Goal: Task Accomplishment & Management: Complete application form

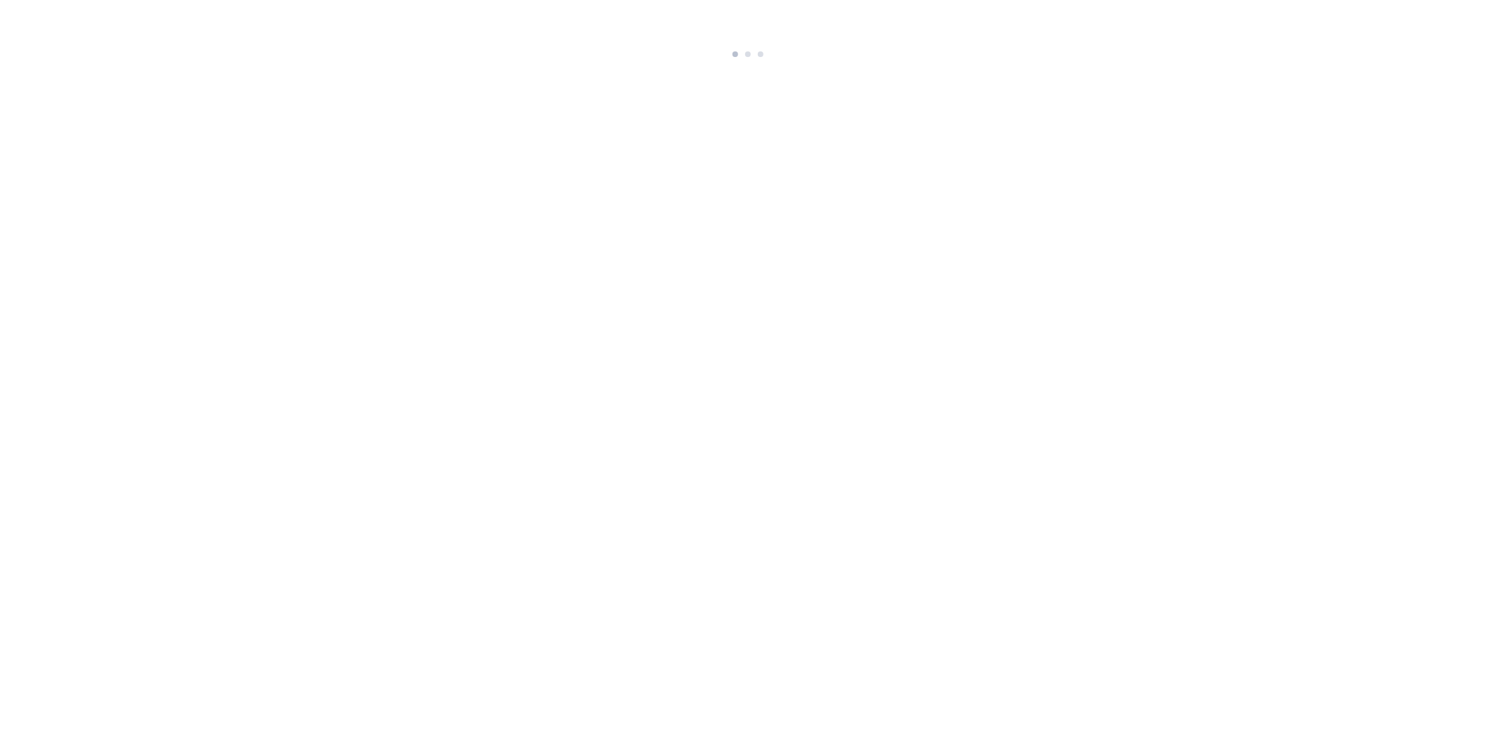
click at [731, 63] on html at bounding box center [748, 31] width 1496 height 63
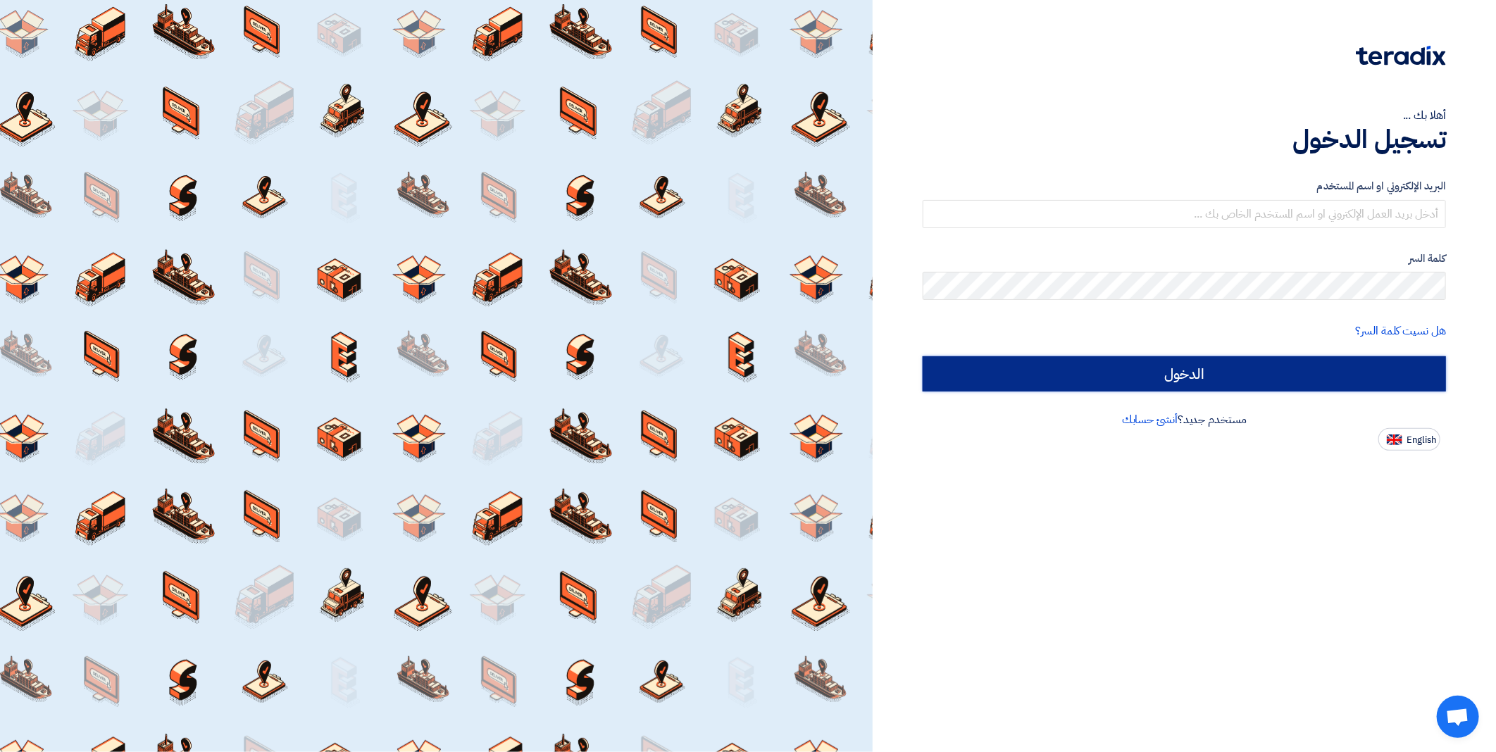
click at [1325, 383] on input "الدخول" at bounding box center [1184, 373] width 523 height 35
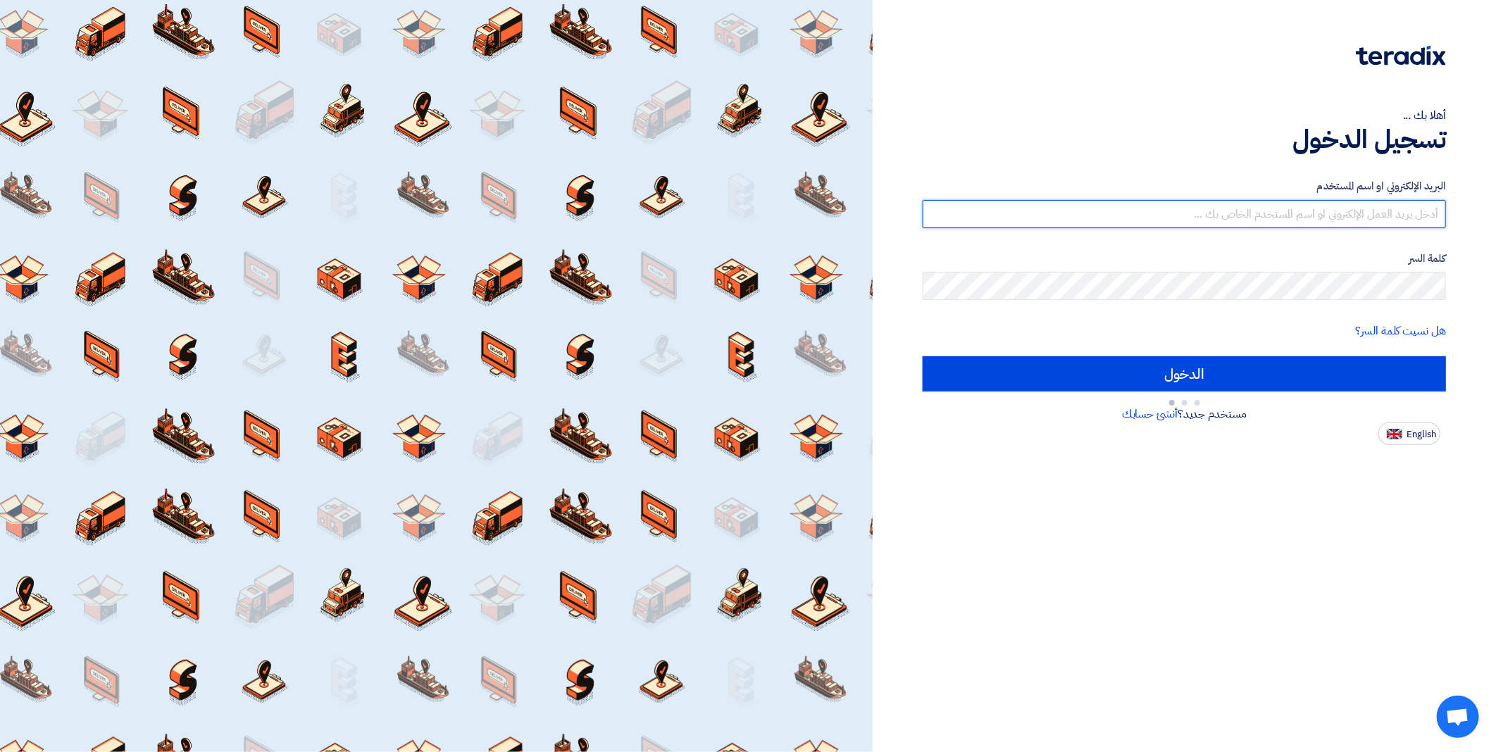
click at [1227, 216] on input "text" at bounding box center [1184, 214] width 523 height 28
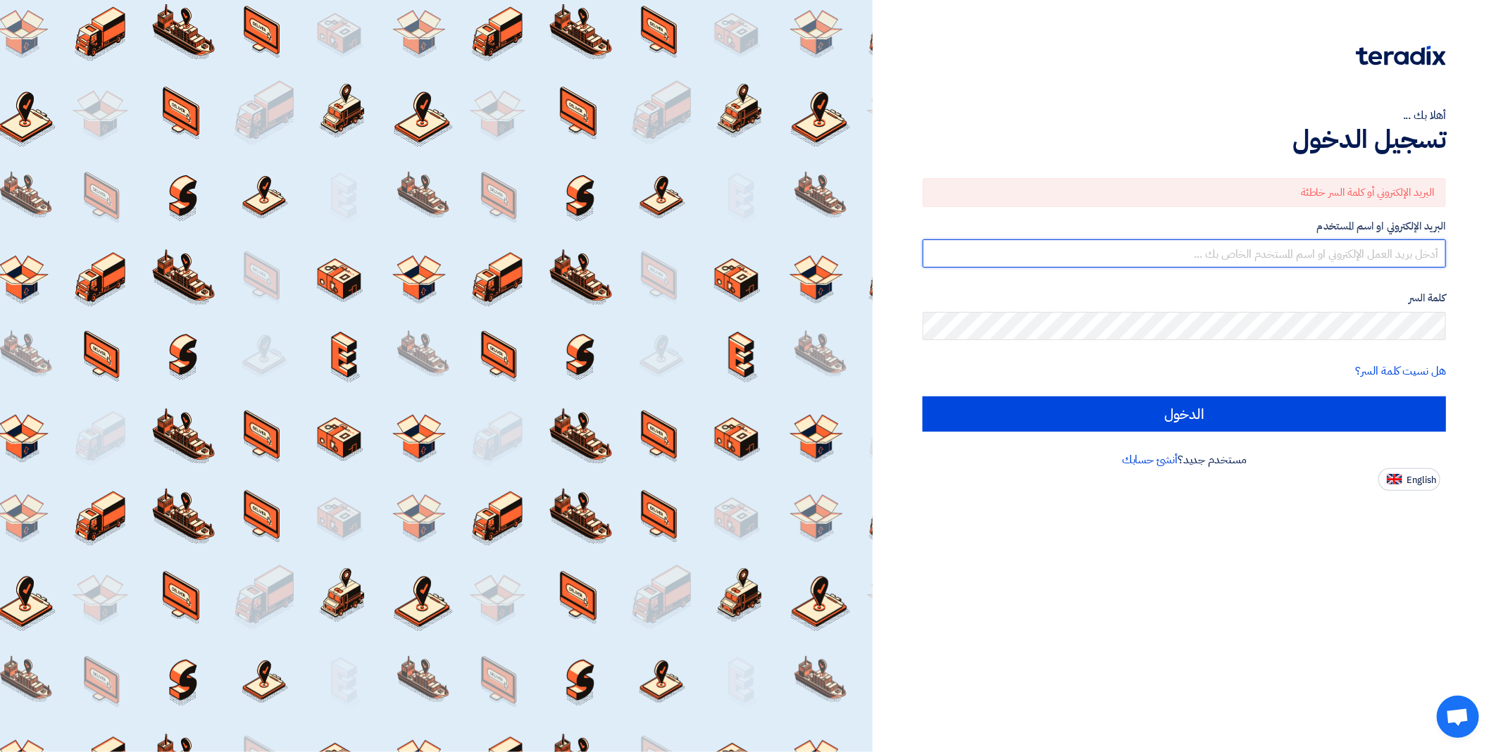
paste input "[EMAIL_ADDRESS][DOMAIN_NAME]"
type input "[EMAIL_ADDRESS][DOMAIN_NAME]"
drag, startPoint x: 1306, startPoint y: 244, endPoint x: 1498, endPoint y: 247, distance: 192.3
click at [1496, 247] on html "أهلا بك ... تسجيل الدخول البريد الإلكتروني أو كلمة السر خاطئة البريد الإلكتروني…" at bounding box center [748, 376] width 1496 height 752
paste input "[EMAIL_ADDRESS][DOMAIN_NAME]"
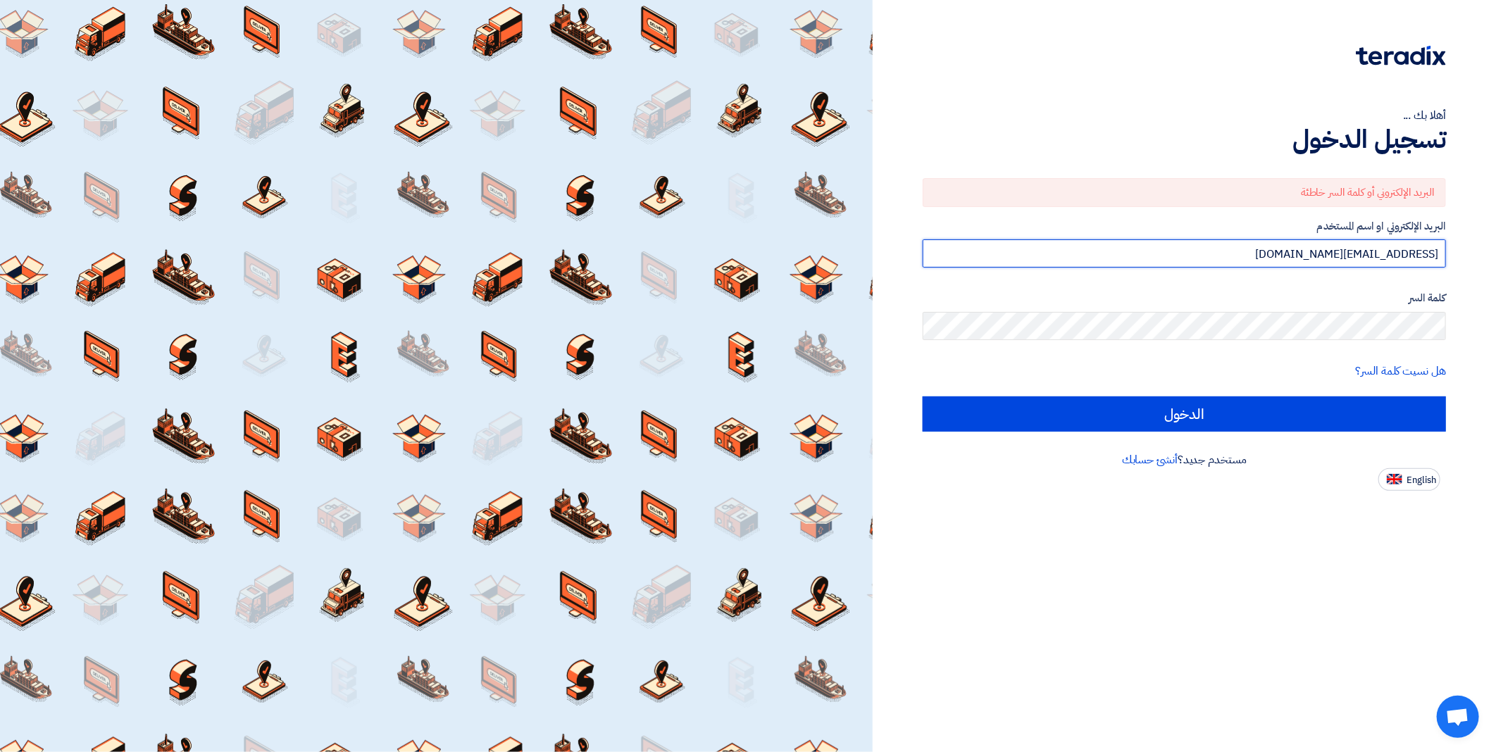
type input "[EMAIL_ADDRESS][DOMAIN_NAME]"
click at [1334, 530] on div "أهلا بك ... تسجيل الدخول البريد الإلكتروني أو كلمة السر خاطئة البريد الإلكتروني…" at bounding box center [1184, 376] width 623 height 752
click at [923, 397] on input "الدخول" at bounding box center [1184, 414] width 523 height 35
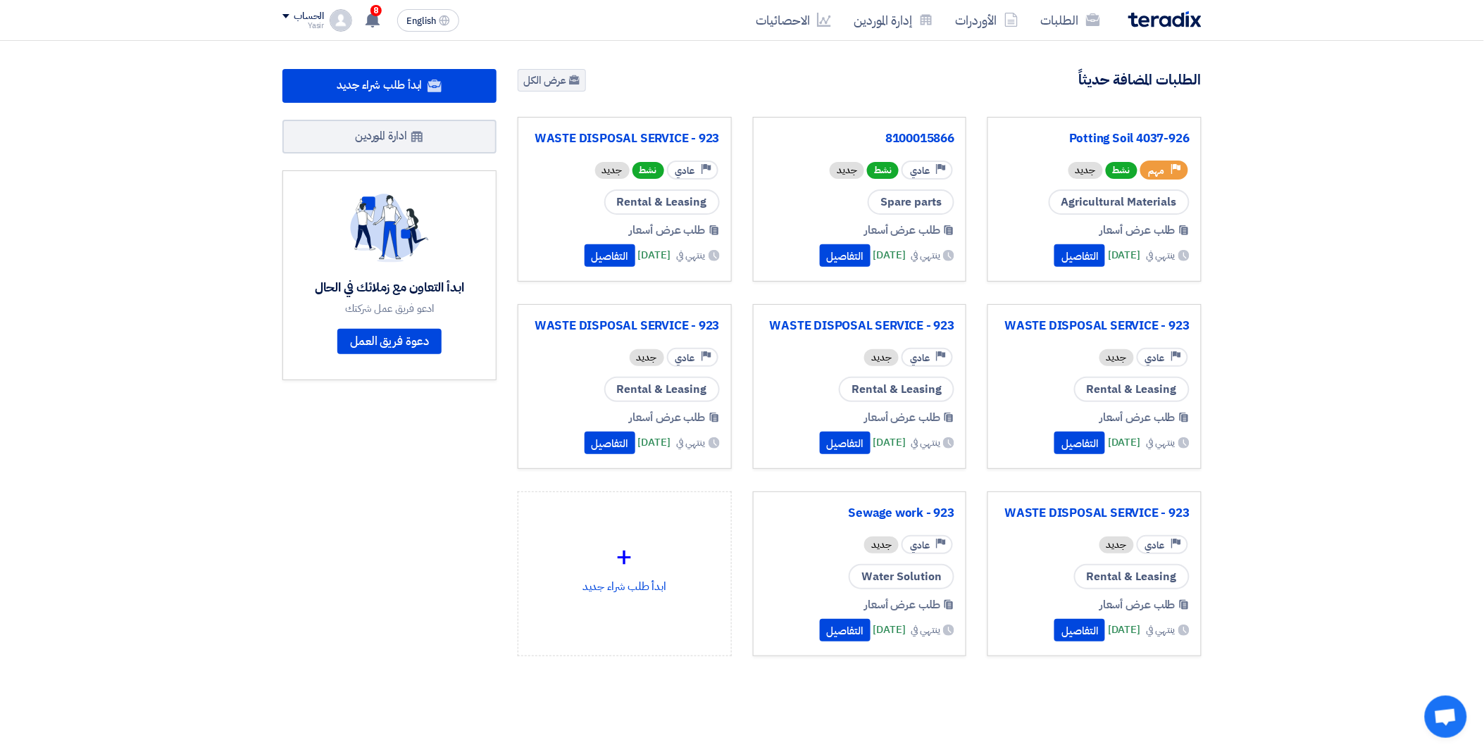
click at [935, 75] on div "الطلبات المضافة حديثاً عرض الكل" at bounding box center [860, 81] width 684 height 25
click at [1054, 28] on link "الطلبات" at bounding box center [1071, 20] width 82 height 33
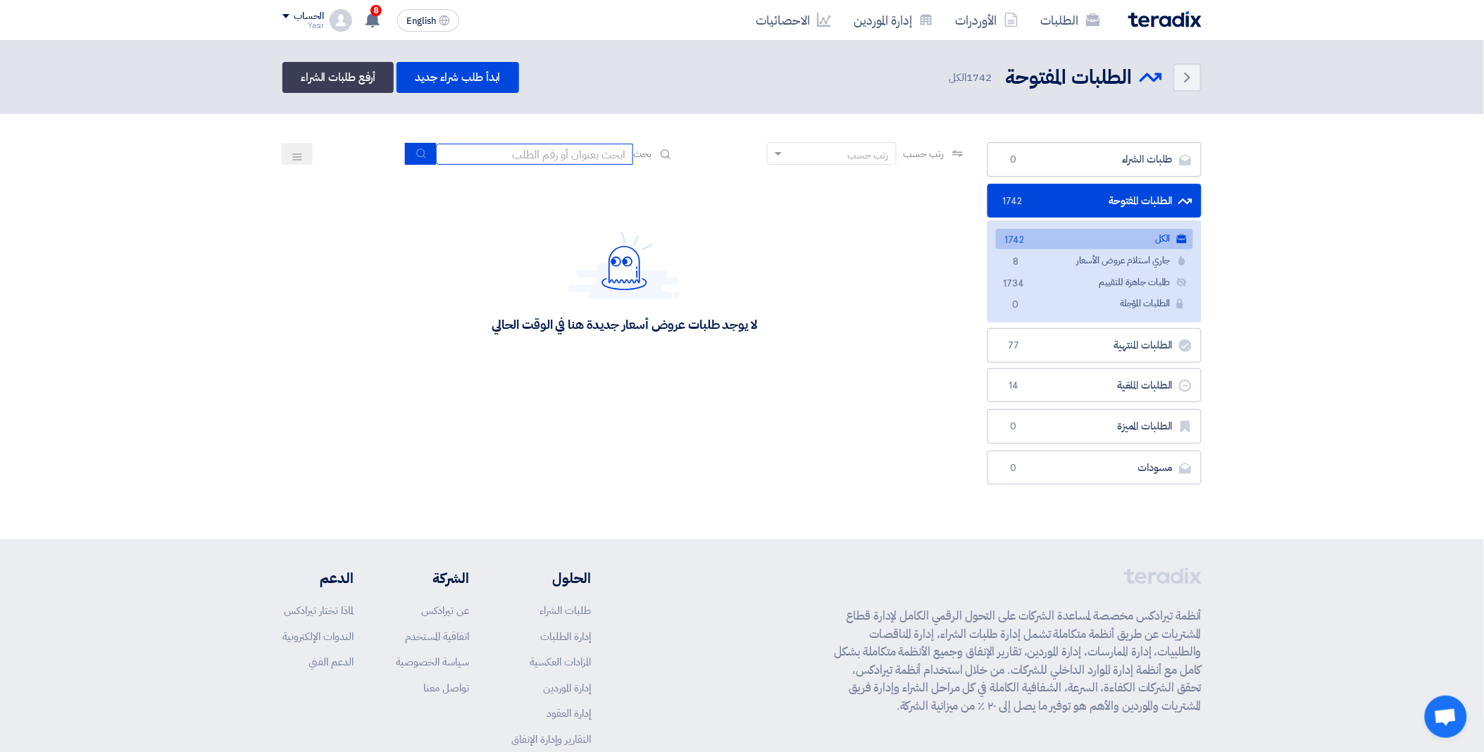
click at [559, 150] on input at bounding box center [534, 154] width 197 height 21
paste input "8100015866"
type input "8100015866"
click at [430, 155] on button "submit" at bounding box center [420, 154] width 31 height 22
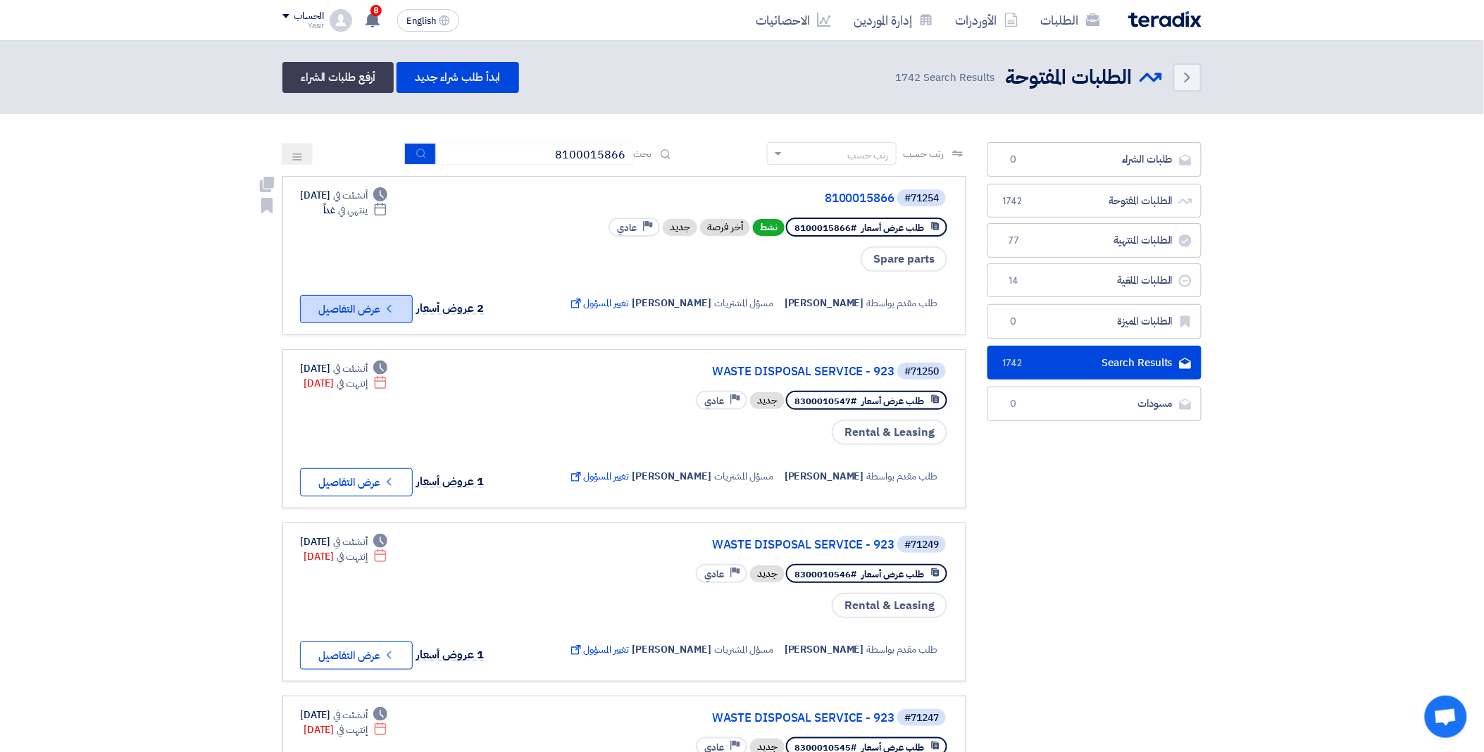
click at [369, 311] on button "Check details عرض التفاصيل" at bounding box center [356, 309] width 113 height 28
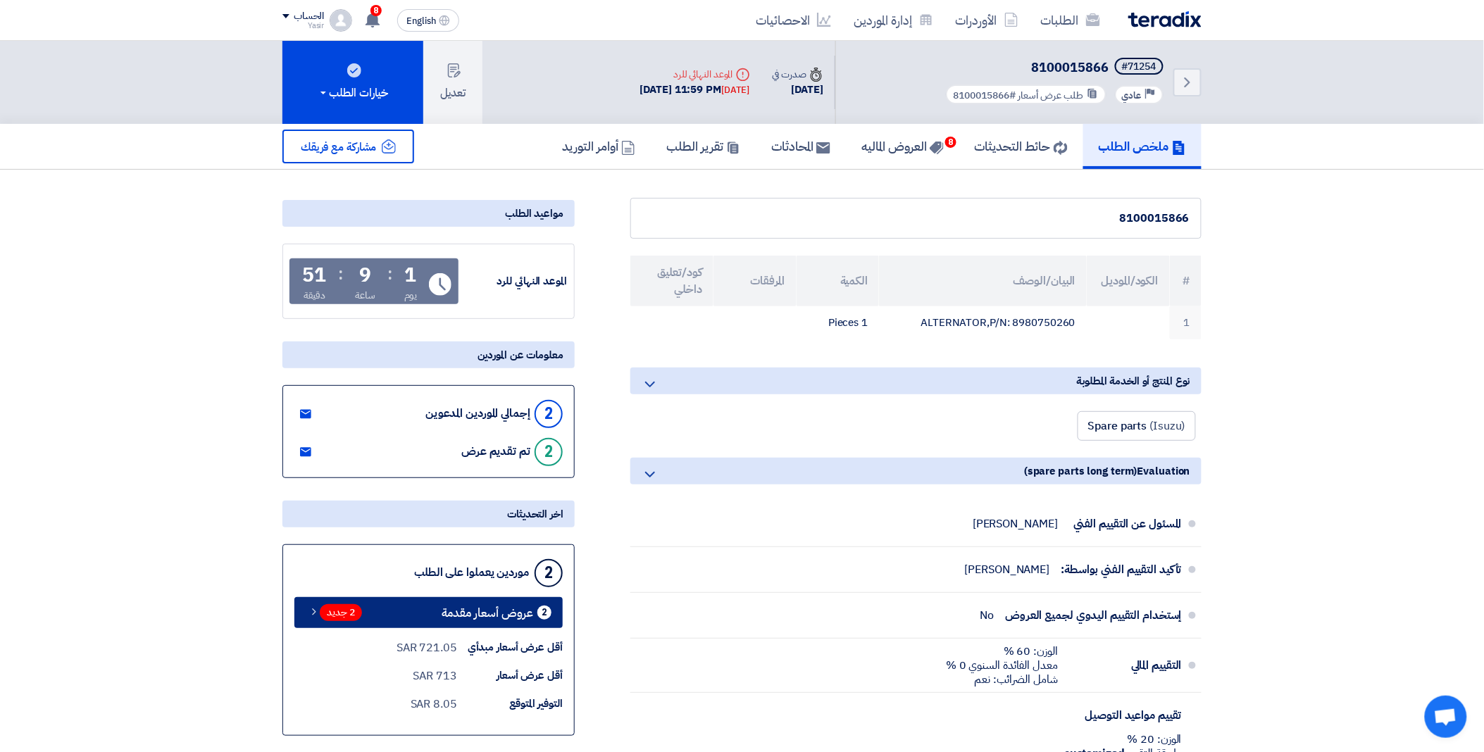
click at [356, 611] on span "2 جديد" at bounding box center [341, 612] width 42 height 17
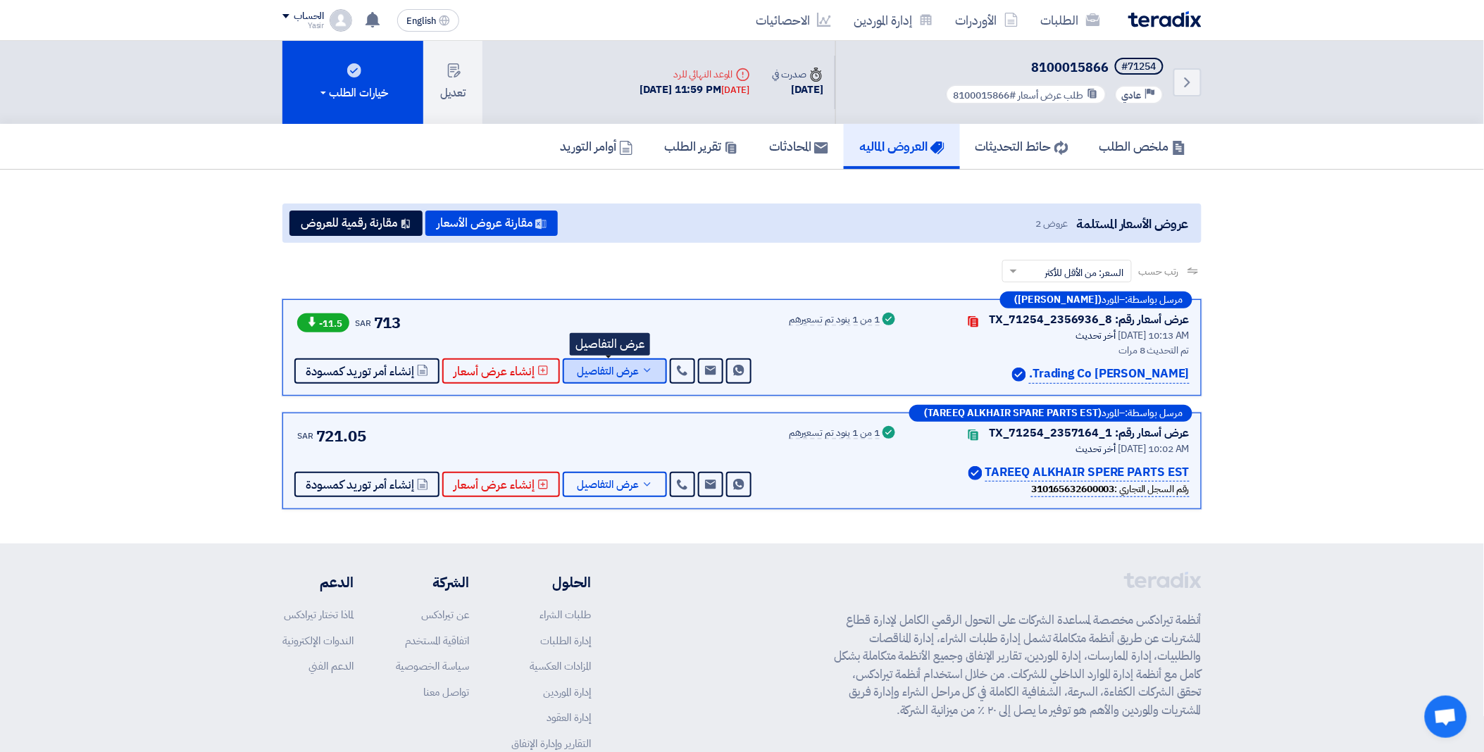
click at [585, 369] on span "عرض التفاصيل" at bounding box center [608, 371] width 62 height 11
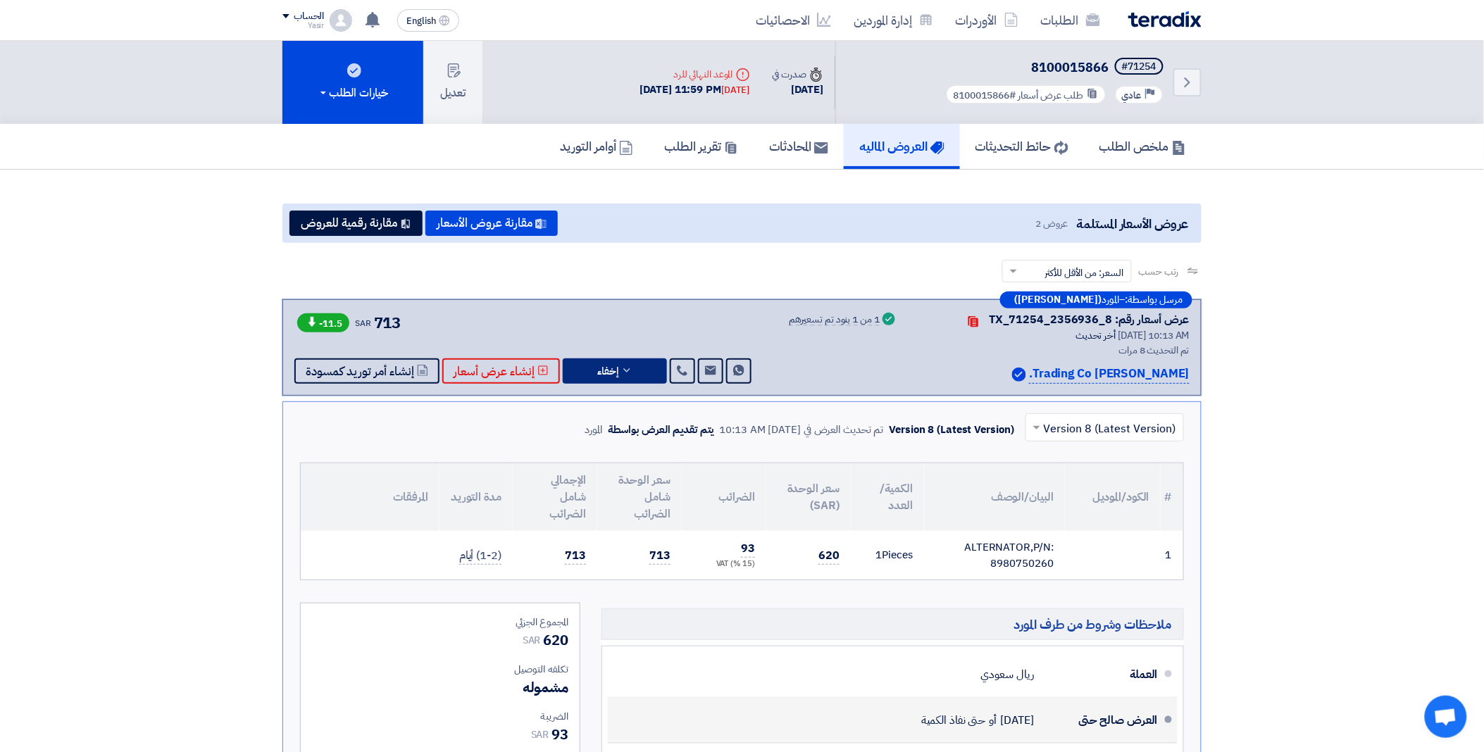
scroll to position [235, 0]
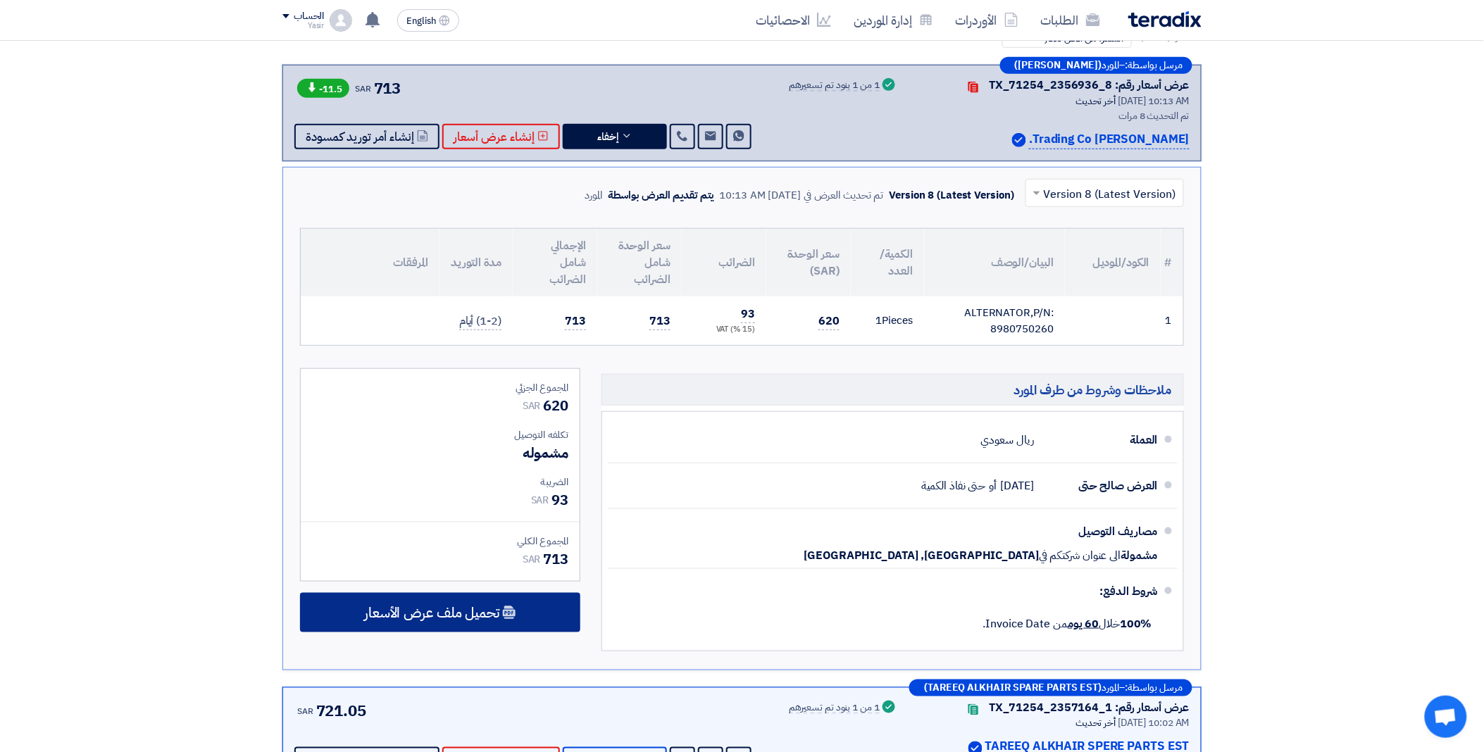
click at [477, 619] on span "تحميل ملف عرض الأسعار" at bounding box center [431, 613] width 135 height 13
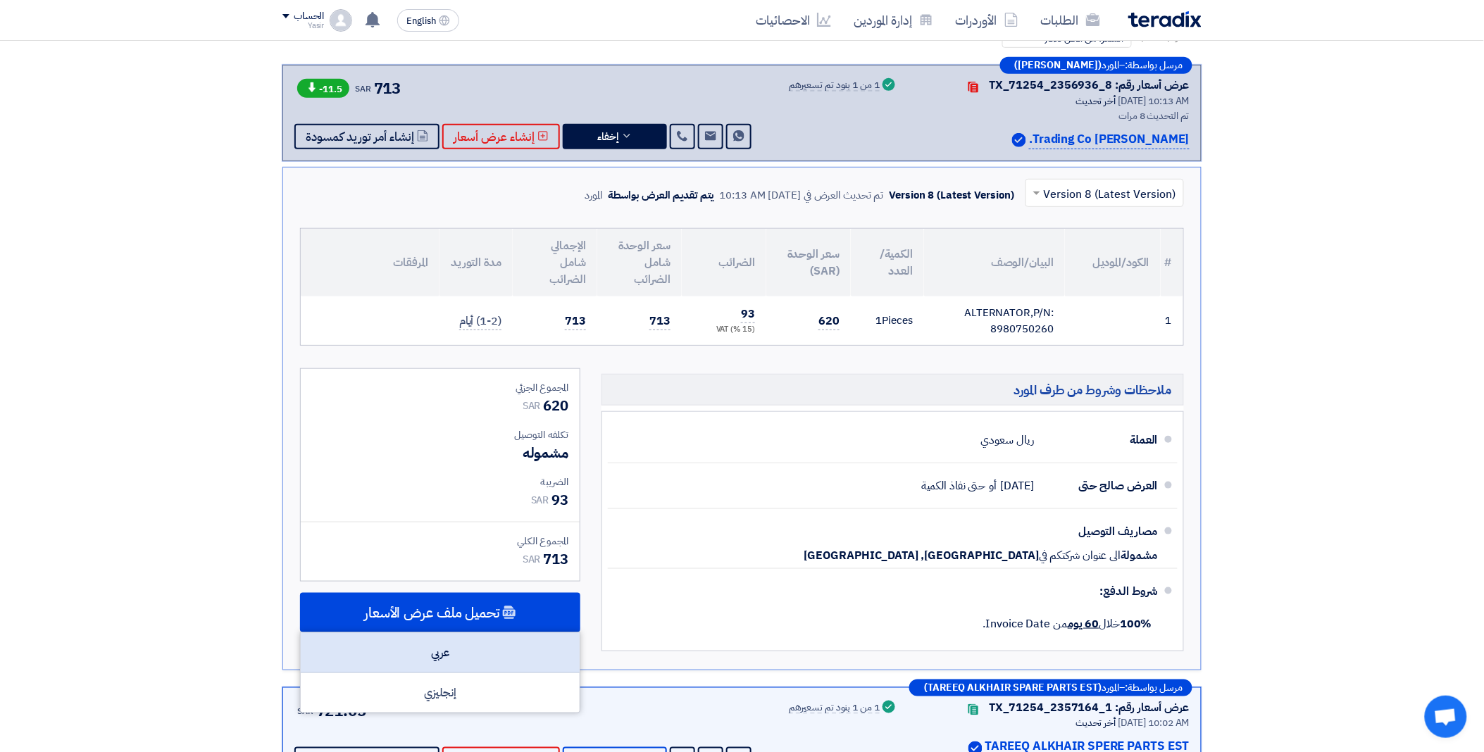
click at [476, 649] on div "عربي" at bounding box center [440, 653] width 279 height 40
click at [473, 644] on div "عربي" at bounding box center [440, 653] width 279 height 40
click at [470, 658] on div "عربي" at bounding box center [440, 653] width 279 height 40
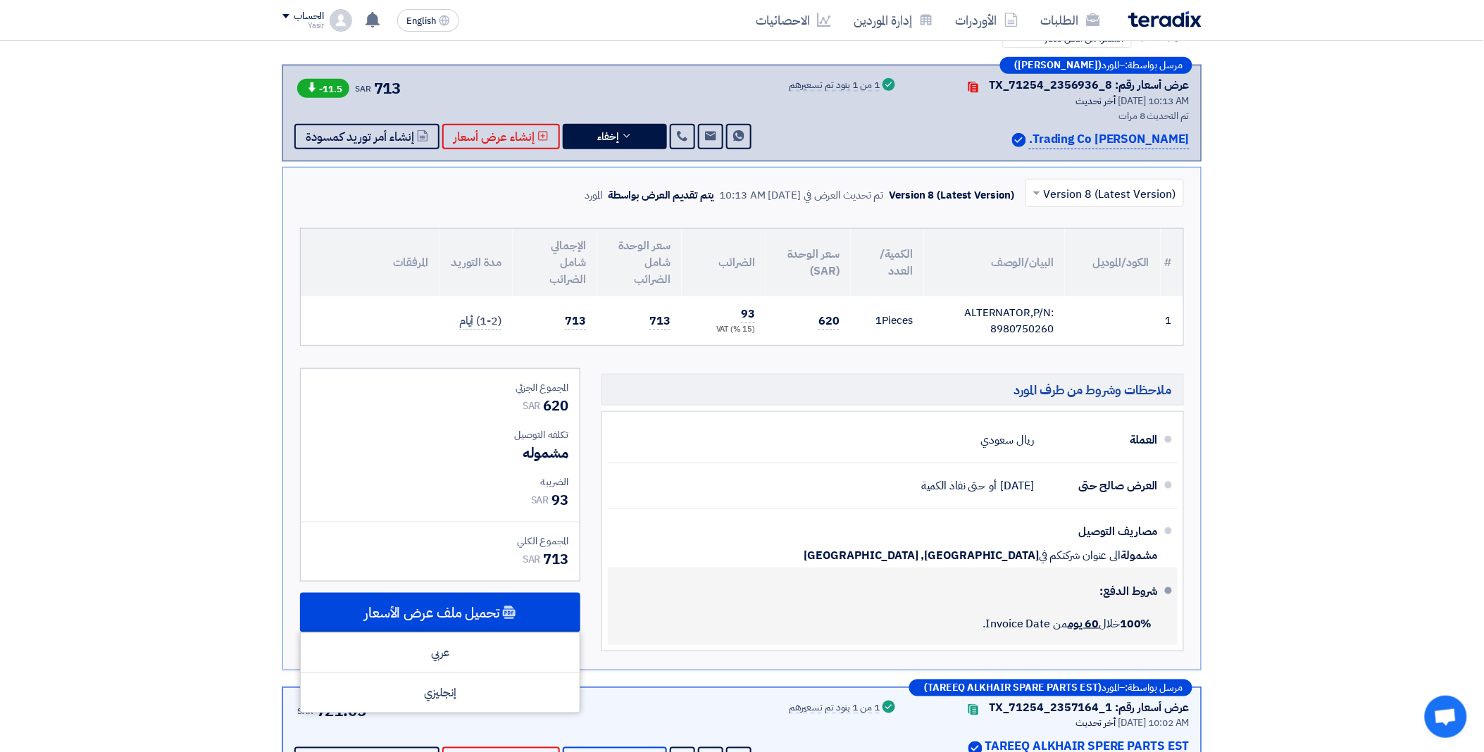
click at [667, 600] on div "شروط الدفع:" at bounding box center [895, 592] width 528 height 34
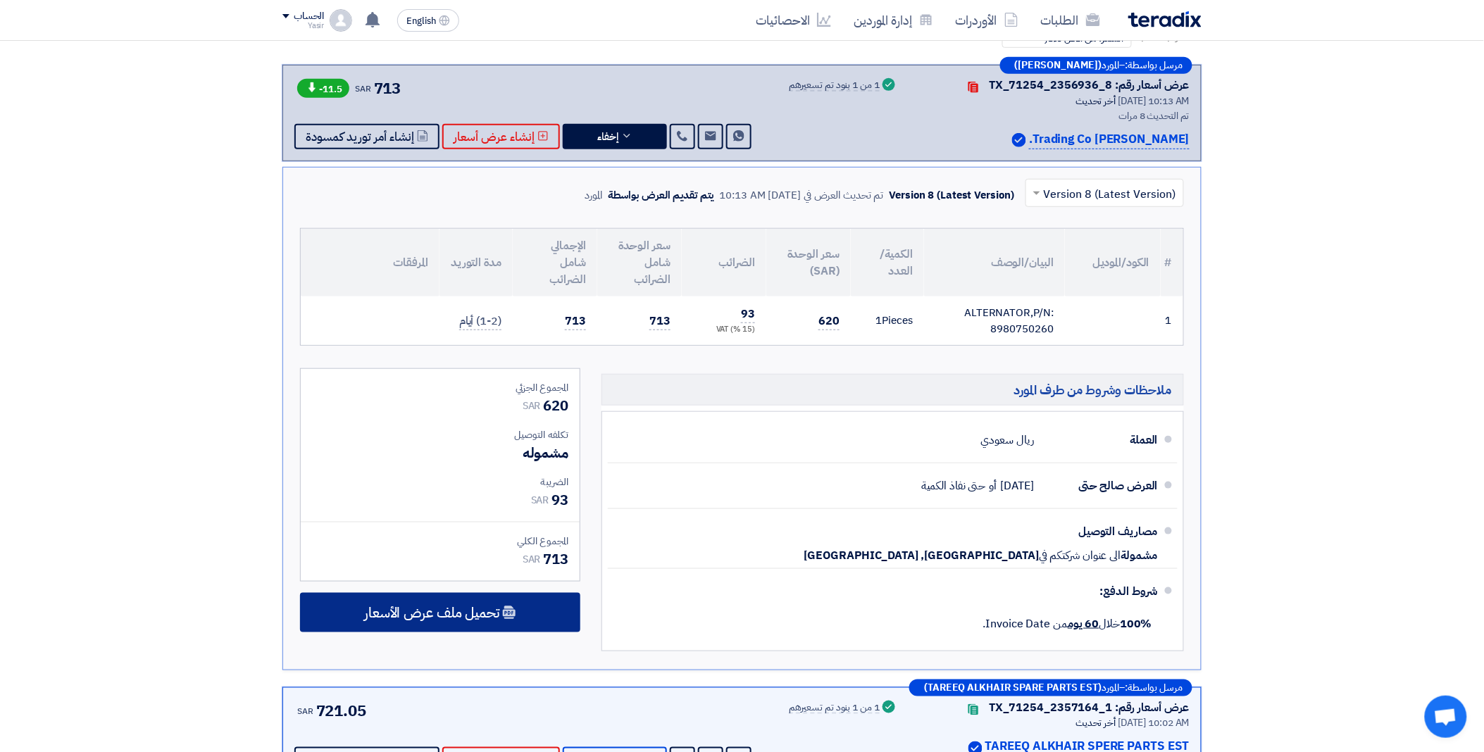
click at [454, 615] on span "تحميل ملف عرض الأسعار" at bounding box center [431, 613] width 135 height 13
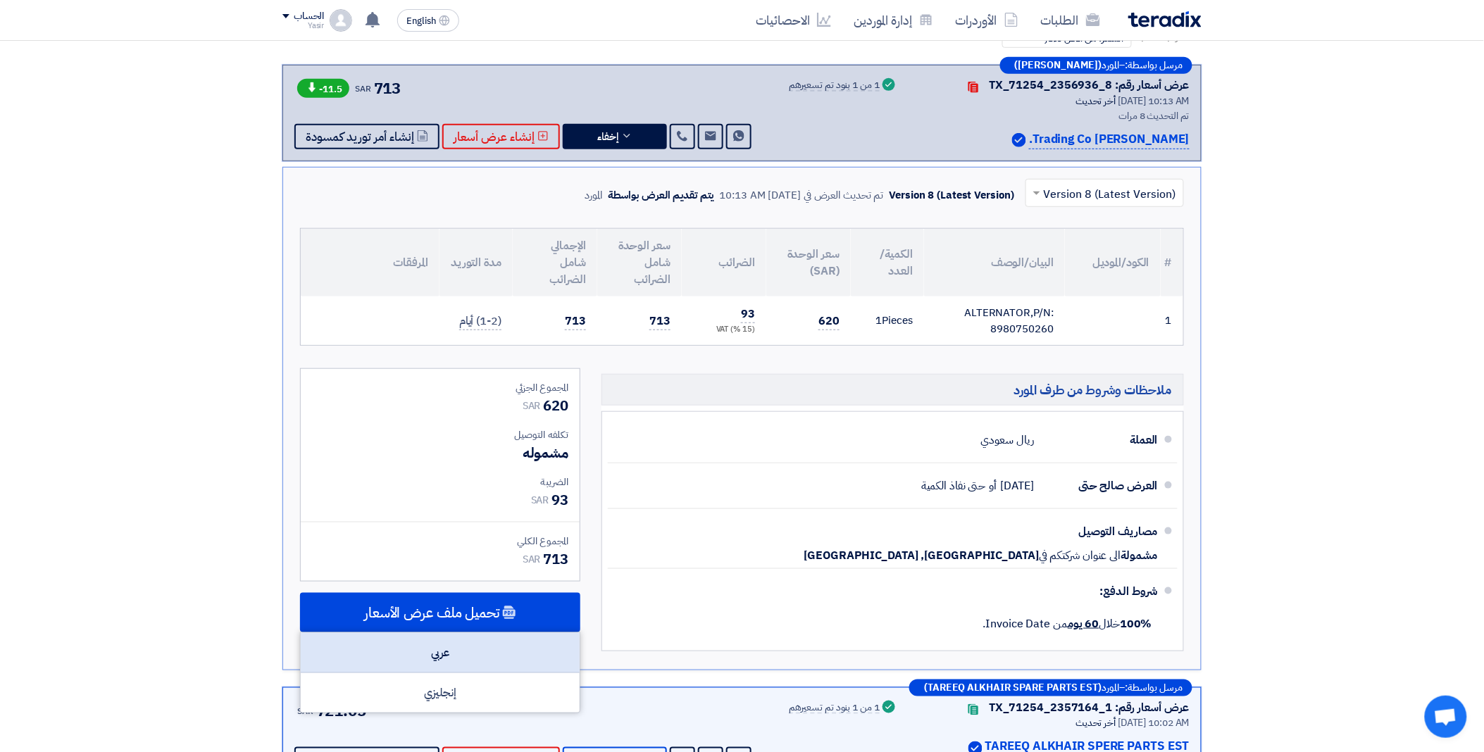
click at [452, 633] on div "عربي" at bounding box center [440, 653] width 279 height 40
click at [452, 650] on div "عربي" at bounding box center [440, 653] width 279 height 40
click at [414, 649] on div "عربي" at bounding box center [440, 653] width 279 height 40
click at [489, 662] on div "عربي" at bounding box center [440, 653] width 279 height 40
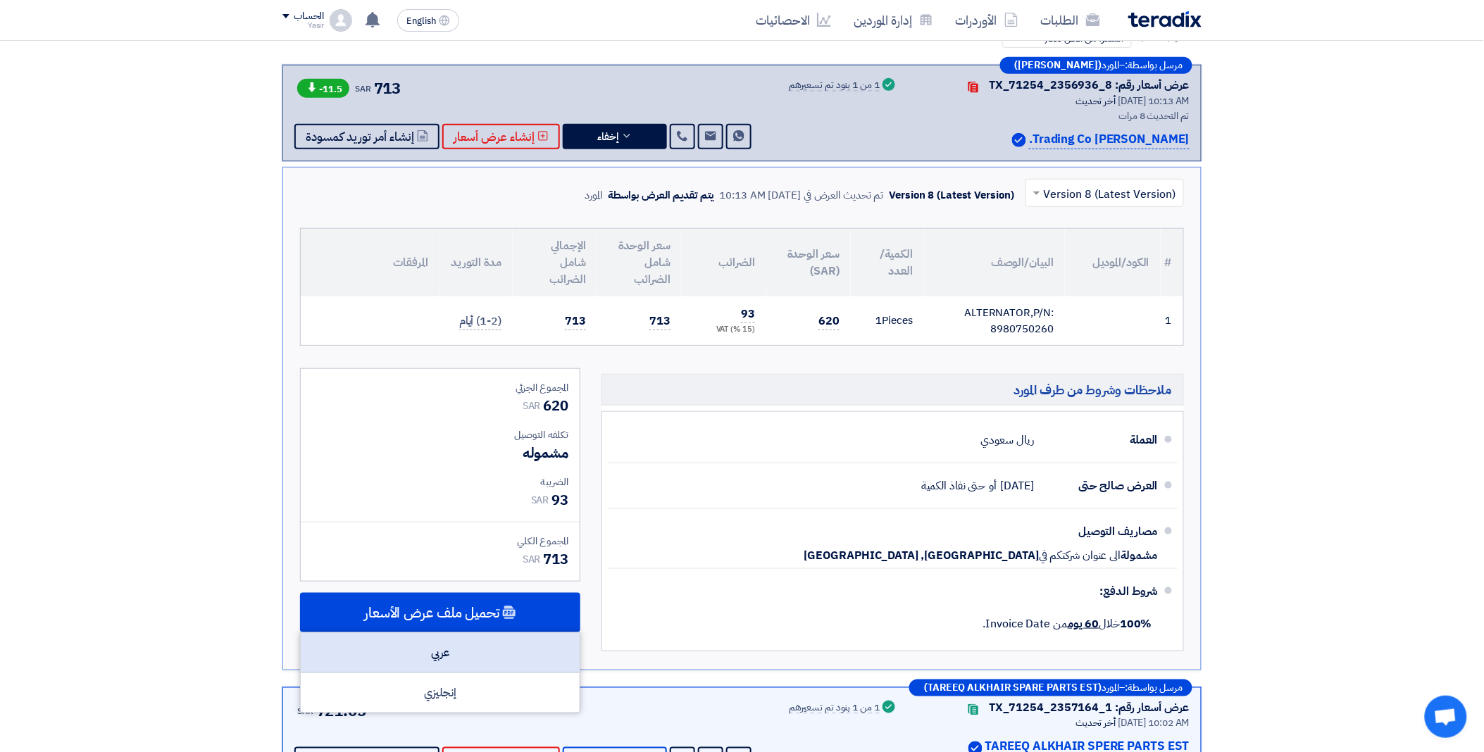
click at [446, 664] on div "عربي" at bounding box center [440, 653] width 279 height 40
click at [449, 655] on div "عربي" at bounding box center [440, 653] width 279 height 40
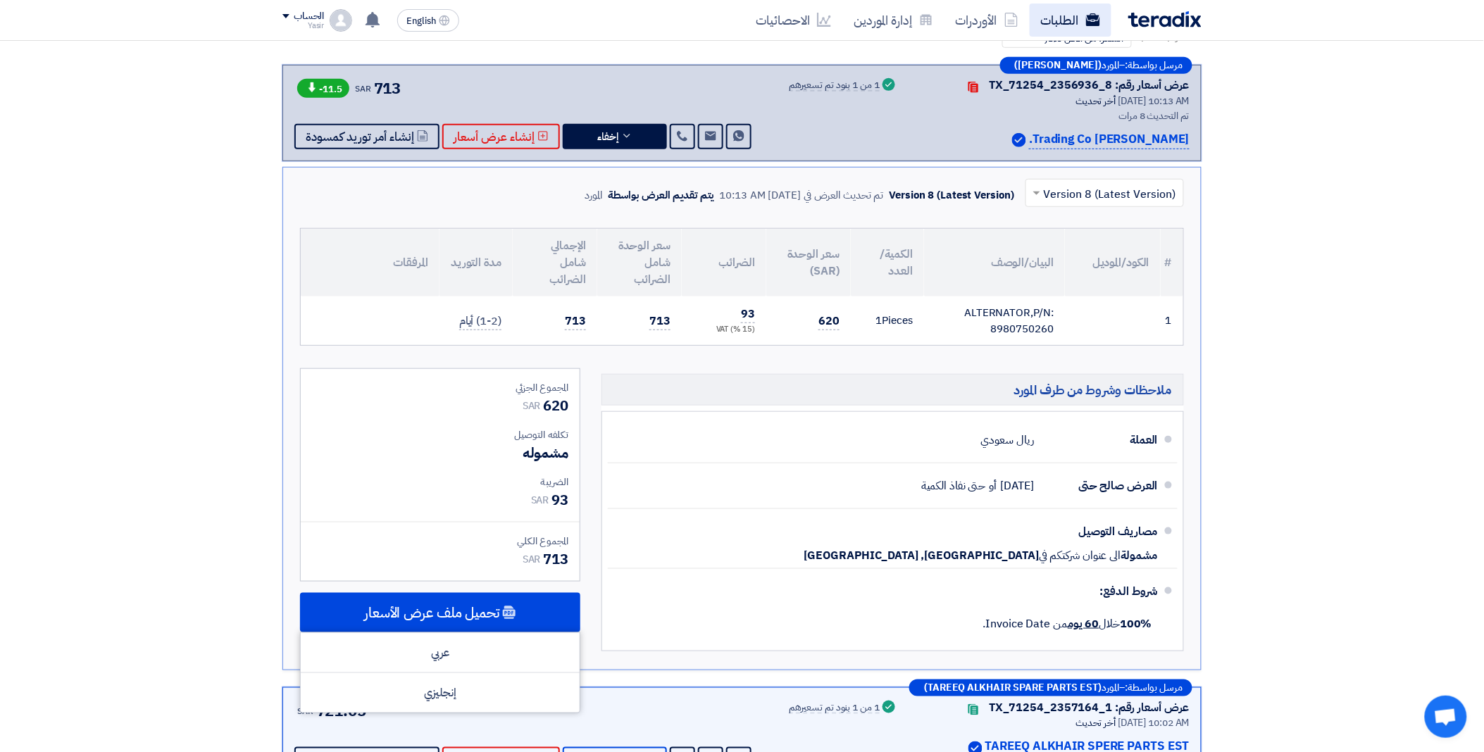
click at [1071, 12] on link "الطلبات" at bounding box center [1071, 20] width 82 height 33
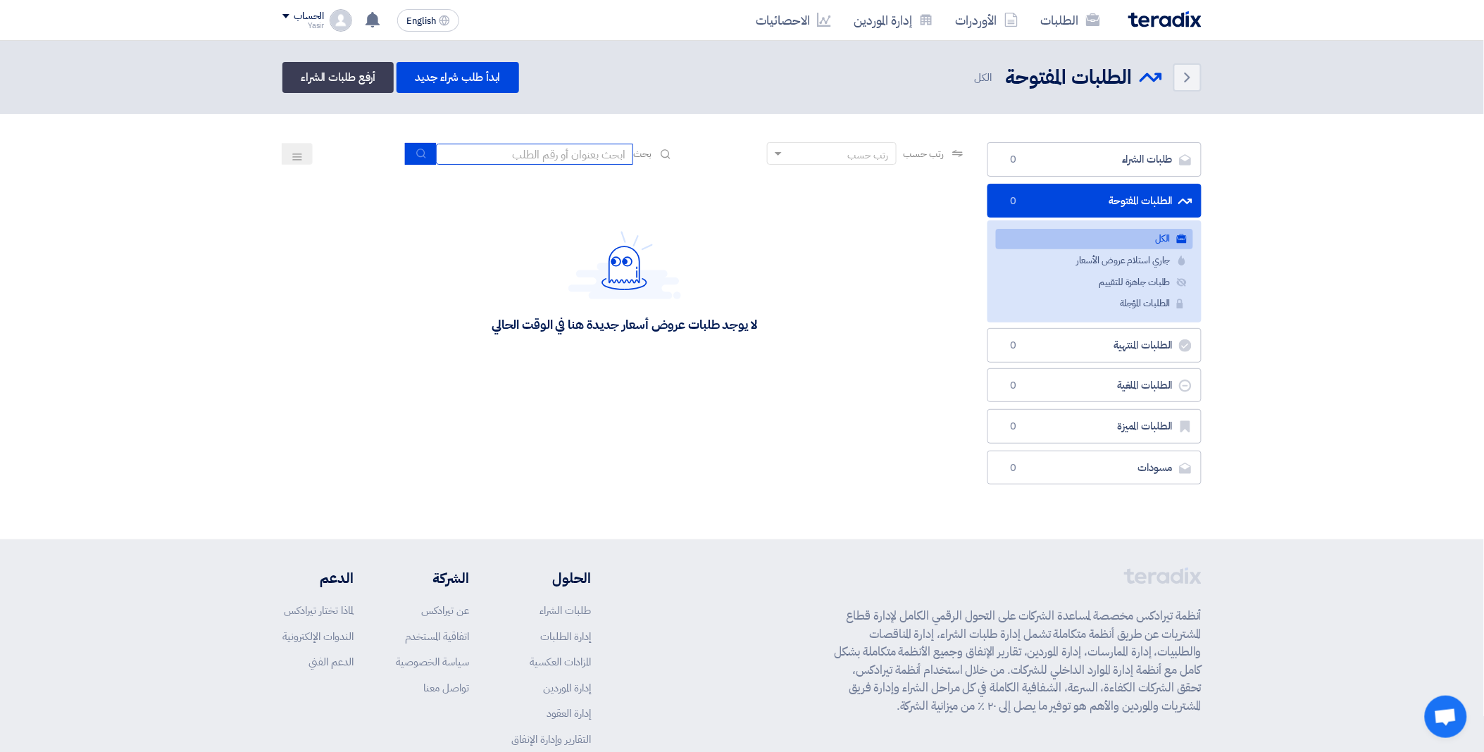
click at [530, 155] on input at bounding box center [534, 154] width 197 height 21
paste input "8100015862"
click at [418, 155] on icon "submit" at bounding box center [421, 153] width 11 height 11
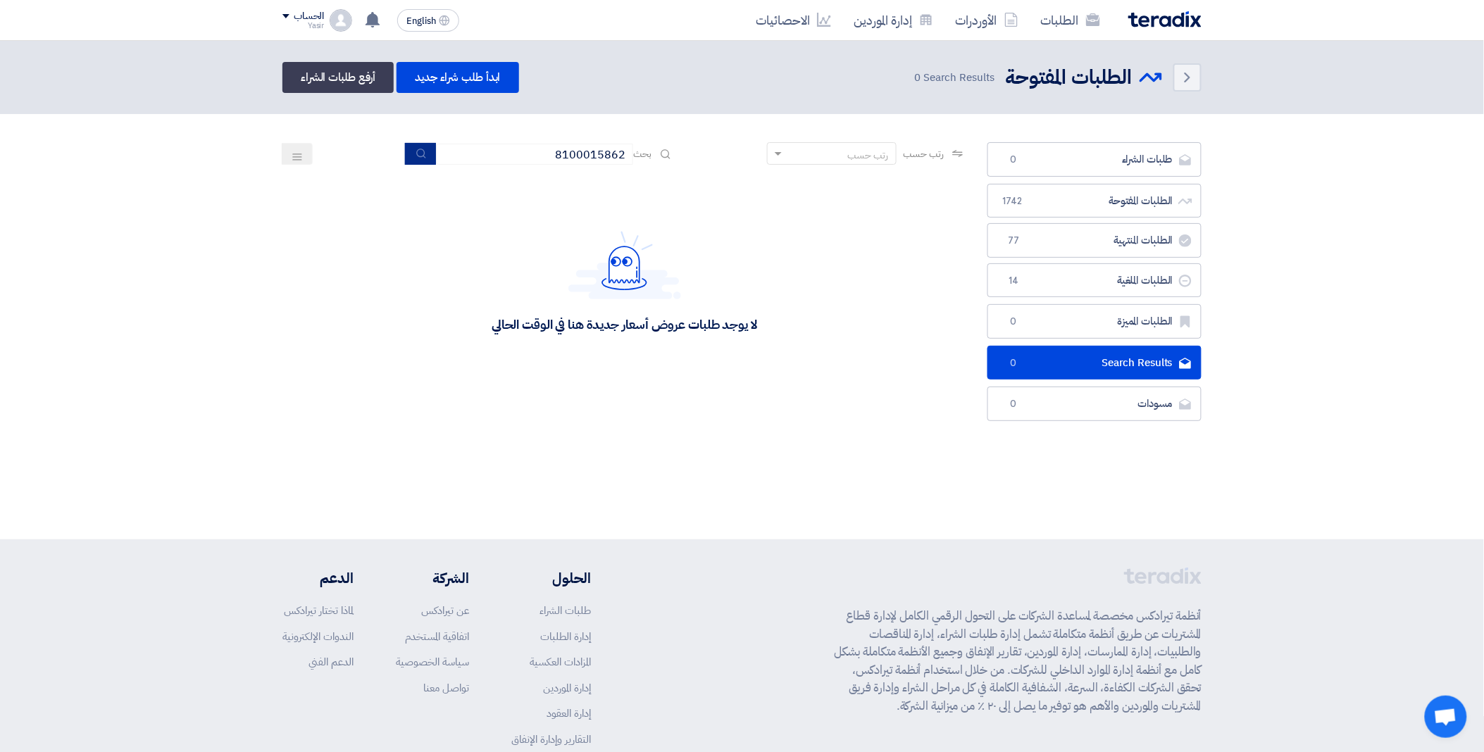
click at [416, 155] on use "submit" at bounding box center [420, 153] width 9 height 9
drag, startPoint x: 544, startPoint y: 154, endPoint x: 654, endPoint y: 137, distance: 111.2
click at [654, 137] on section "طلبات الشراء طلبات الشراء 0 الطلبات المفتوحة الطلبات المفتوحة 1742 الطلبات المن…" at bounding box center [742, 285] width 1484 height 342
paste input "7"
drag, startPoint x: 545, startPoint y: 152, endPoint x: 671, endPoint y: 152, distance: 126.1
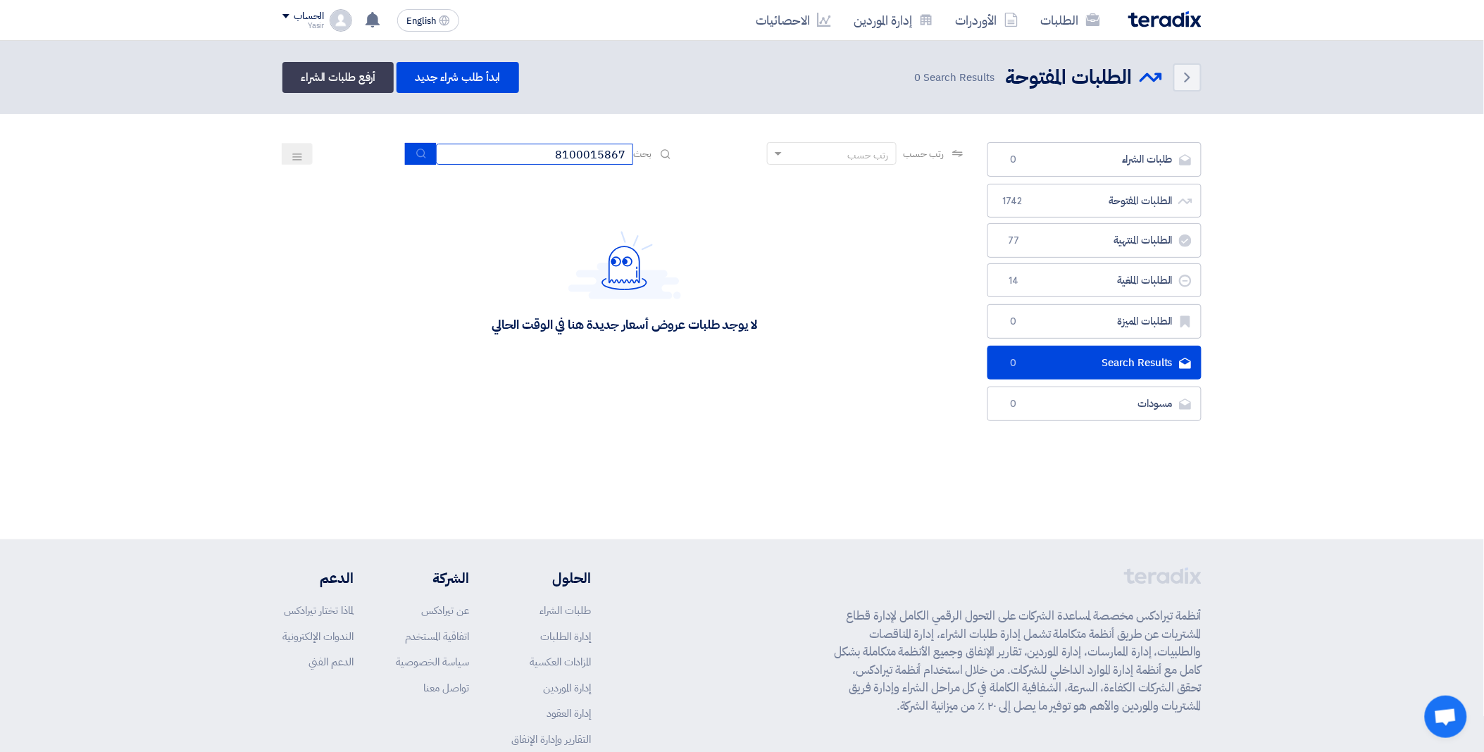
click at [671, 152] on div "بحث 8100015867" at bounding box center [540, 154] width 268 height 22
paste input "76"
type input "8100015876"
click at [416, 151] on use "submit" at bounding box center [420, 153] width 9 height 9
drag, startPoint x: 536, startPoint y: 158, endPoint x: 671, endPoint y: 158, distance: 135.3
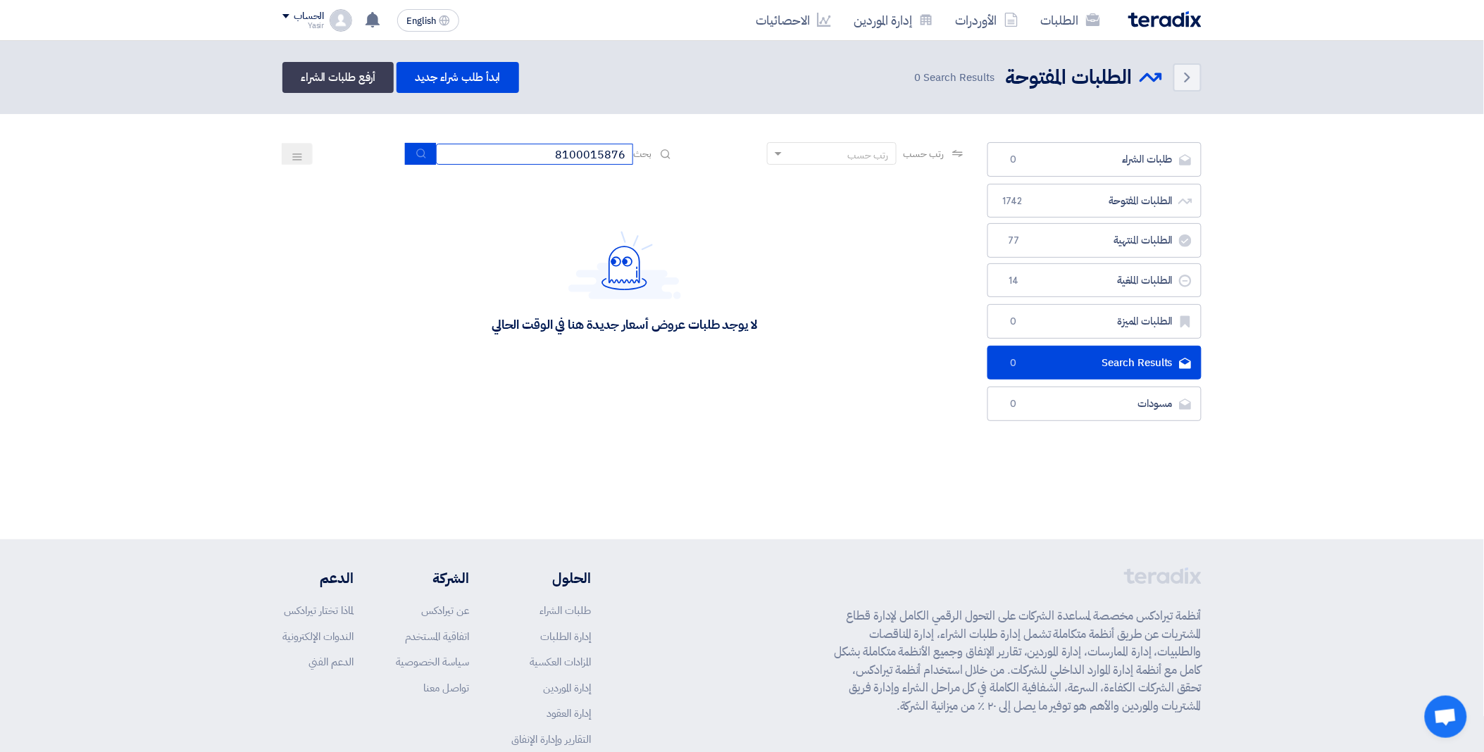
click at [671, 158] on div "رتب حسب رتب حسب بحث 8100015876" at bounding box center [625, 159] width 684 height 34
click at [421, 148] on icon "submit" at bounding box center [421, 153] width 11 height 11
click at [468, 78] on link "ابدأ طلب شراء جديد" at bounding box center [458, 77] width 122 height 31
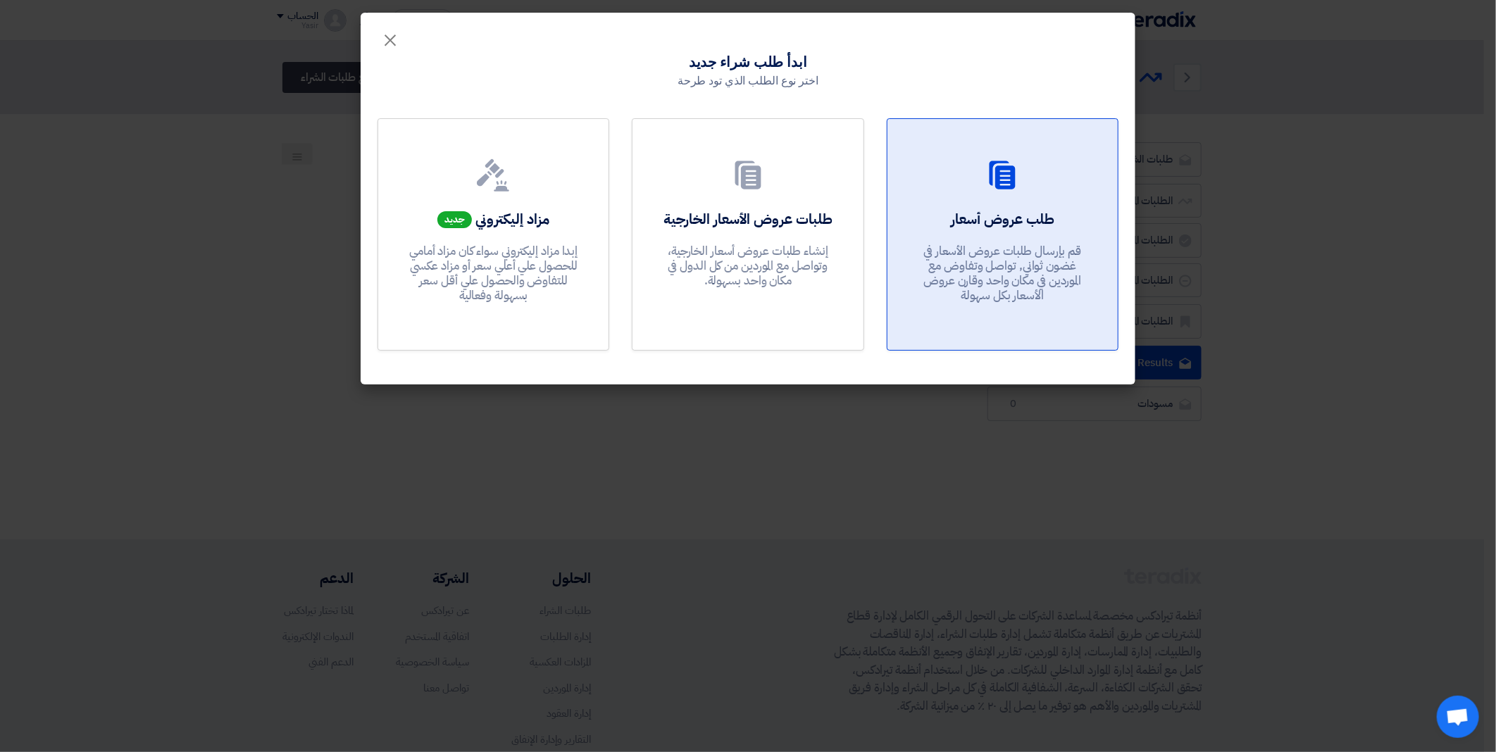
click at [954, 213] on h2 "طلب عروض أسعار" at bounding box center [1003, 219] width 104 height 20
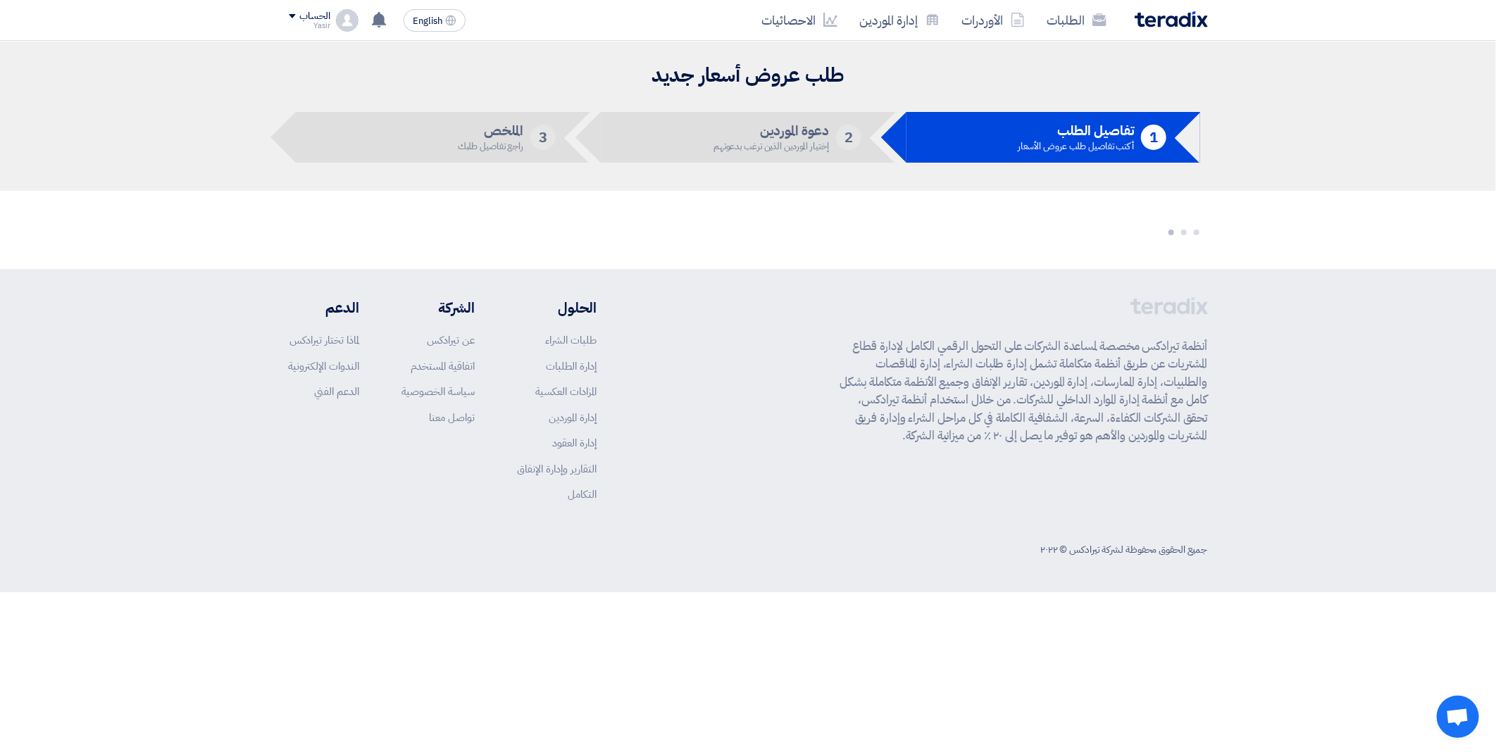
click at [565, 313] on li "الحلول" at bounding box center [557, 307] width 80 height 21
click at [567, 310] on li "الحلول" at bounding box center [557, 307] width 80 height 21
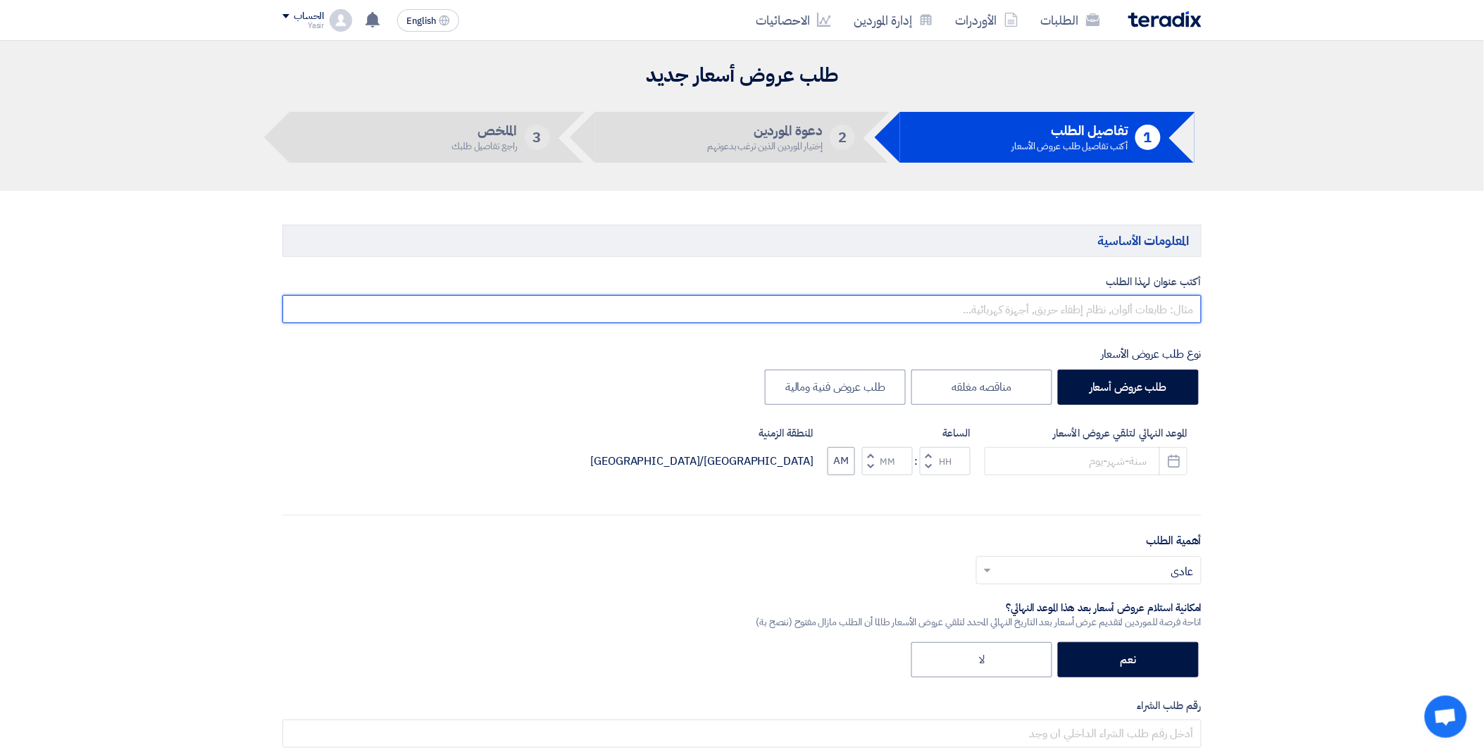
click at [1043, 305] on input "text" at bounding box center [742, 309] width 919 height 28
paste input "8100015876"
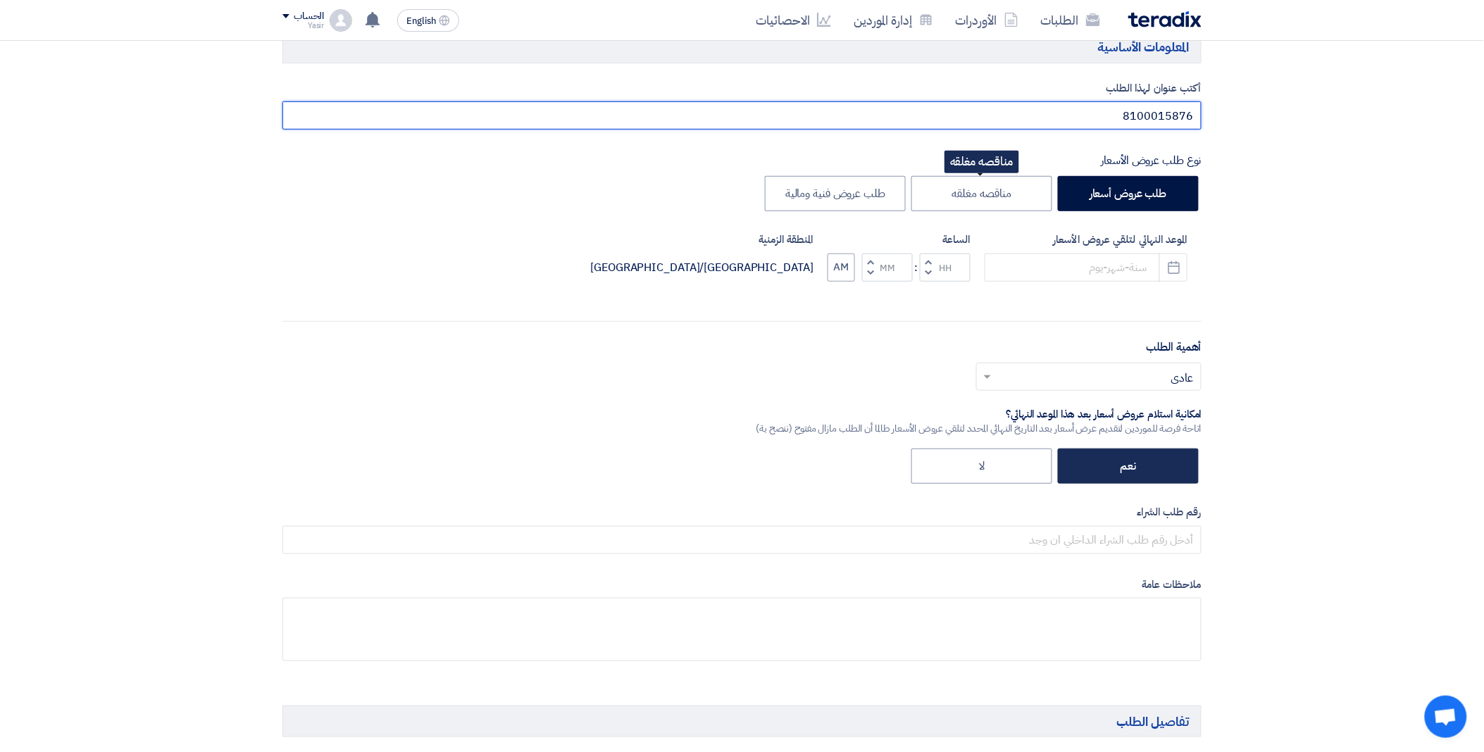
scroll to position [313, 0]
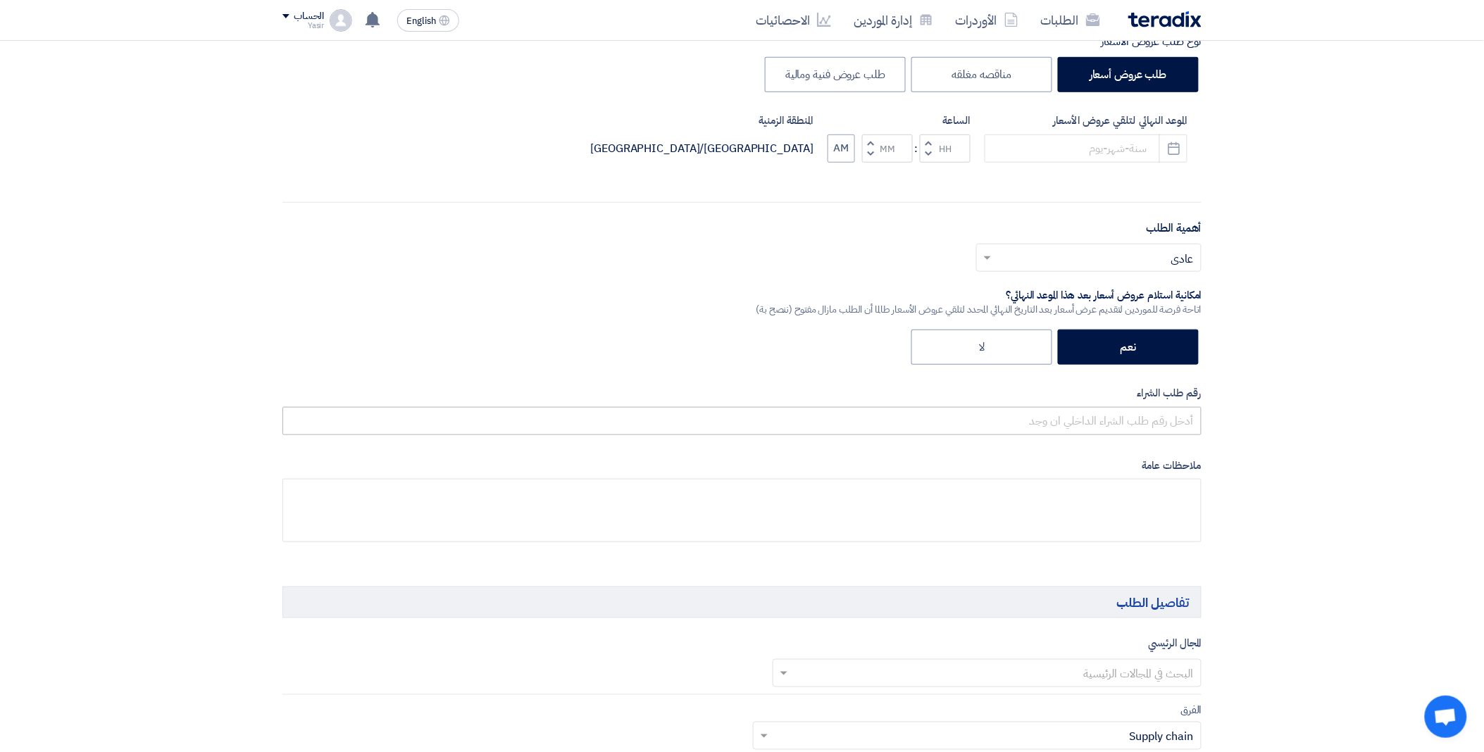
type input "8100015876"
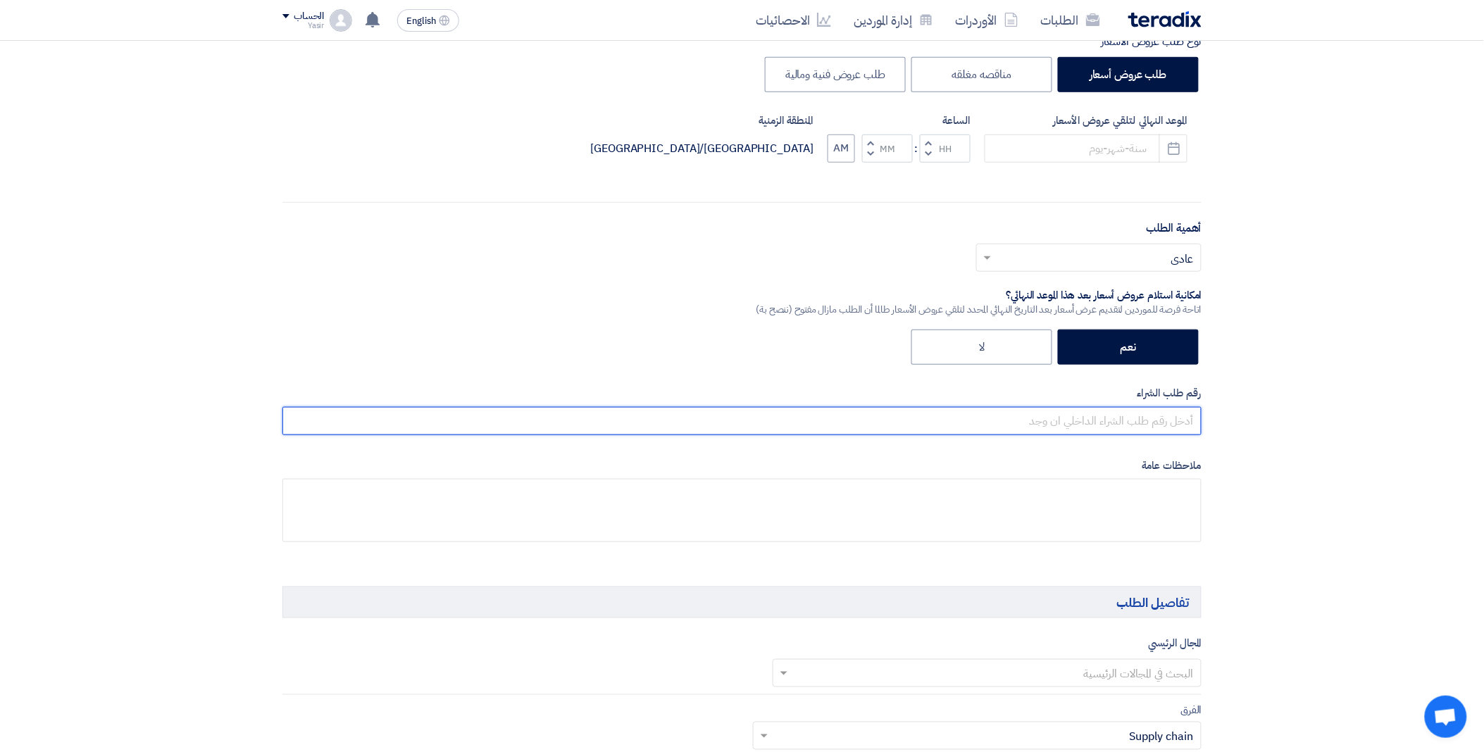
click at [1068, 418] on input "text" at bounding box center [742, 421] width 919 height 28
paste input "8100015876"
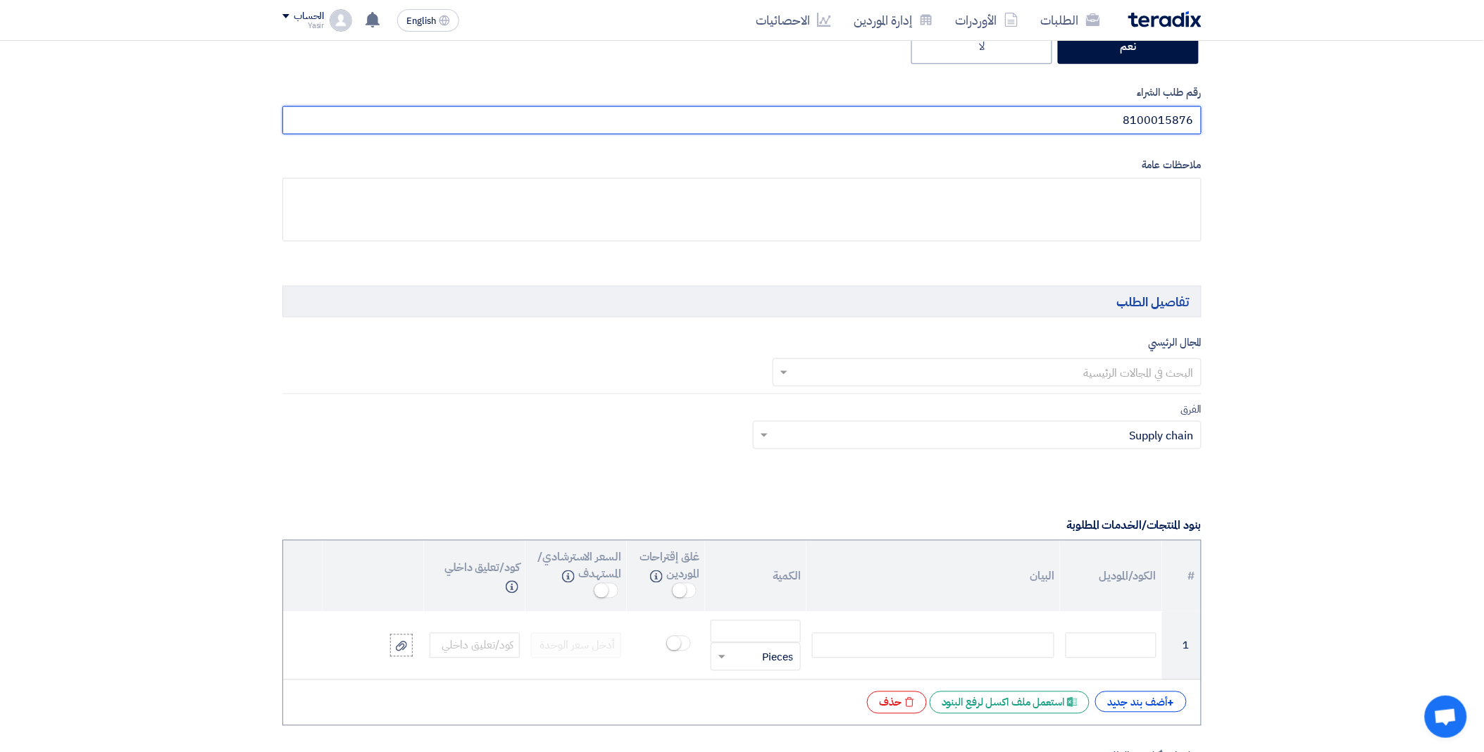
scroll to position [626, 0]
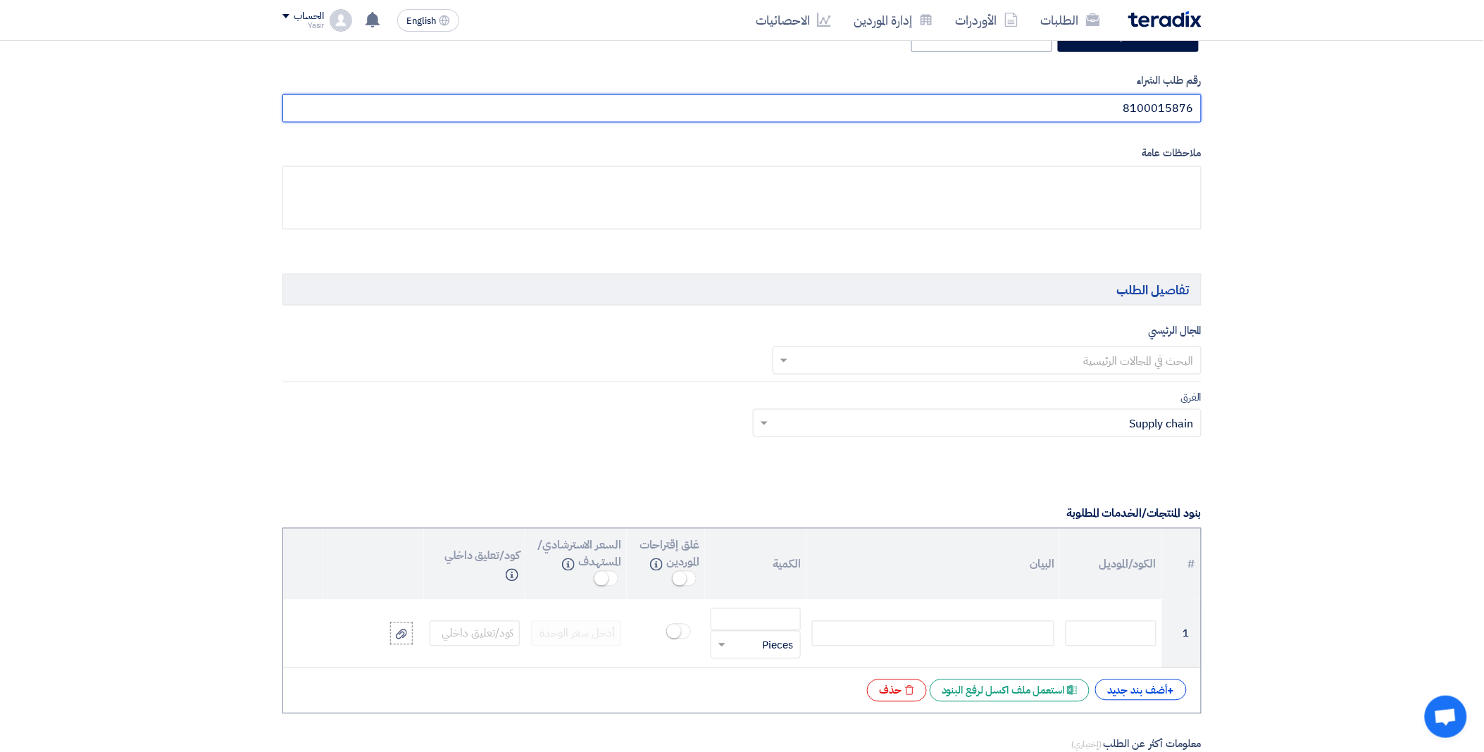
type input "8100015876"
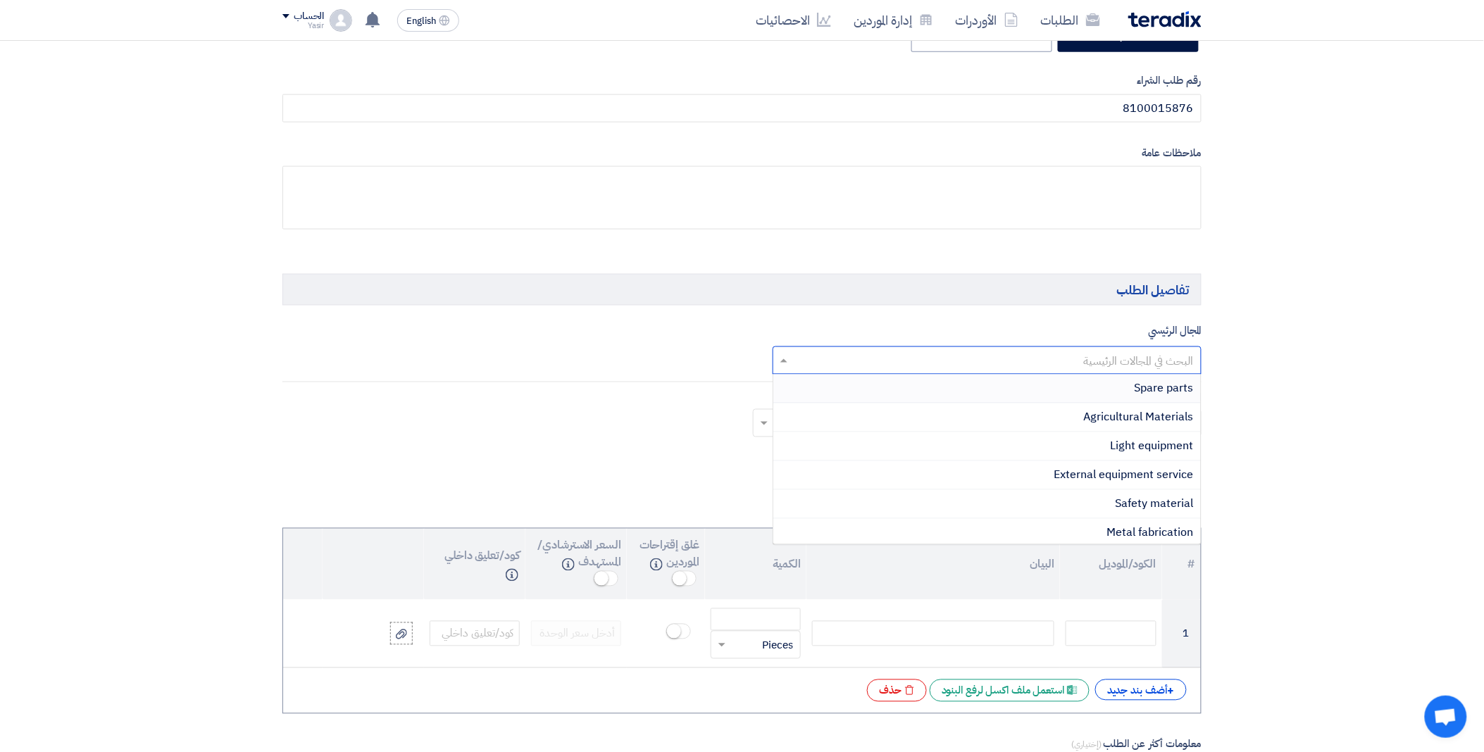
click at [1014, 360] on input "text" at bounding box center [996, 361] width 402 height 23
click at [1102, 385] on div "Spare parts" at bounding box center [988, 389] width 428 height 29
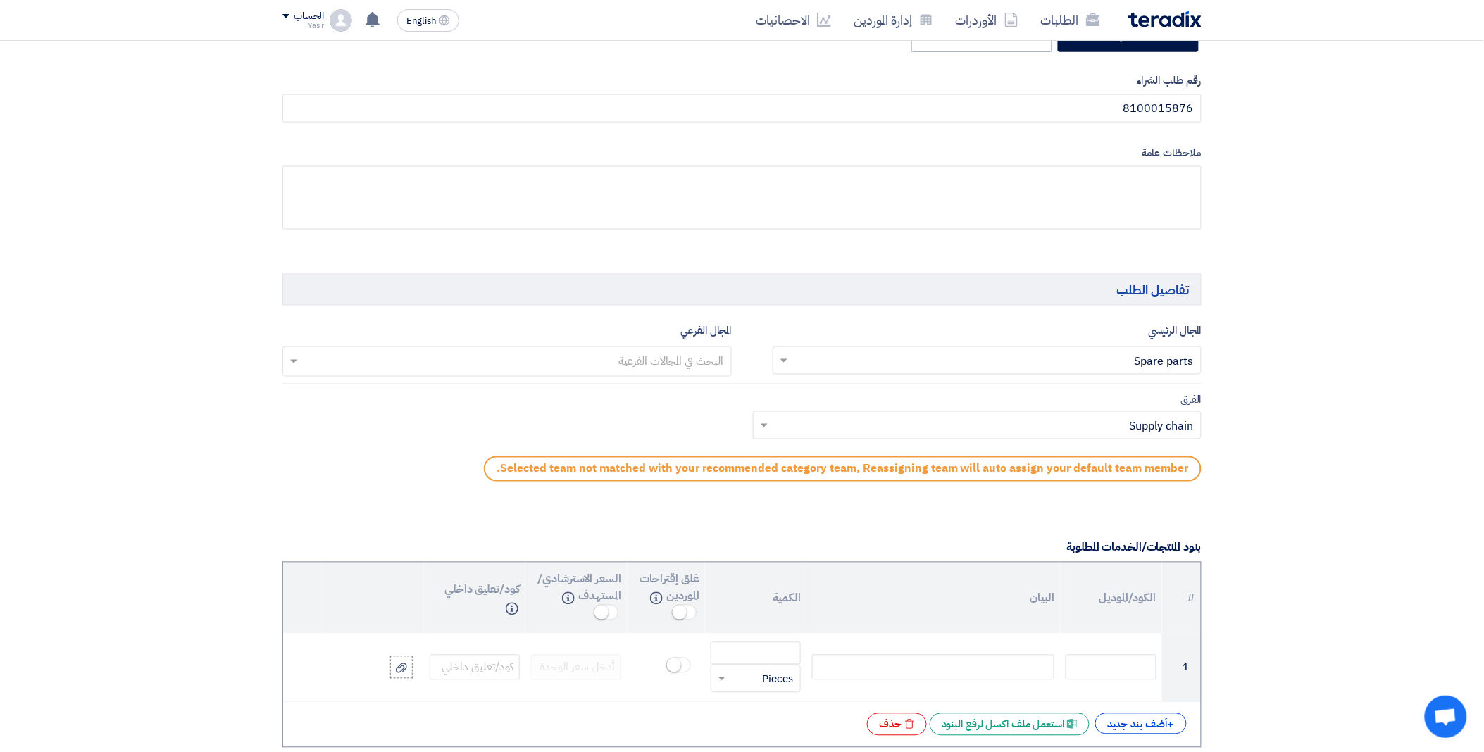
click at [629, 359] on input "text" at bounding box center [506, 363] width 435 height 23
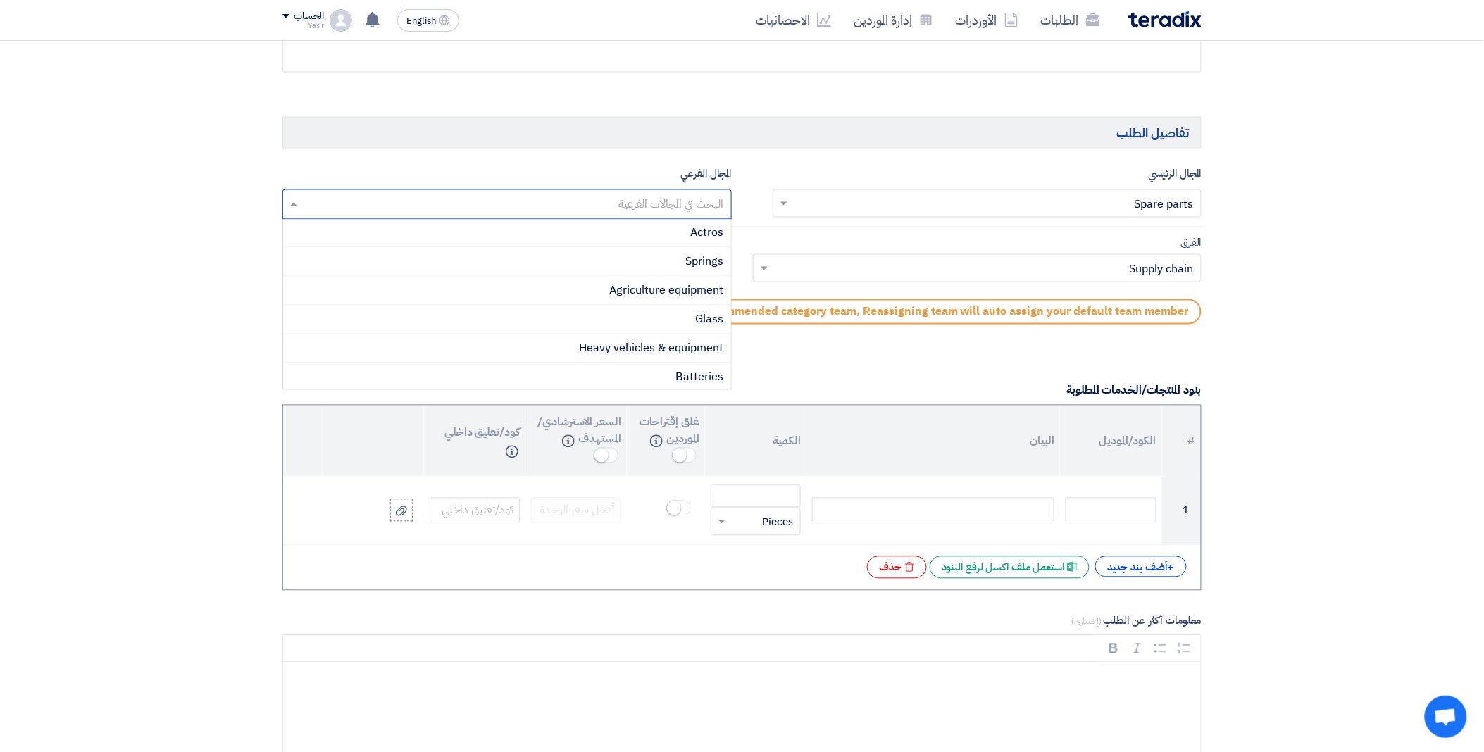
scroll to position [58, 0]
click at [624, 385] on span "Heavy vehicles & equipment" at bounding box center [652, 377] width 144 height 17
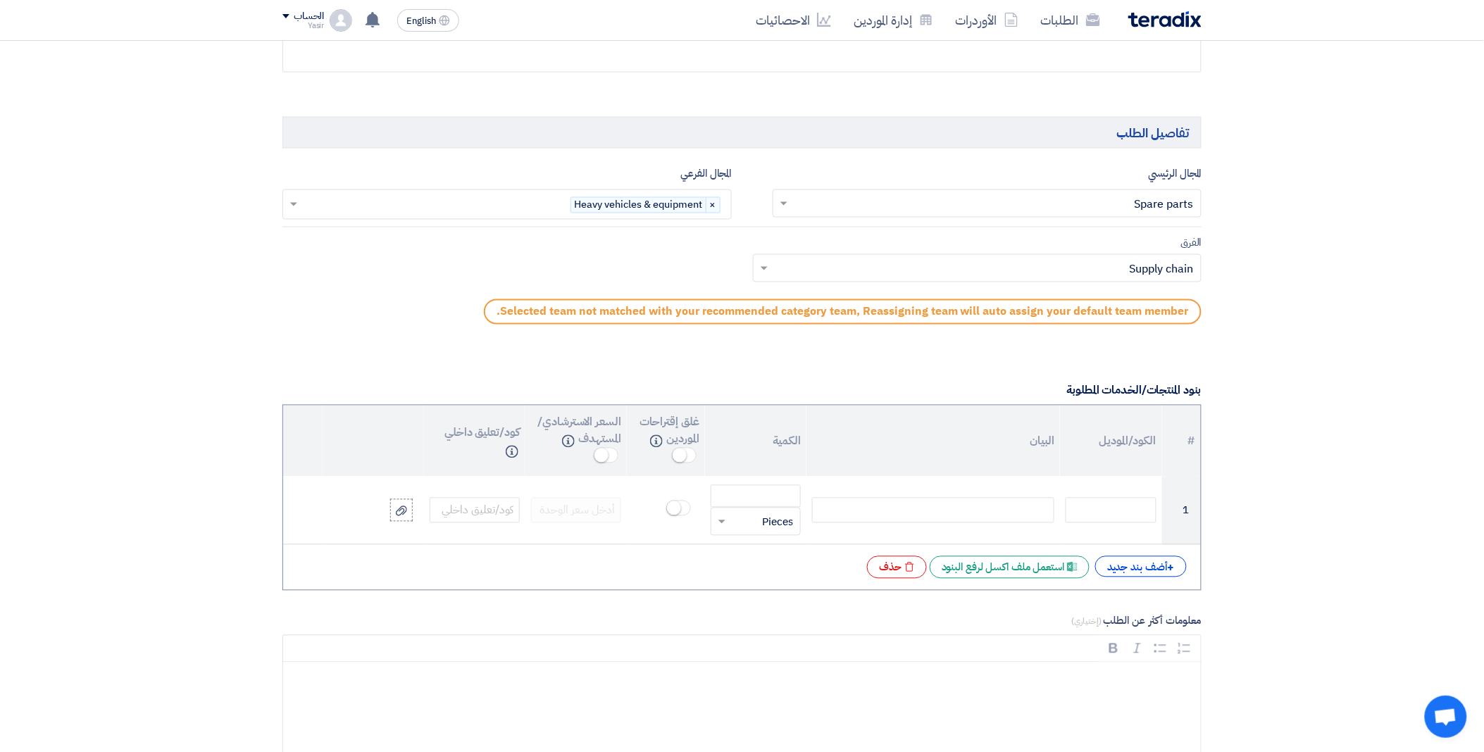
click at [855, 271] on input "text" at bounding box center [985, 270] width 421 height 23
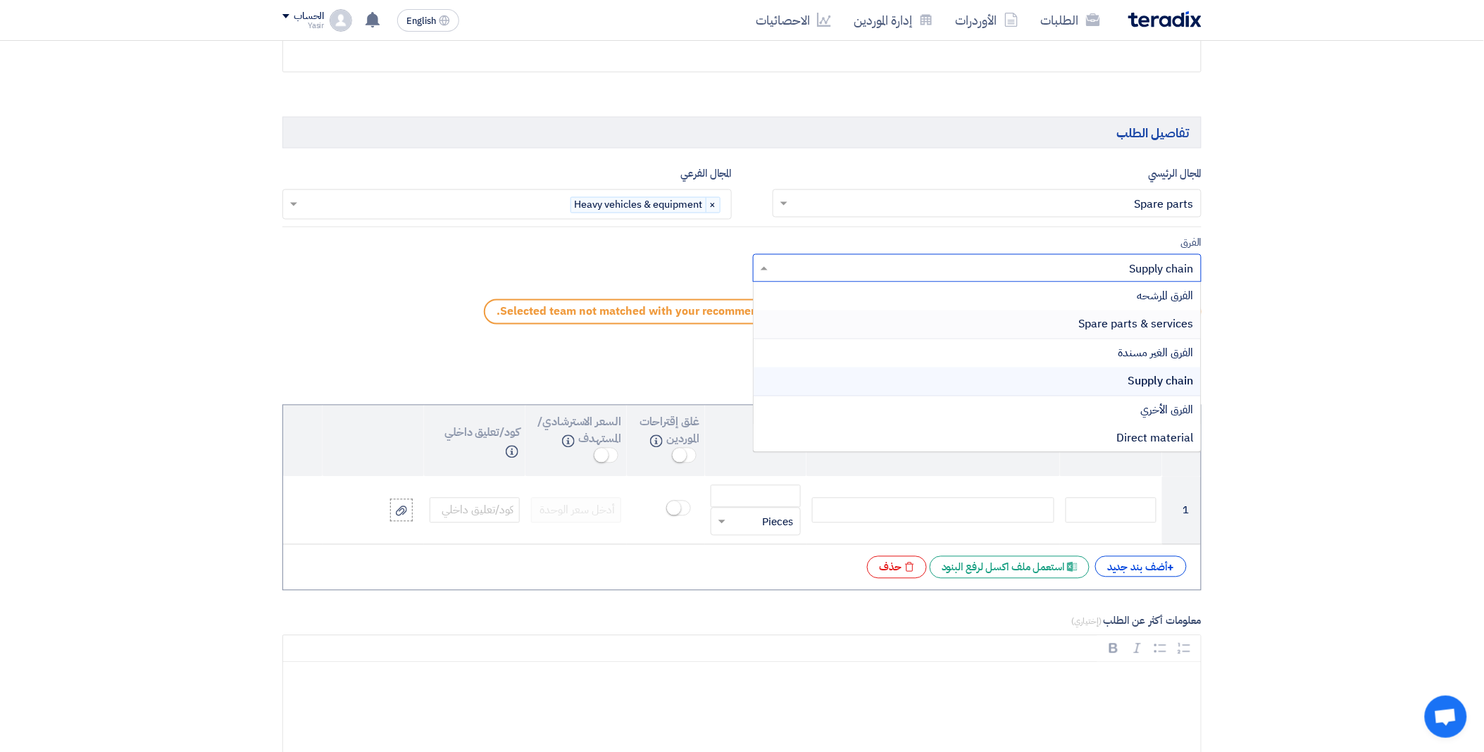
click at [993, 324] on div "Spare parts & services" at bounding box center [978, 325] width 448 height 29
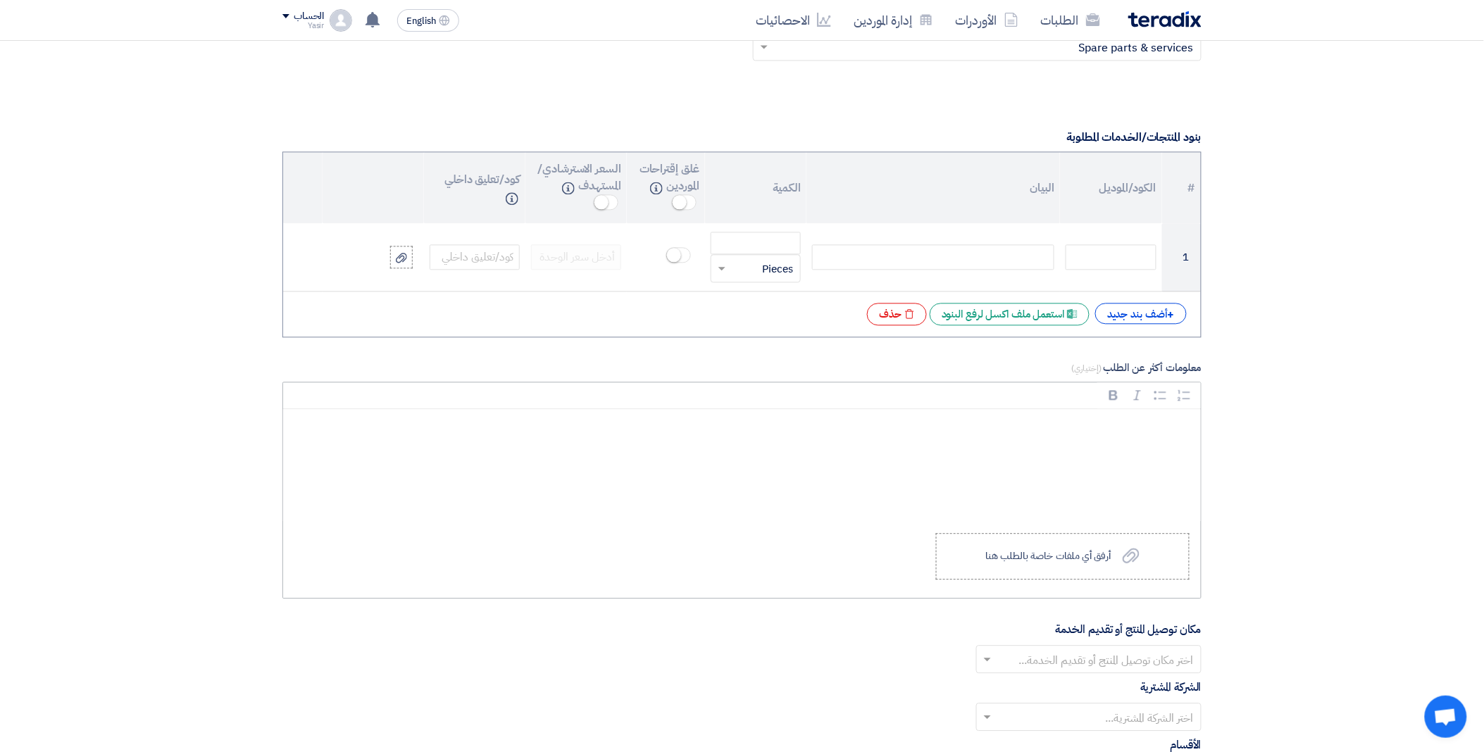
scroll to position [1017, 0]
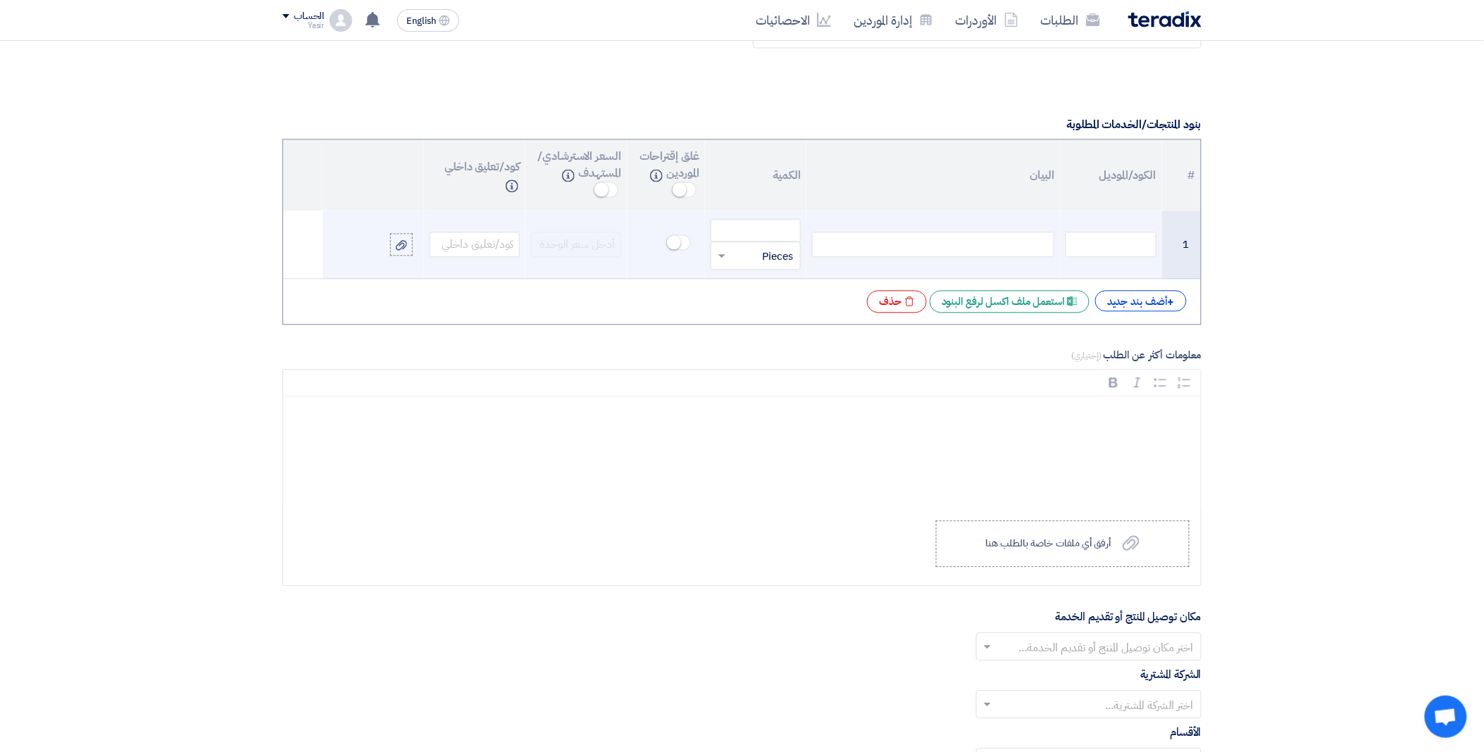
click at [906, 245] on div at bounding box center [933, 244] width 242 height 25
paste div
click at [764, 235] on input "number" at bounding box center [756, 230] width 90 height 23
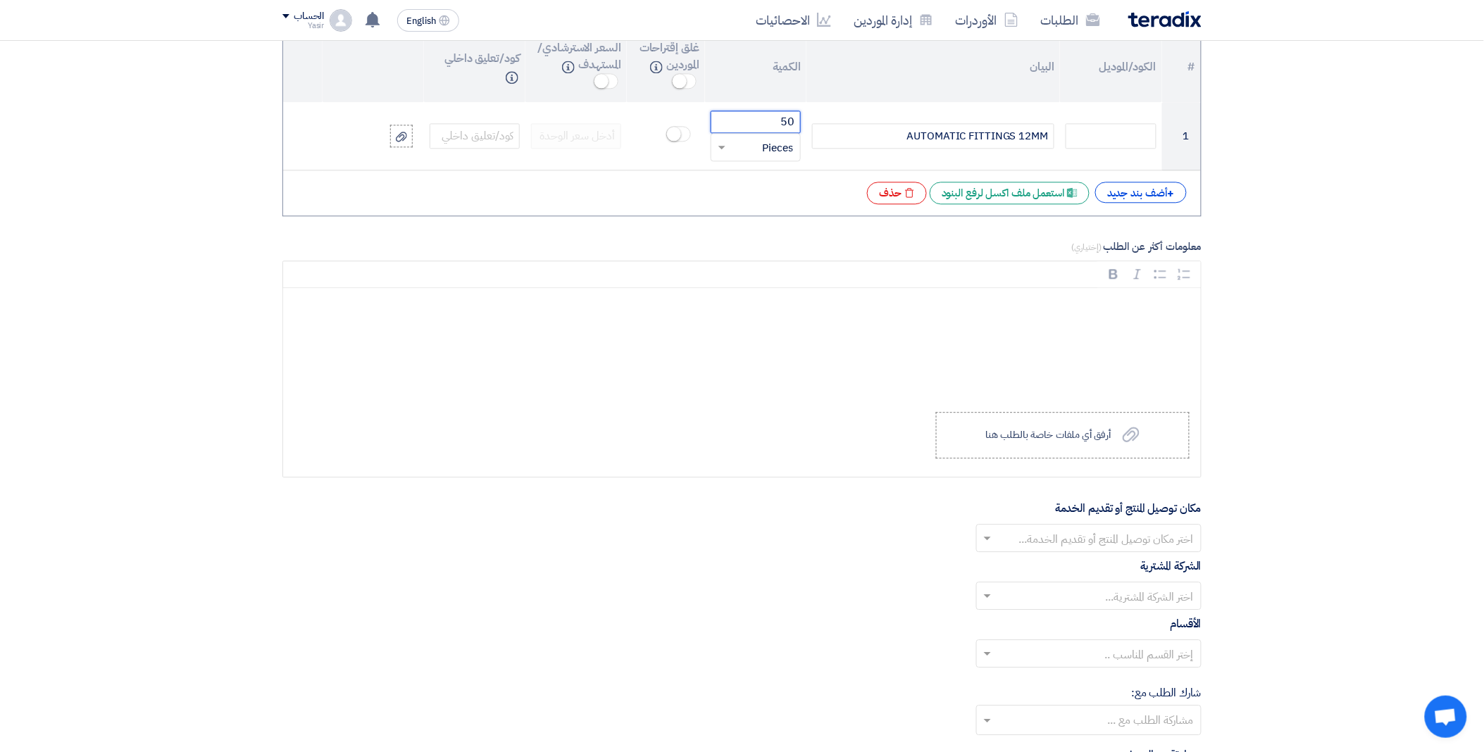
scroll to position [1330, 0]
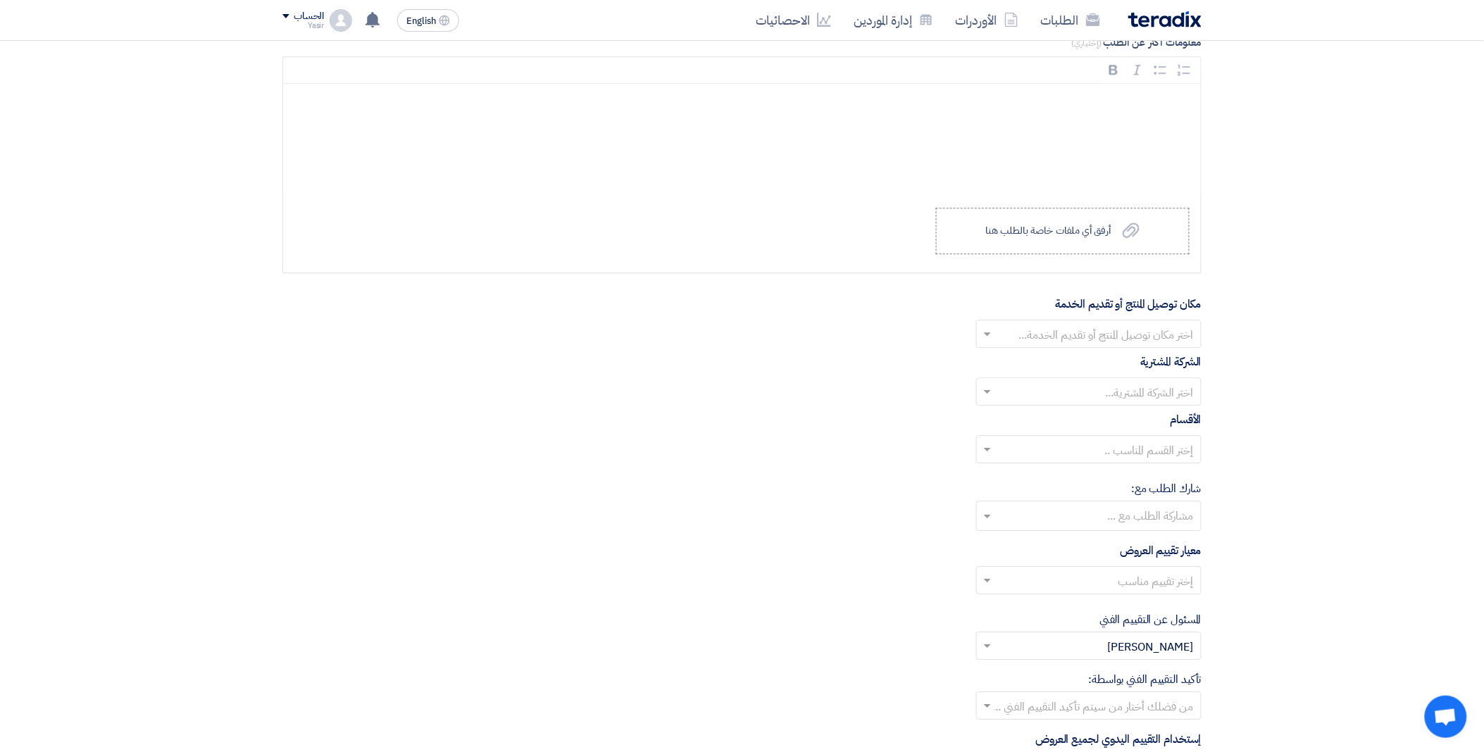
type input "50"
click at [1003, 333] on input "text" at bounding box center [1096, 335] width 197 height 23
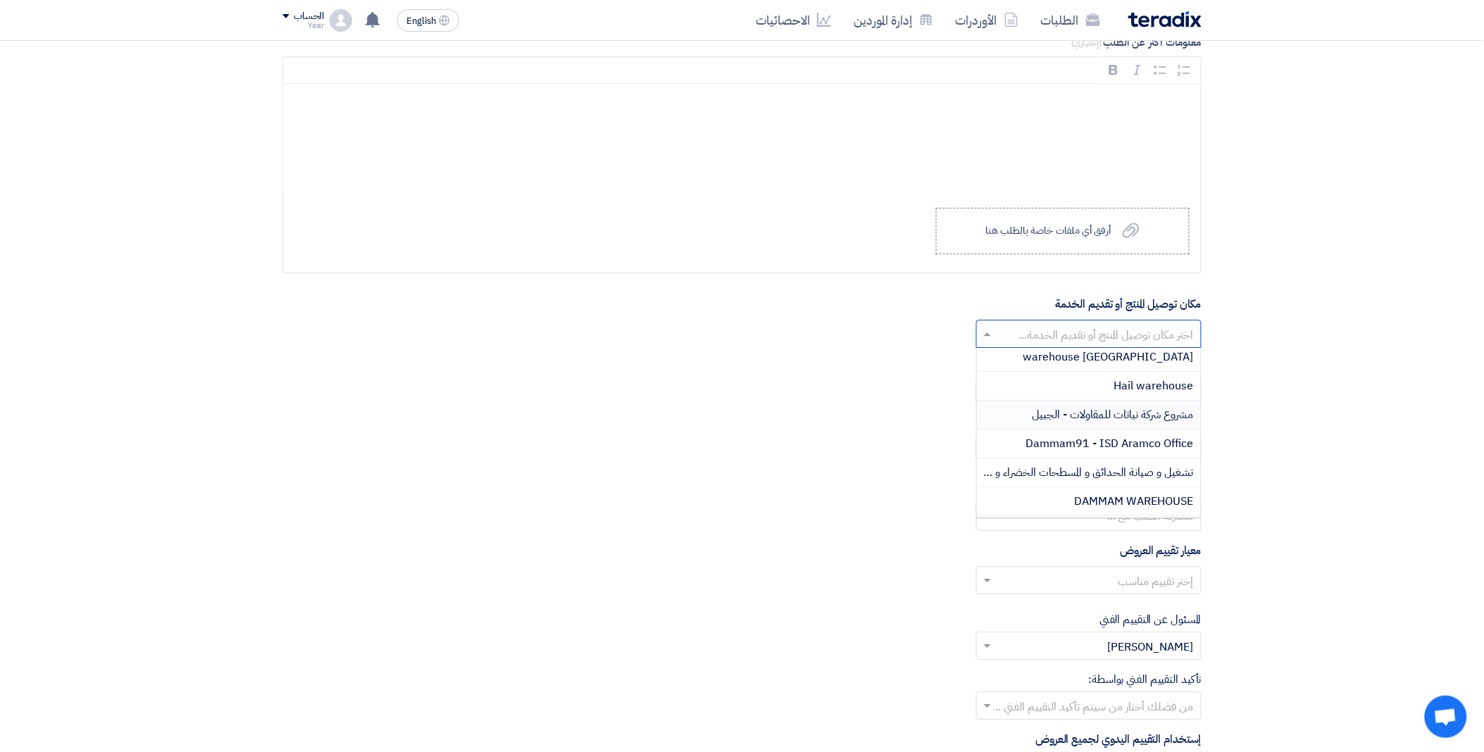
scroll to position [235, 0]
click at [1076, 473] on span "DAMMAM WAREHOUSE" at bounding box center [1134, 474] width 119 height 17
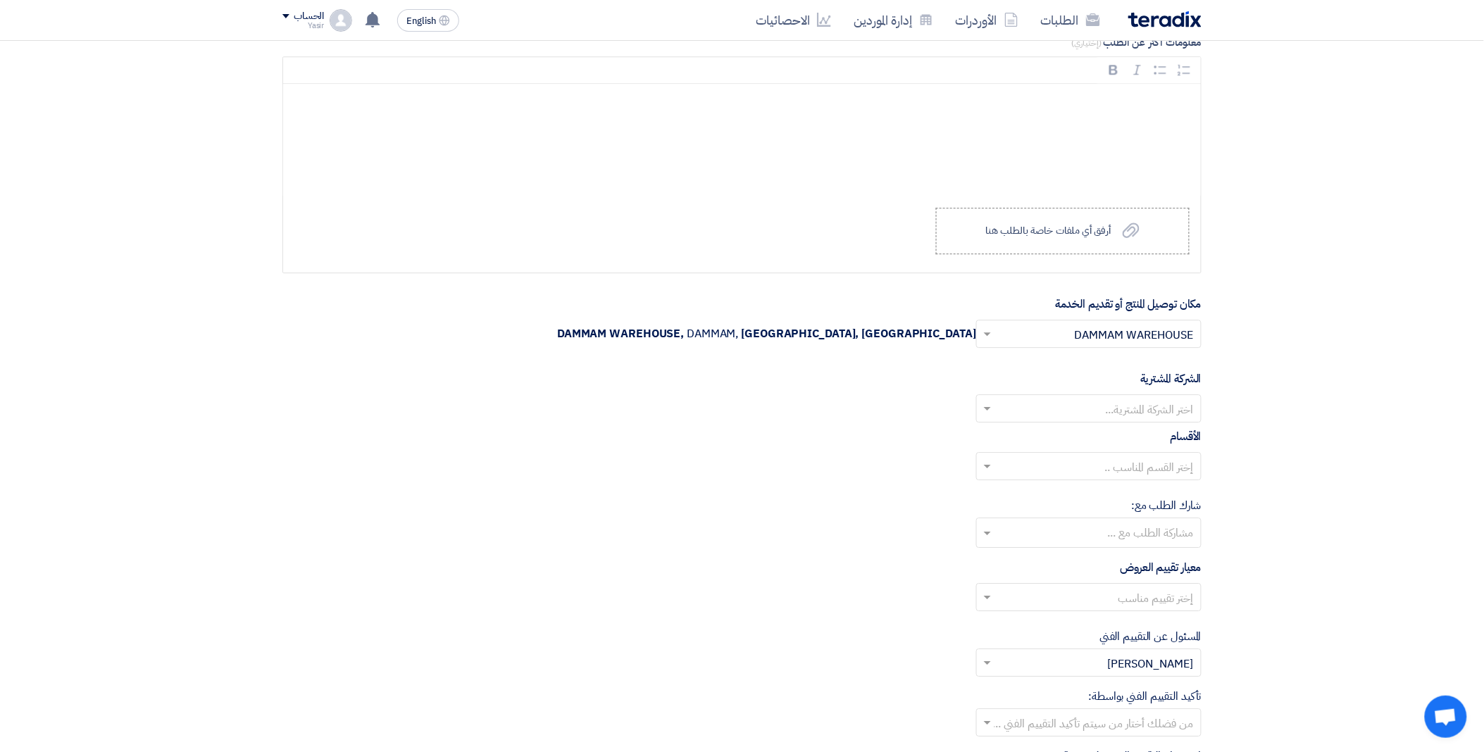
click at [1036, 409] on input "text" at bounding box center [1096, 410] width 197 height 23
click at [1054, 440] on div "Nabatat for contracting" at bounding box center [1089, 437] width 224 height 29
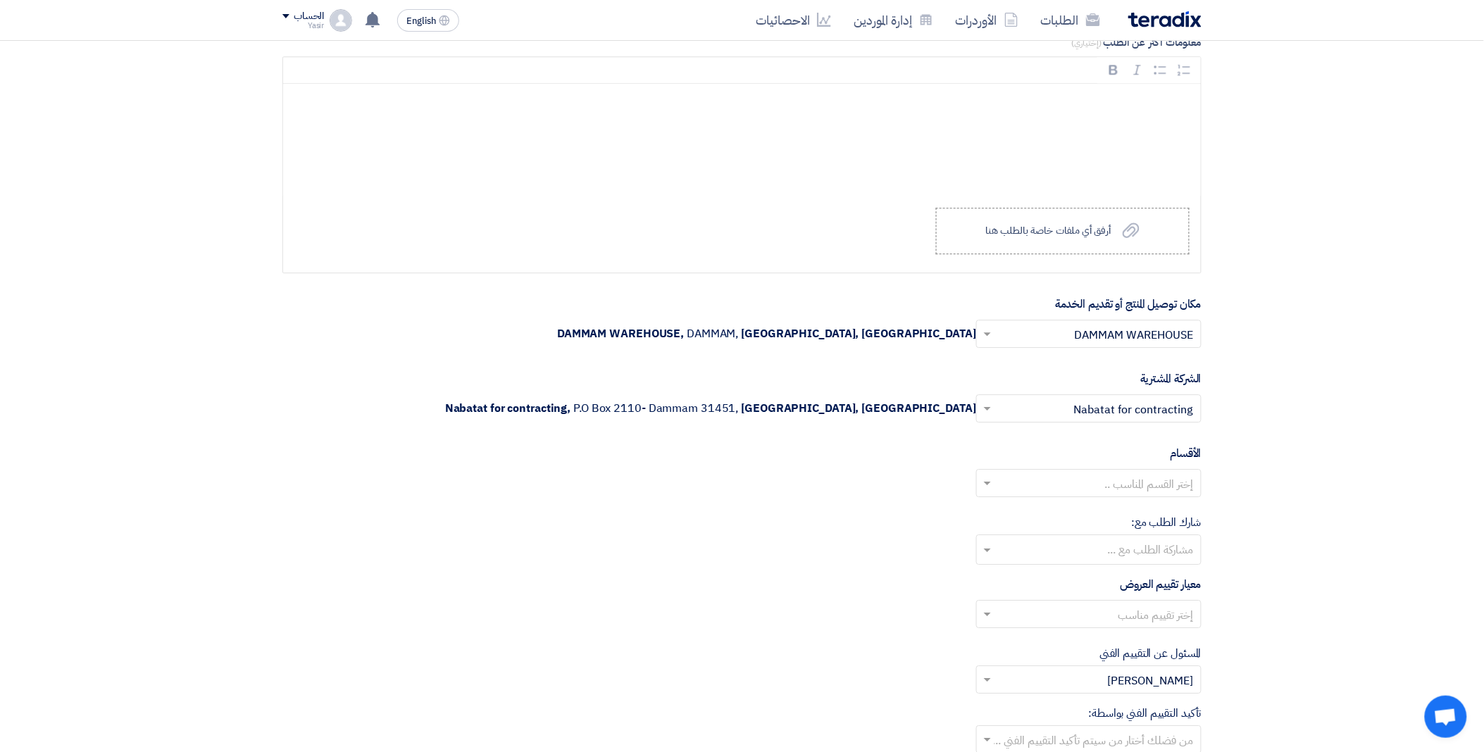
click at [1039, 485] on input "text" at bounding box center [1096, 484] width 197 height 23
click at [1080, 516] on div "General Department" at bounding box center [1089, 511] width 224 height 28
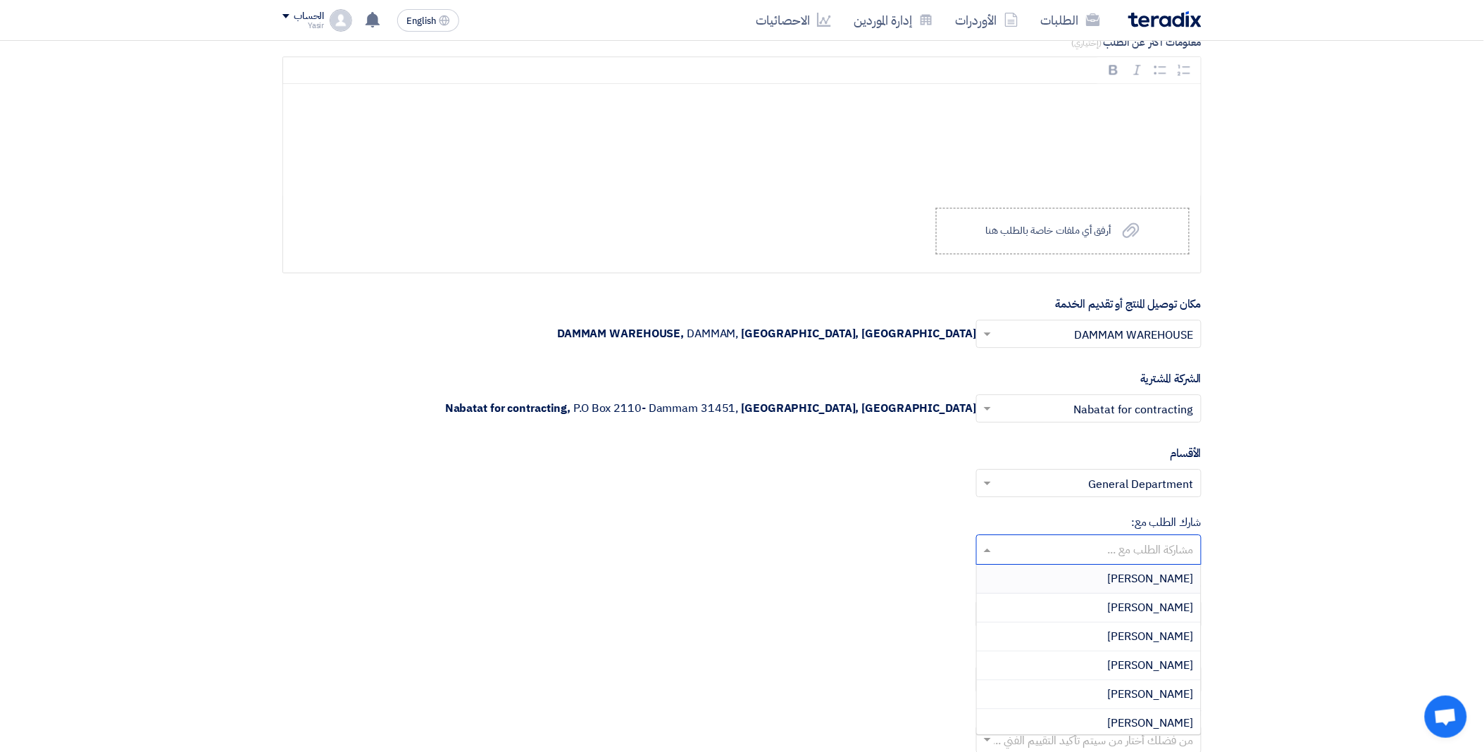
drag, startPoint x: 1018, startPoint y: 550, endPoint x: 1095, endPoint y: 565, distance: 78.2
click at [1019, 550] on input "text" at bounding box center [1088, 551] width 211 height 23
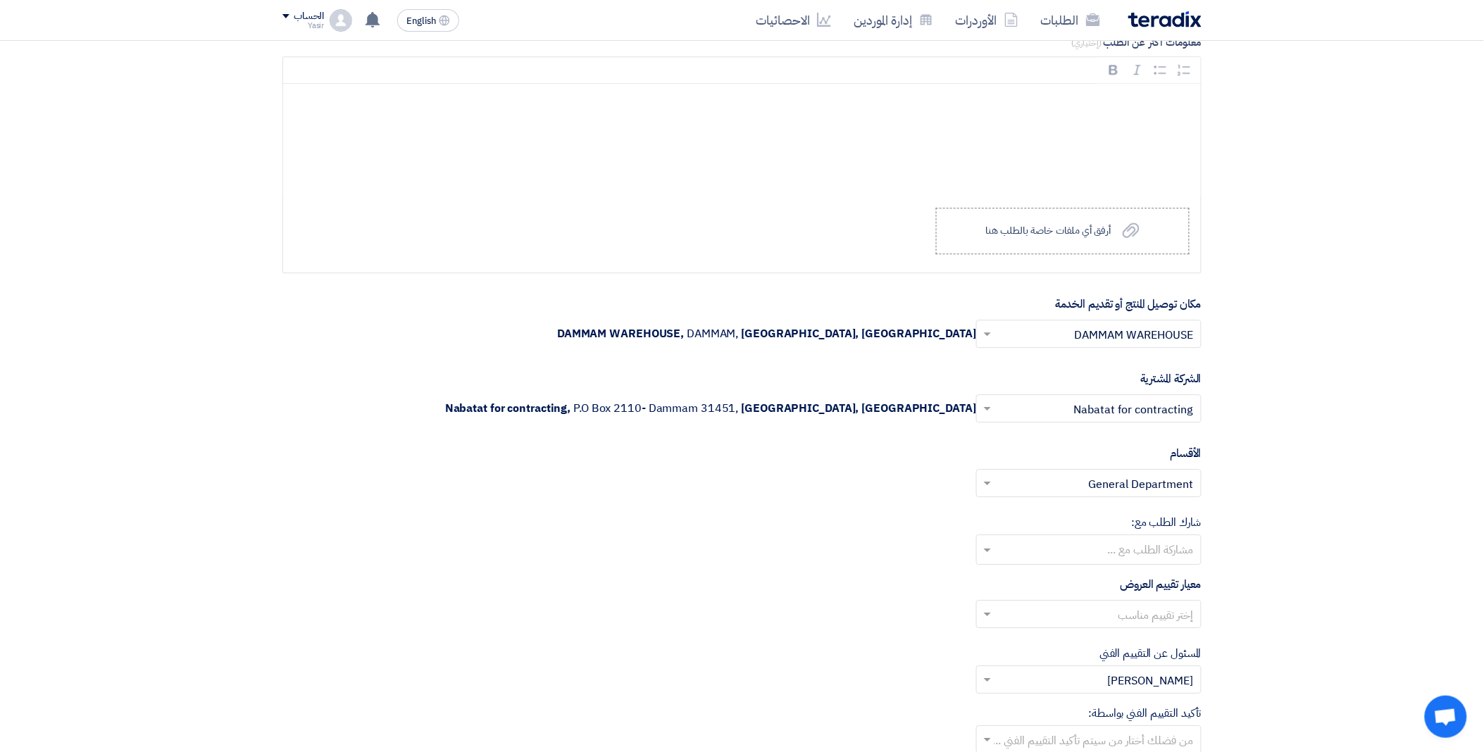
click at [860, 532] on div "شارك الطلب مع: مشاركة الطلب مع ..." at bounding box center [742, 539] width 919 height 51
click at [1026, 618] on input "text" at bounding box center [1096, 615] width 197 height 23
drag, startPoint x: 1058, startPoint y: 666, endPoint x: 939, endPoint y: 632, distance: 123.8
click at [1051, 665] on div "spare parts long term" at bounding box center [1089, 671] width 224 height 28
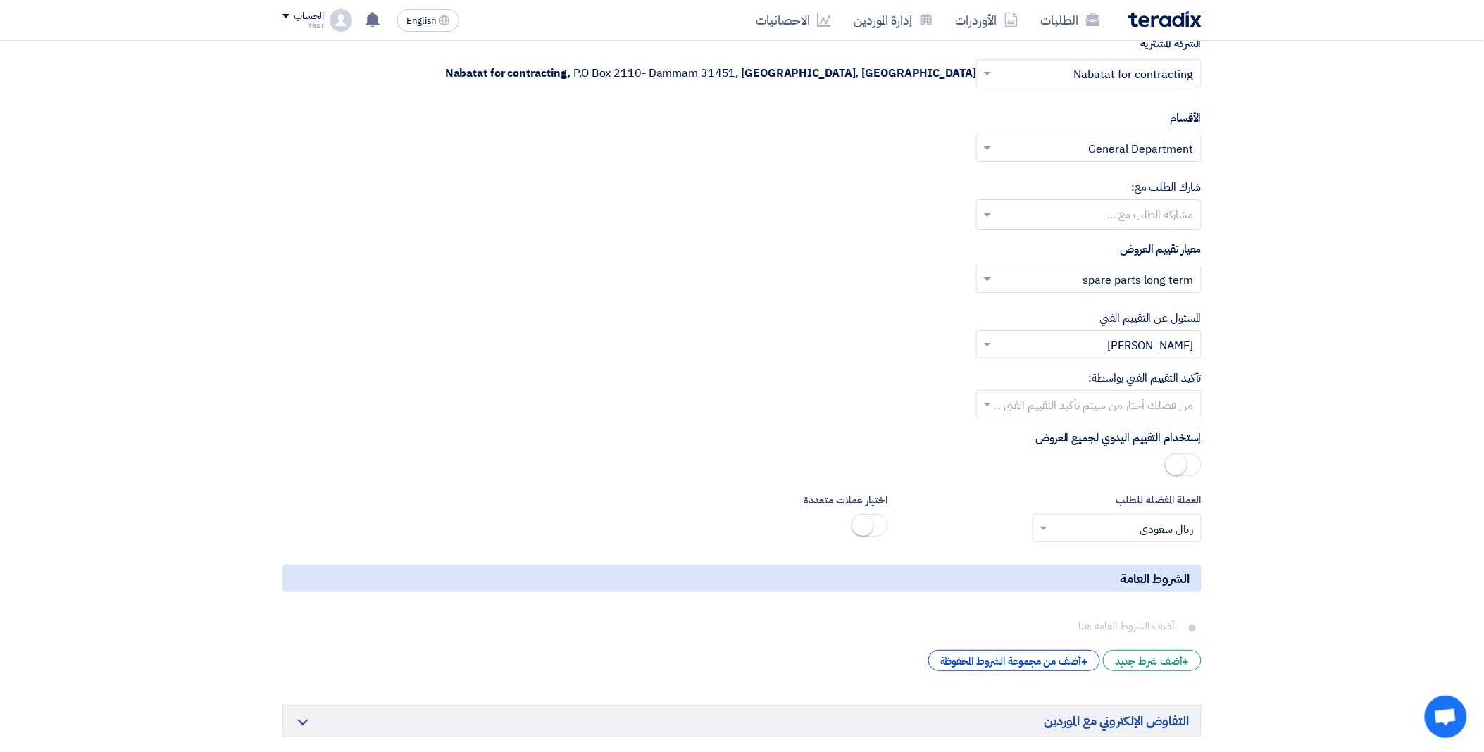
scroll to position [1722, 0]
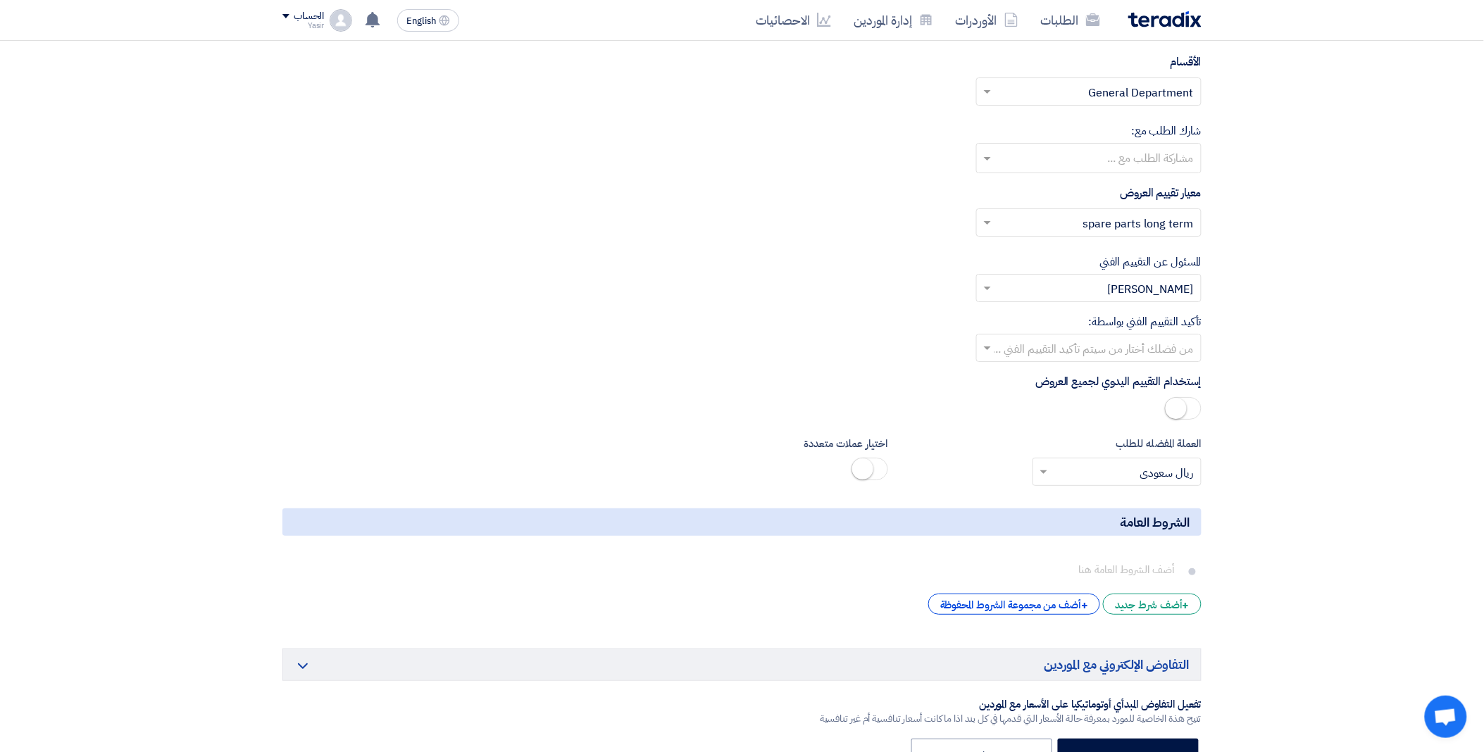
click at [1003, 350] on input "text" at bounding box center [1096, 349] width 197 height 23
click at [1068, 454] on div "[PERSON_NAME]" at bounding box center [1089, 463] width 224 height 28
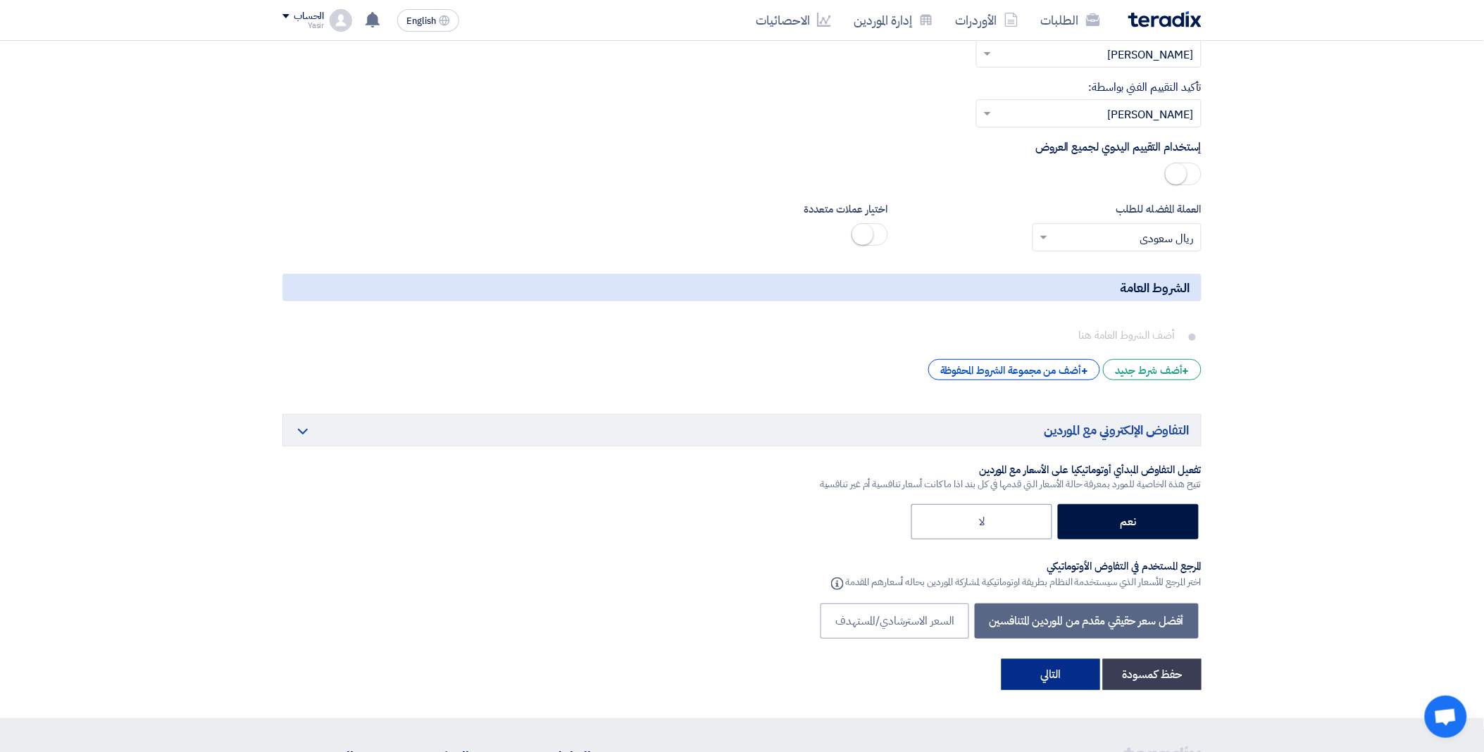
click at [1048, 671] on button "التالي" at bounding box center [1051, 674] width 99 height 31
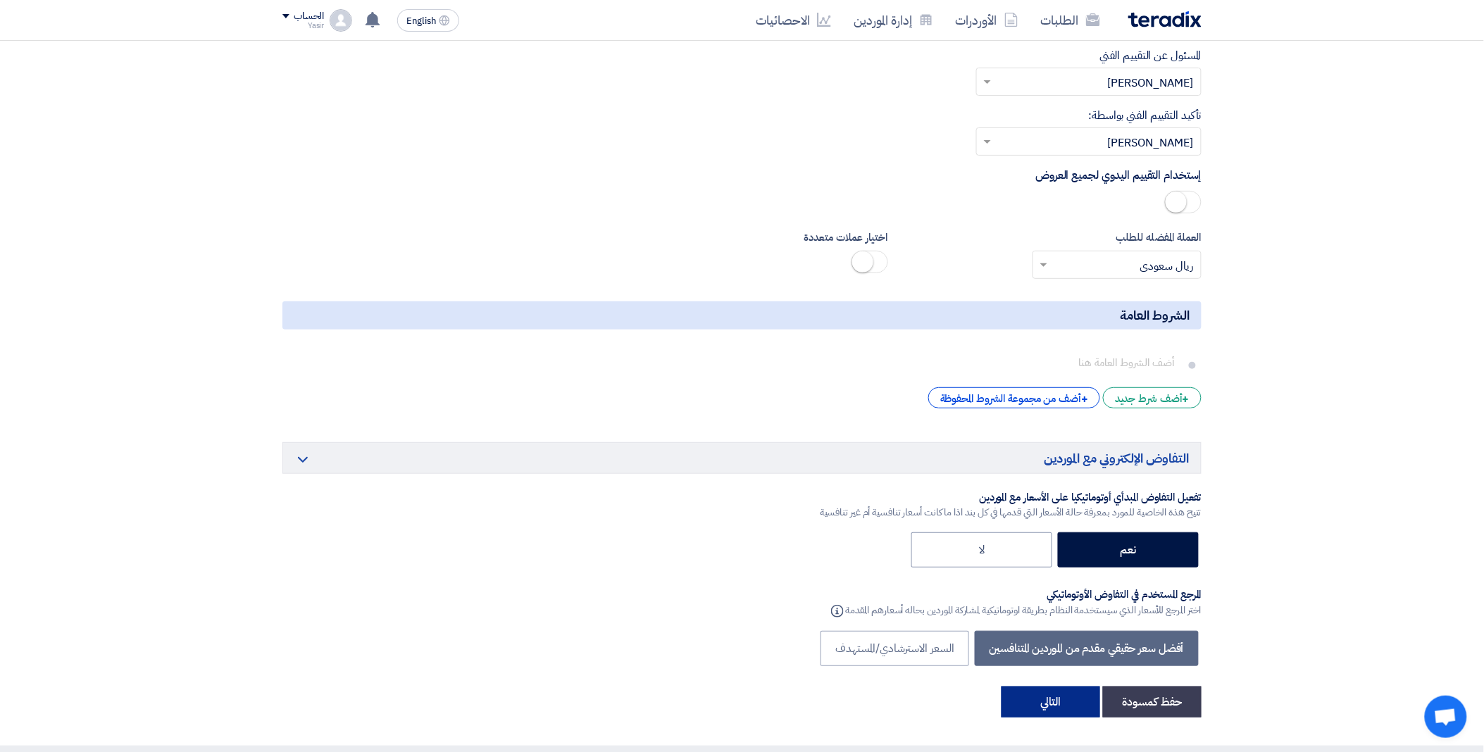
scroll to position [211, 0]
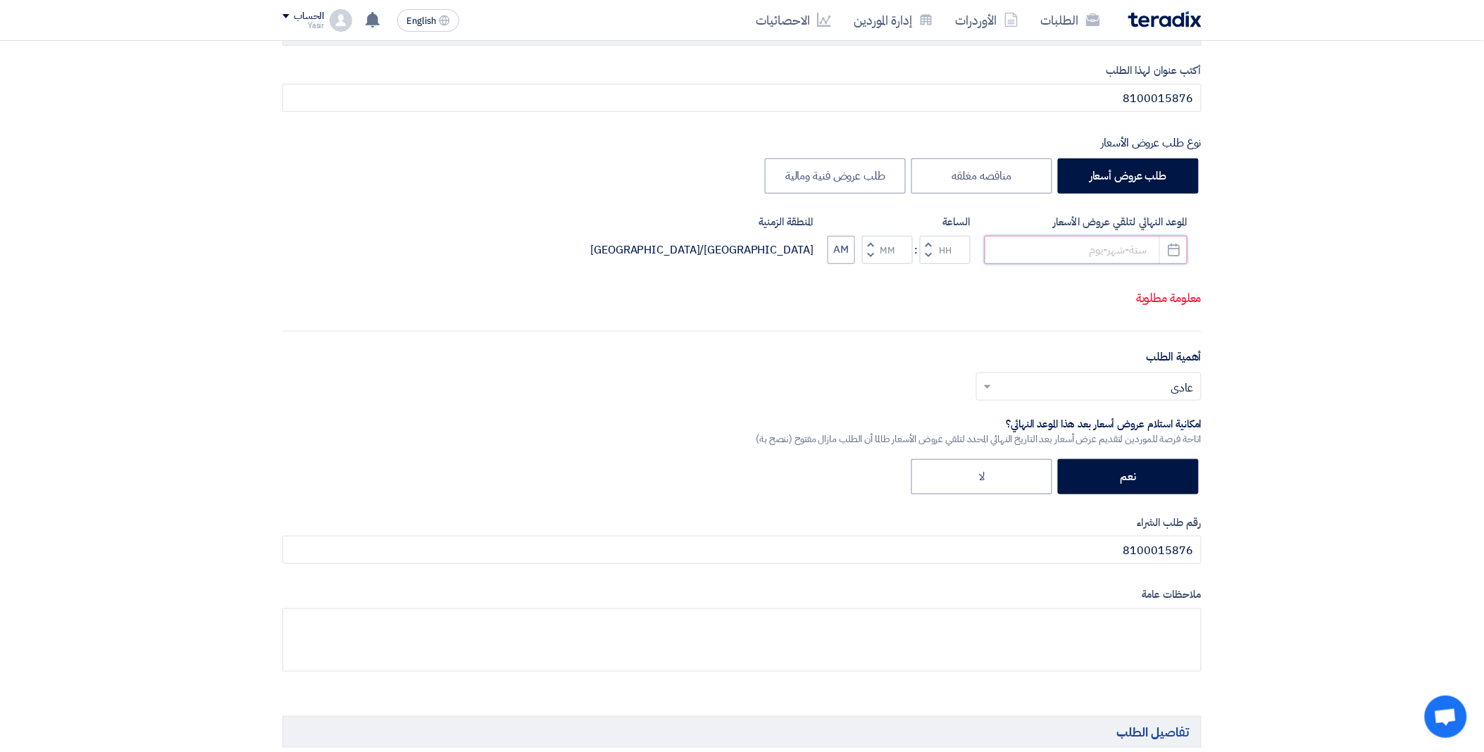
click at [1072, 249] on input at bounding box center [1086, 250] width 203 height 28
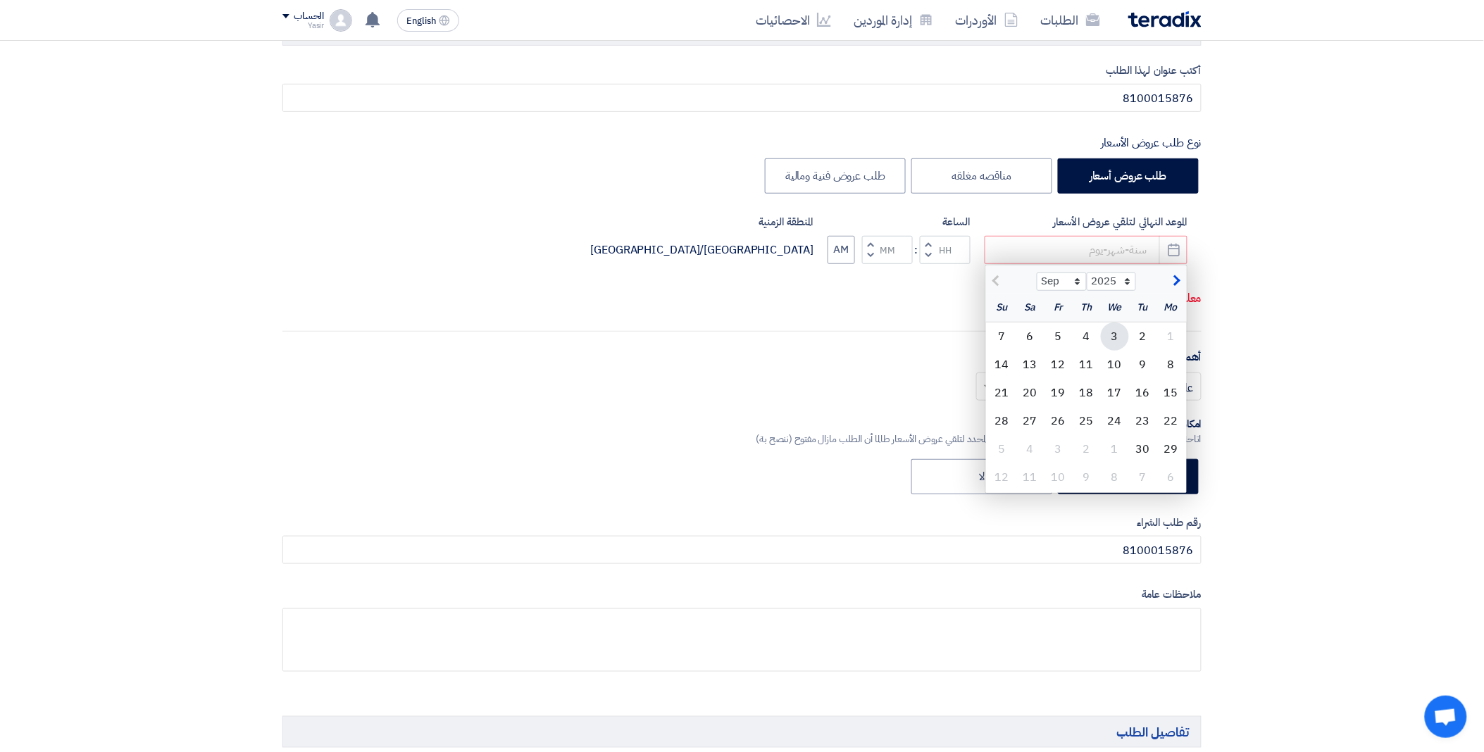
click at [1118, 331] on div "3" at bounding box center [1115, 337] width 28 height 28
type input "[DATE]"
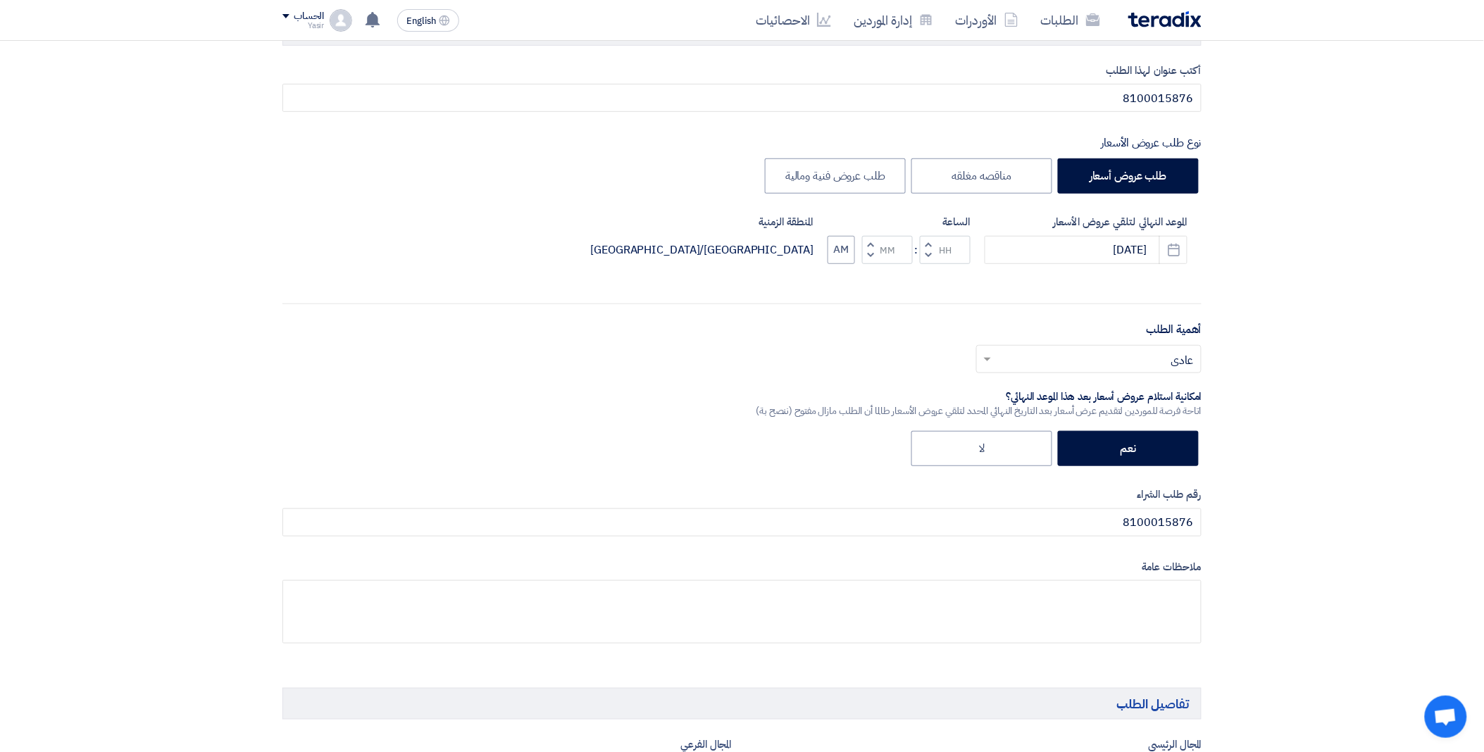
click at [930, 254] on span "button" at bounding box center [928, 255] width 5 height 11
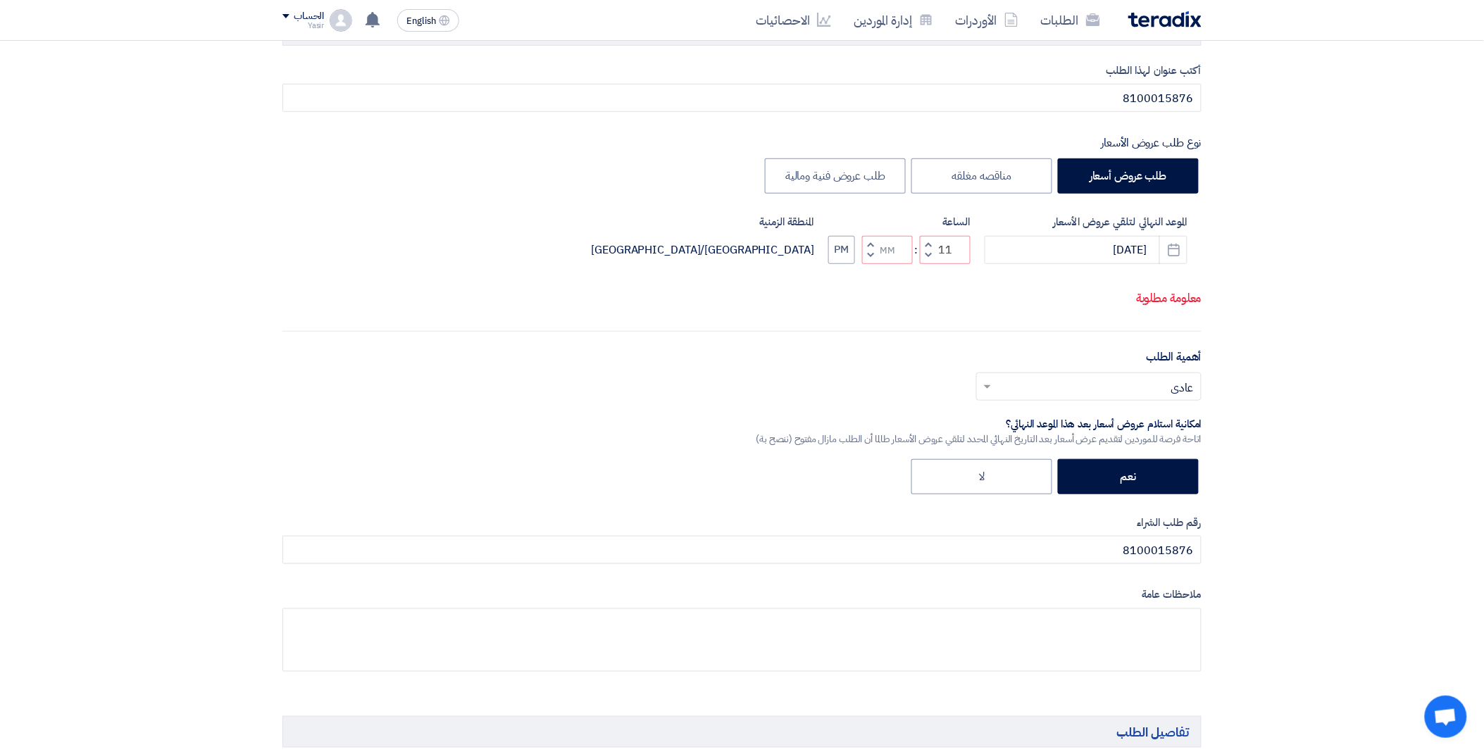
click at [872, 247] on button "Decrement minutes" at bounding box center [870, 256] width 17 height 18
type input "10"
type input "59"
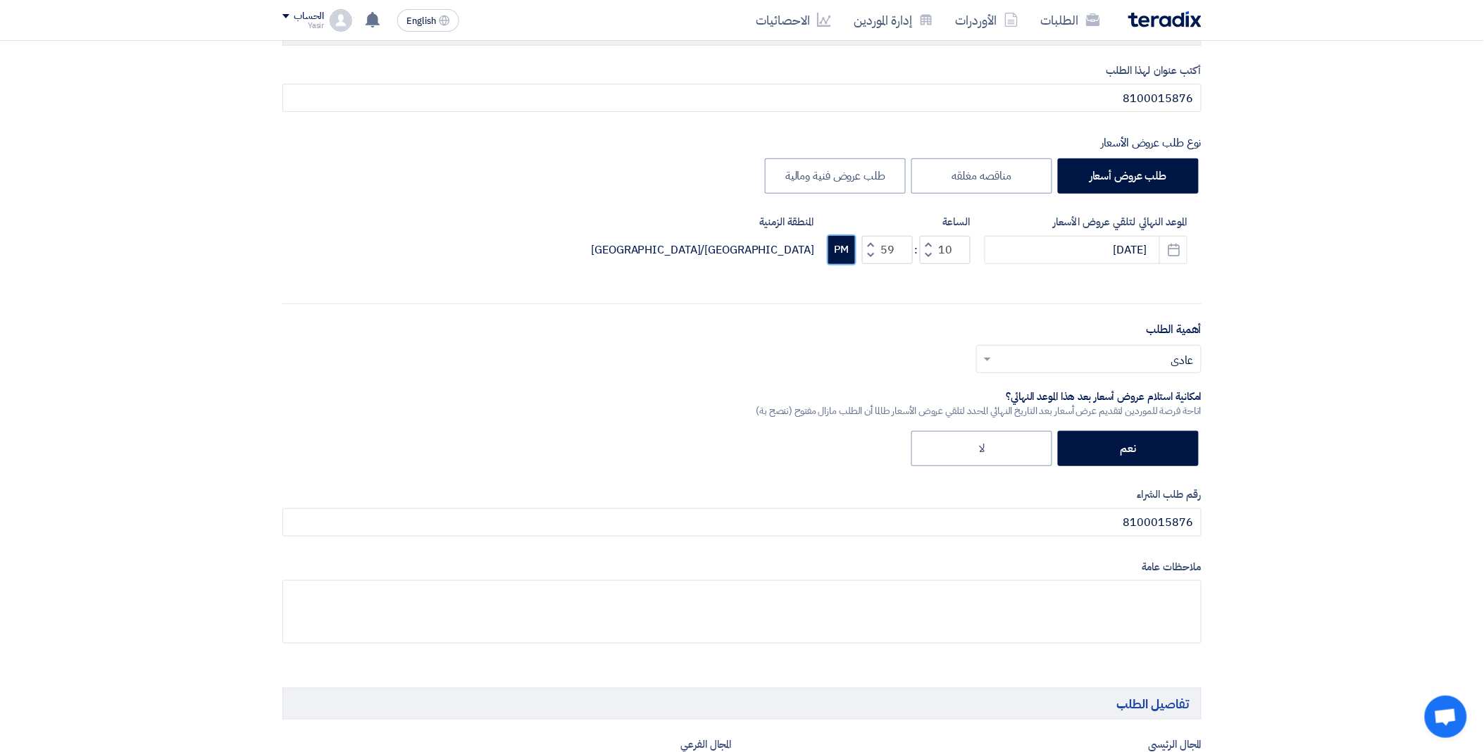
click at [847, 247] on button "PM" at bounding box center [841, 250] width 27 height 28
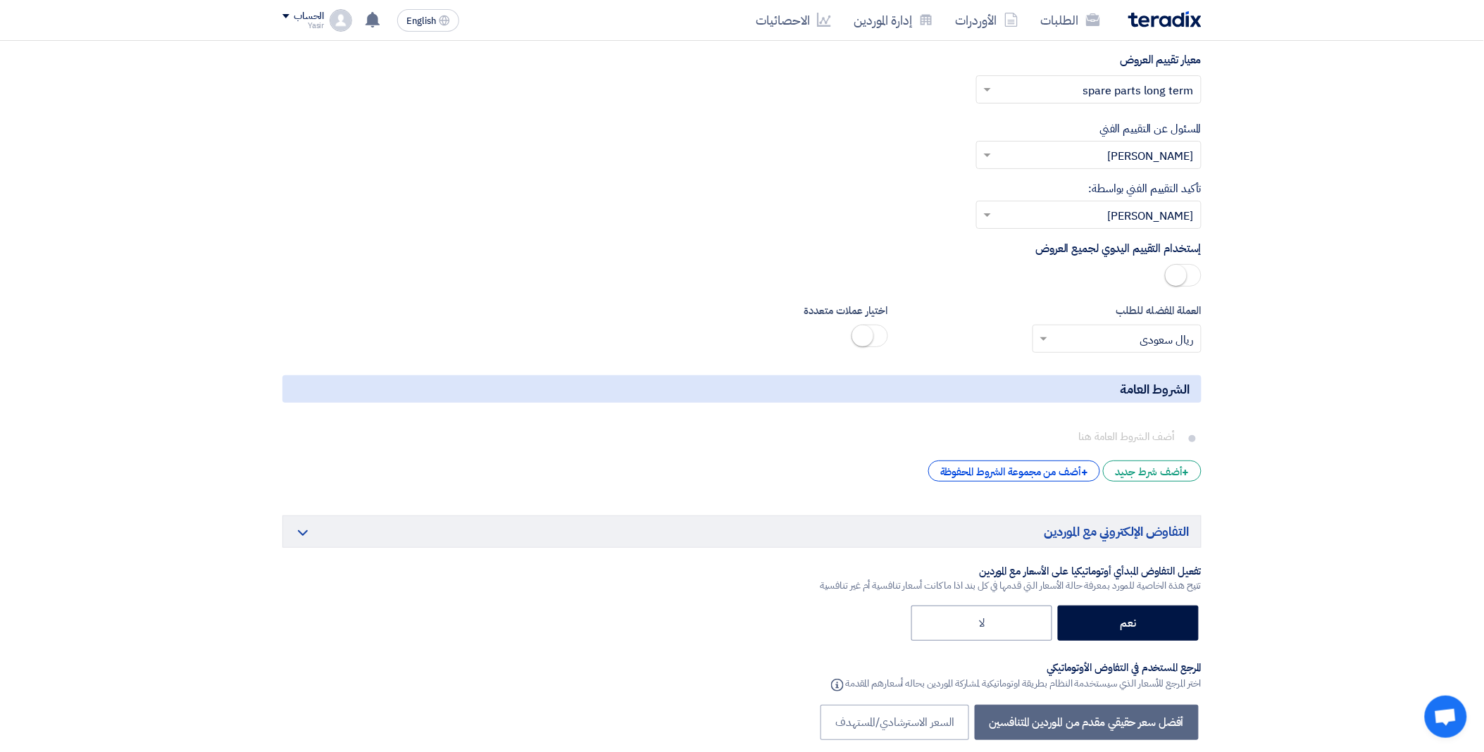
scroll to position [2247, 0]
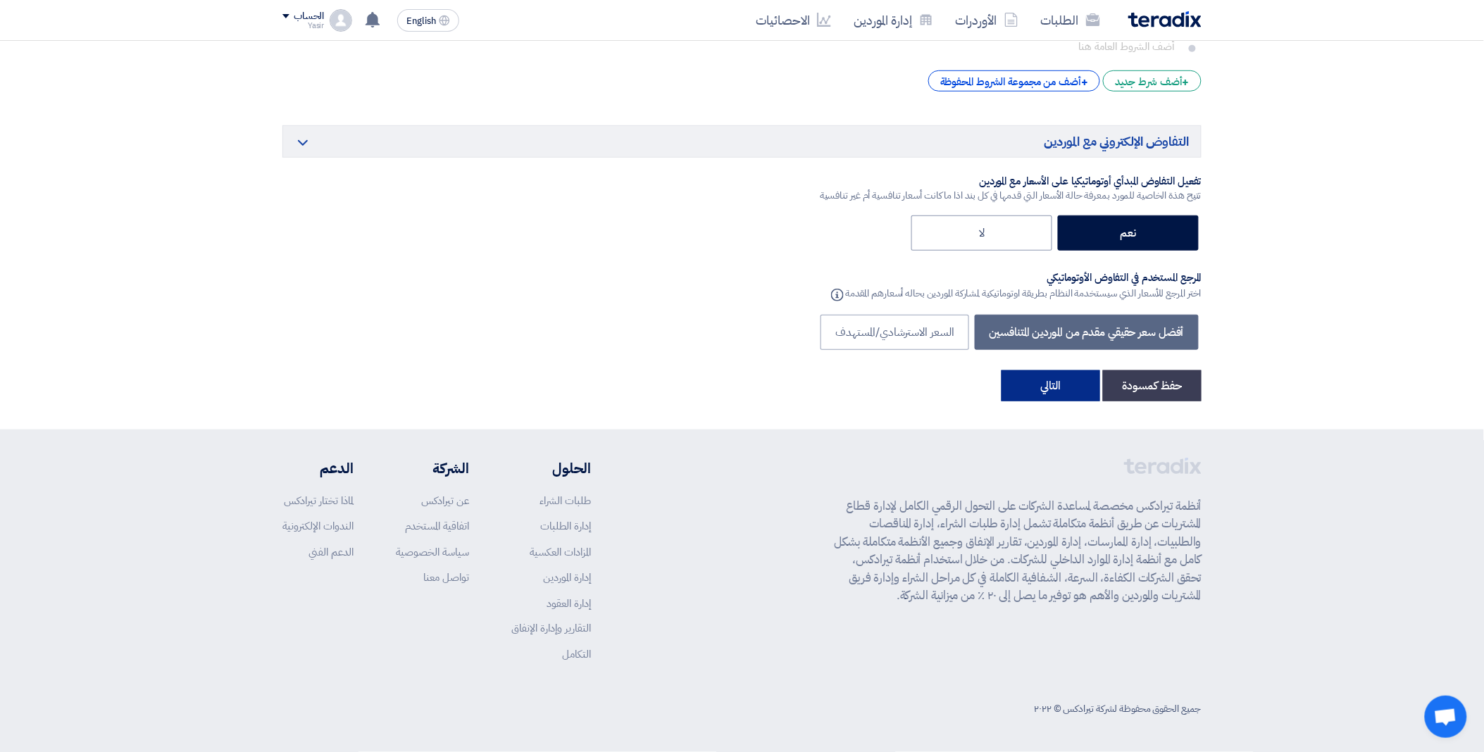
click at [1050, 395] on button "التالي" at bounding box center [1051, 386] width 99 height 31
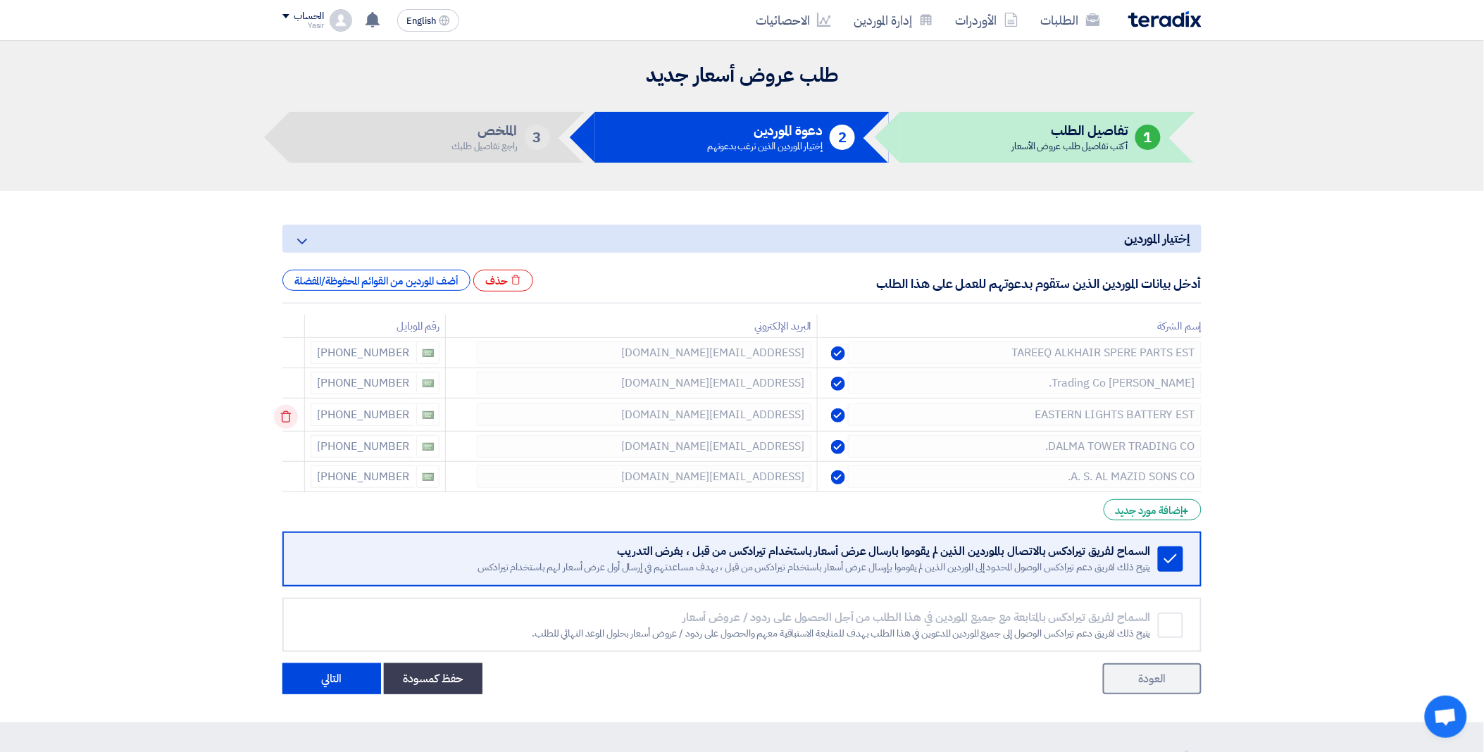
click at [284, 413] on icon at bounding box center [286, 417] width 24 height 24
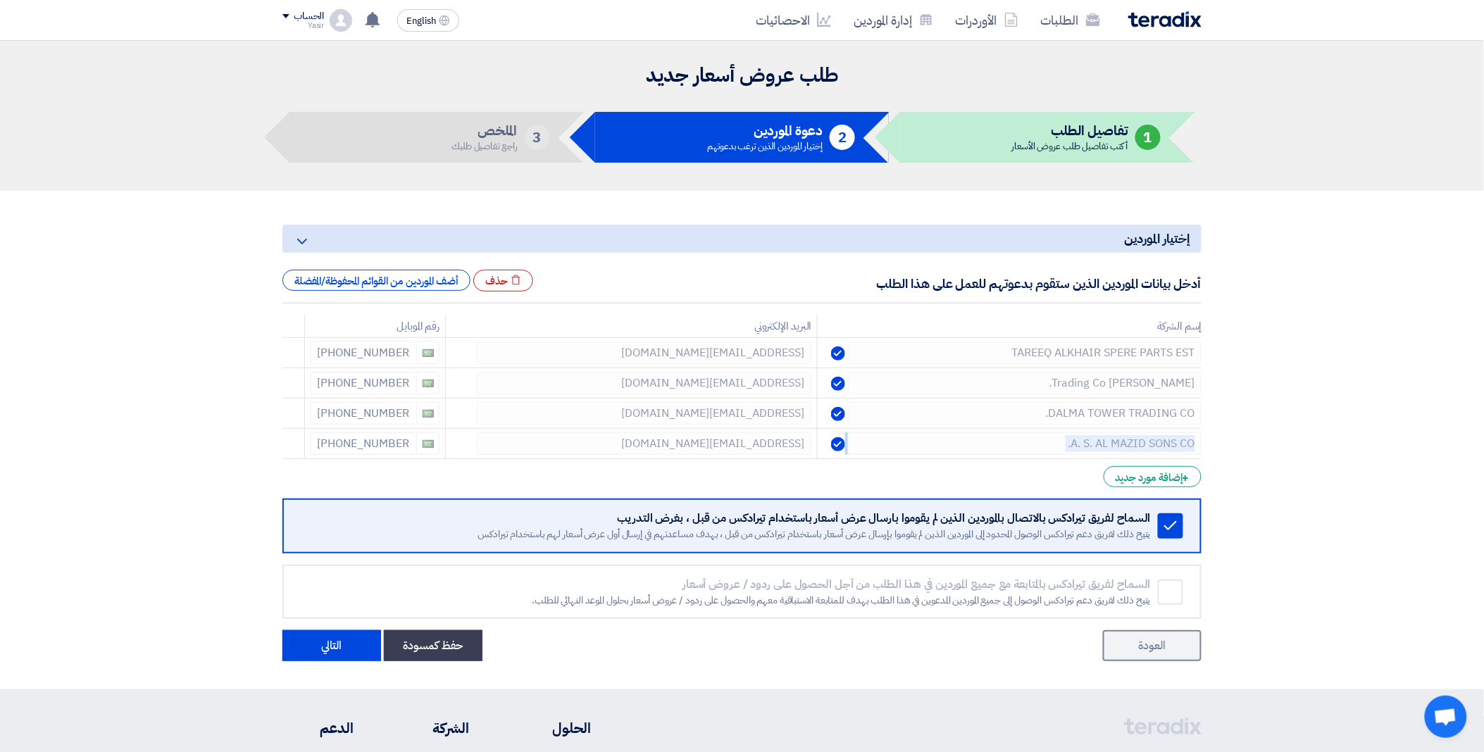
click at [0, 0] on icon at bounding box center [0, 0] width 0 height 0
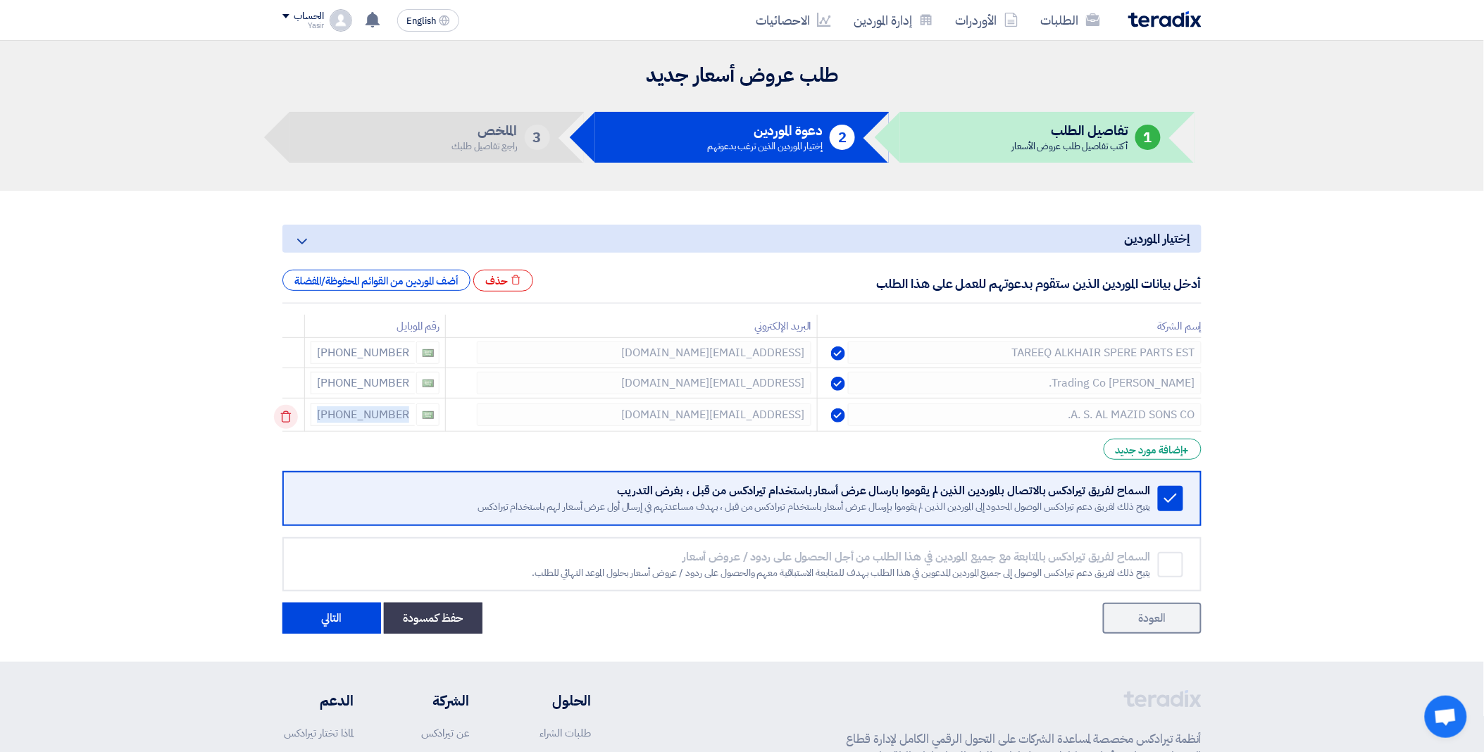
click at [284, 413] on td at bounding box center [294, 415] width 23 height 33
click at [294, 413] on icon at bounding box center [286, 417] width 24 height 24
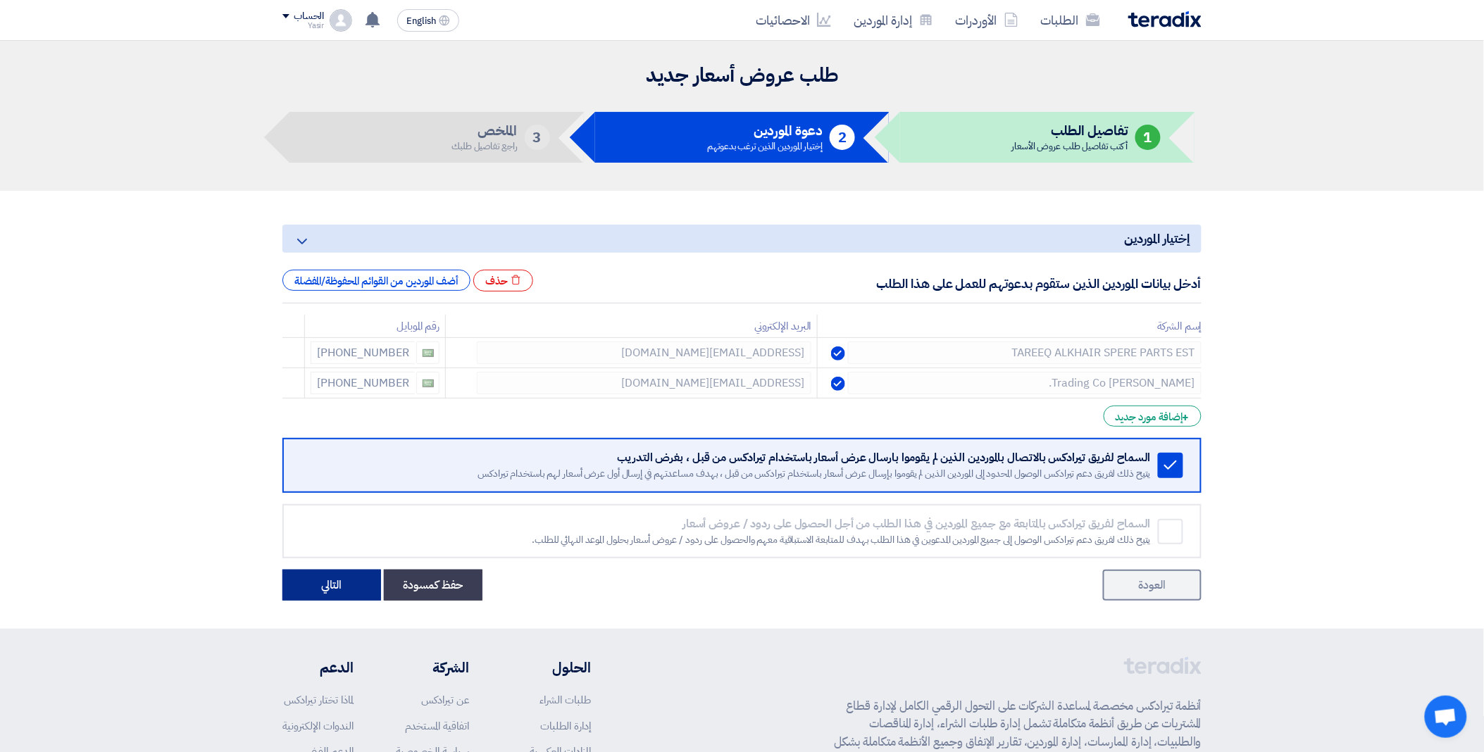
click at [349, 586] on button "التالي" at bounding box center [332, 585] width 99 height 31
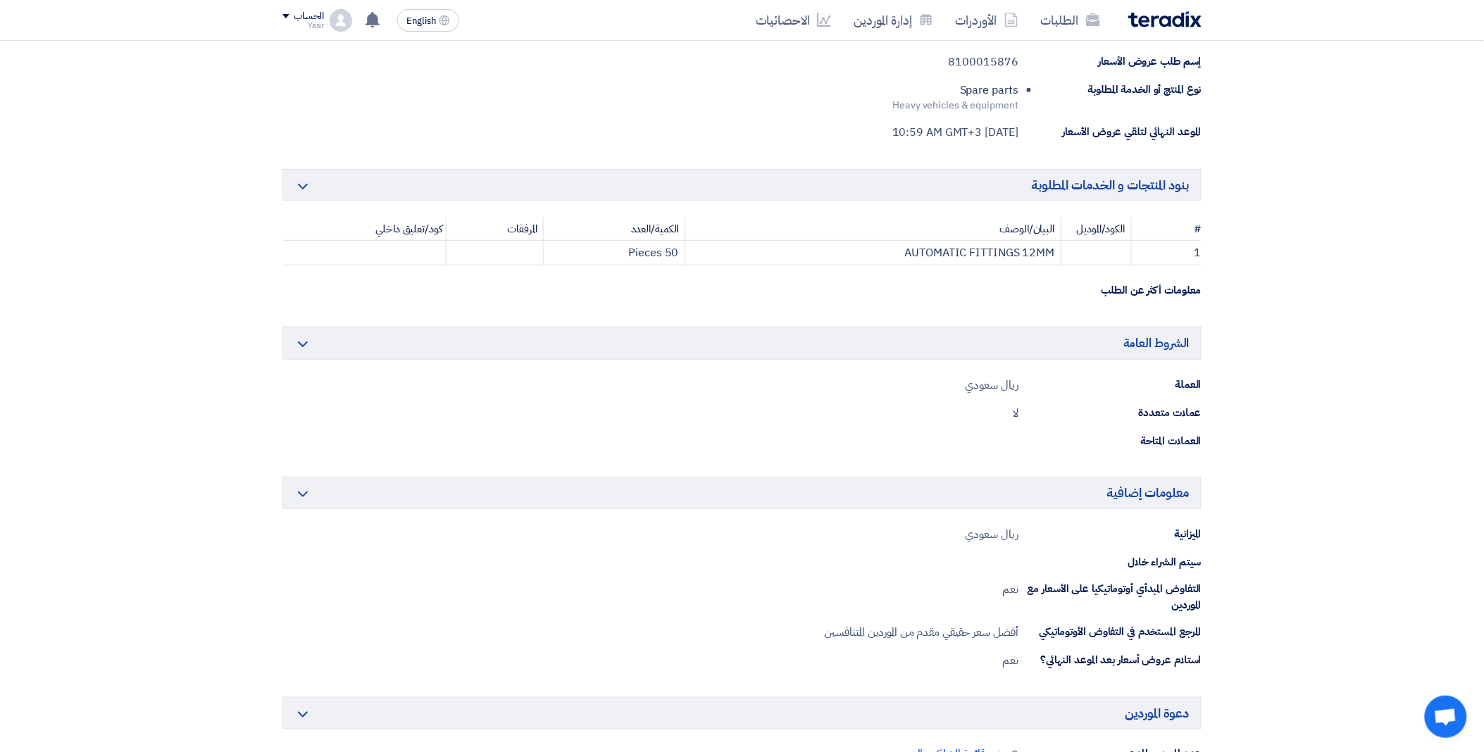
scroll to position [547, 0]
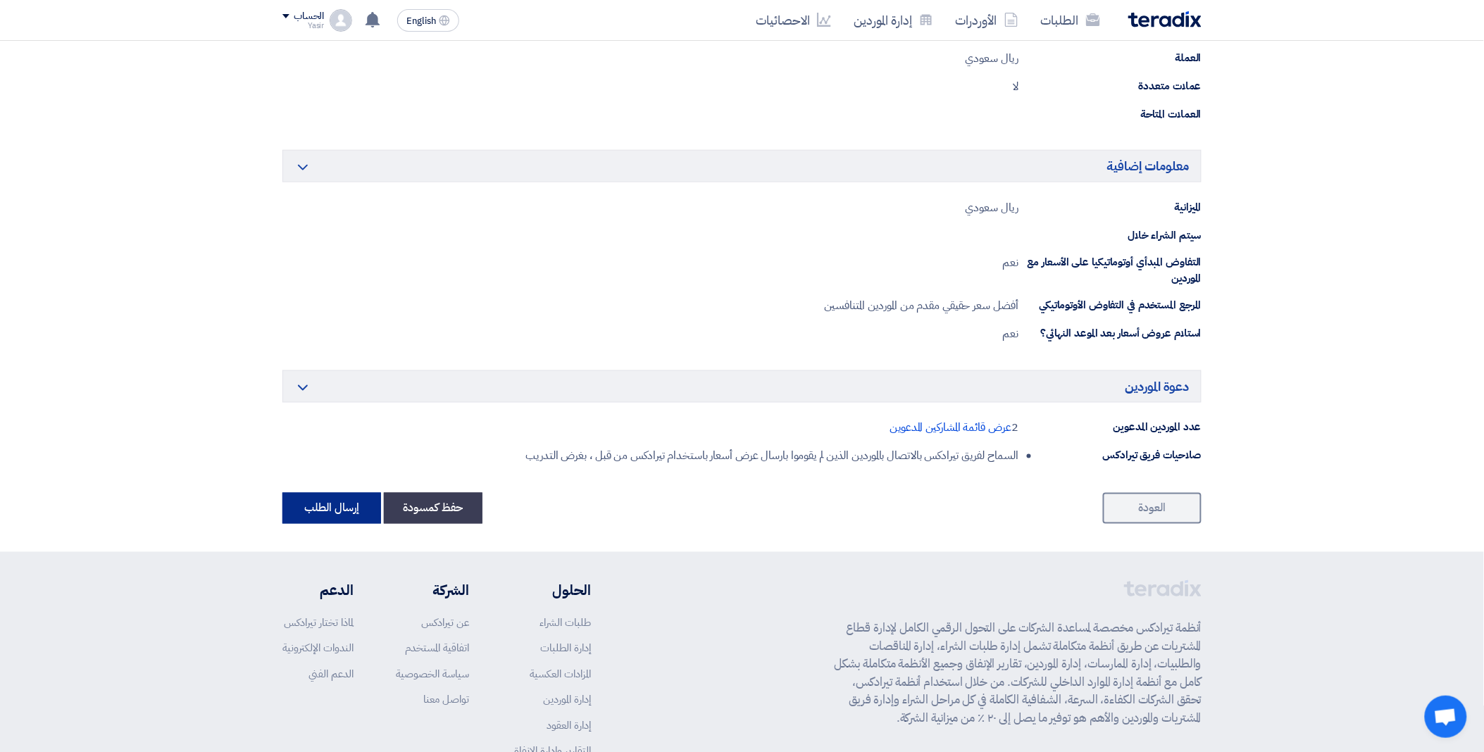
click at [336, 511] on button "إرسال الطلب" at bounding box center [332, 508] width 99 height 31
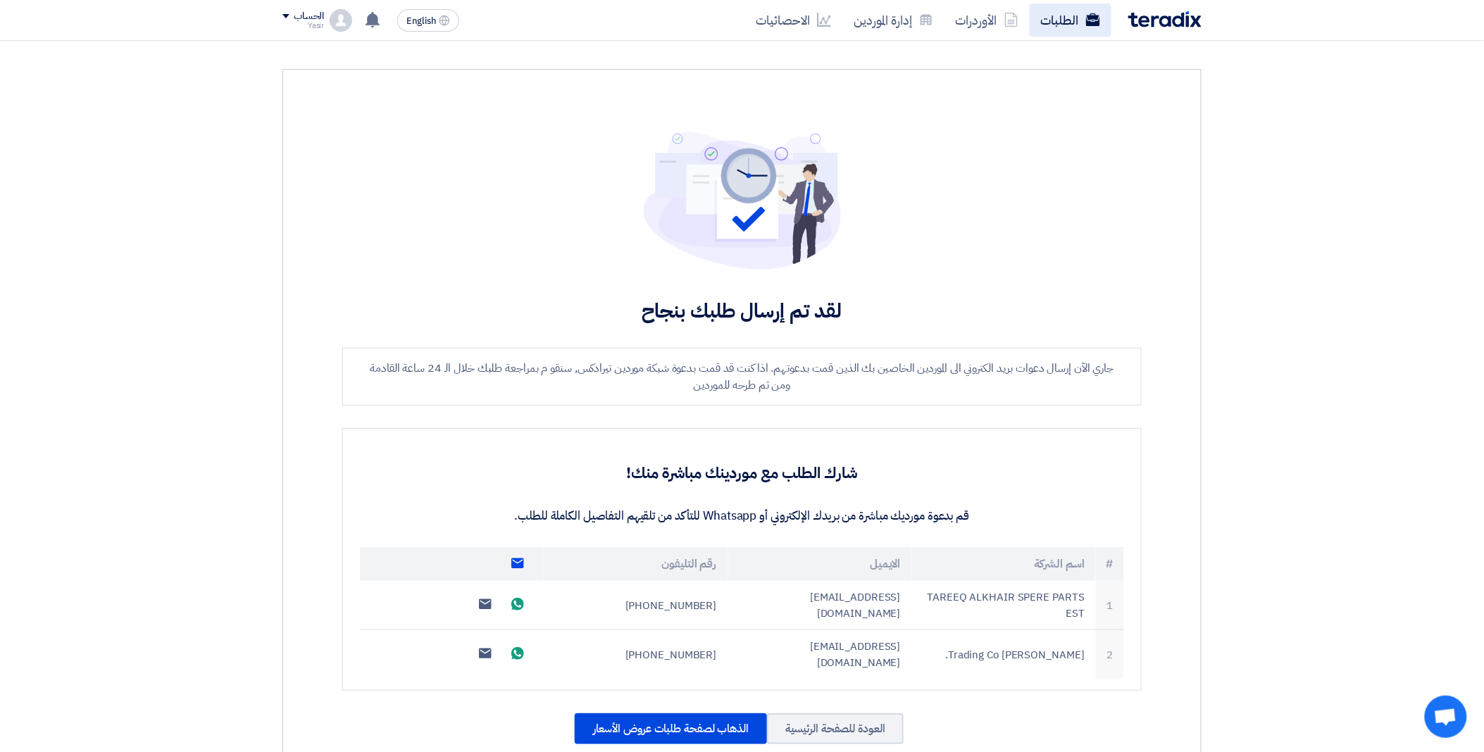
click at [1055, 25] on link "الطلبات" at bounding box center [1071, 20] width 82 height 33
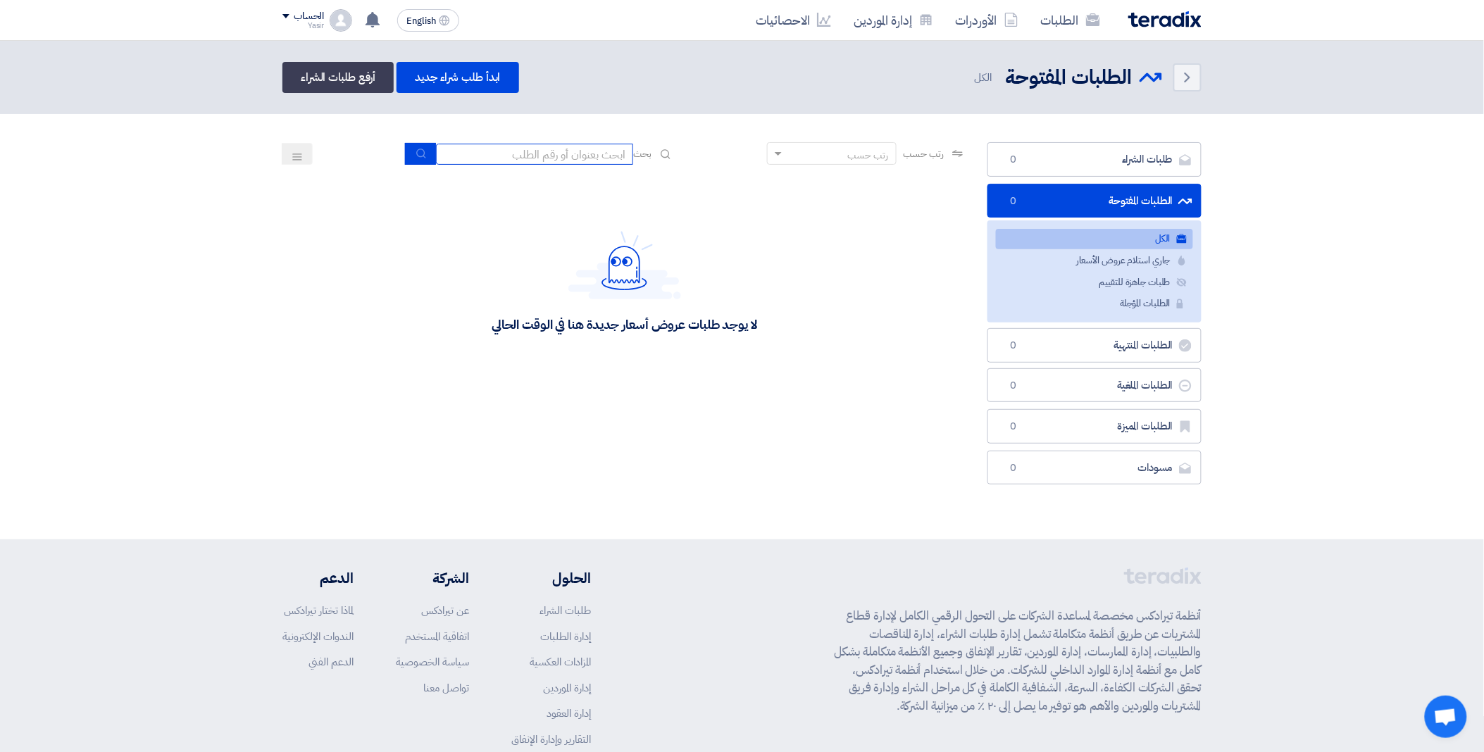
click at [508, 146] on input at bounding box center [534, 154] width 197 height 21
type input "69559"
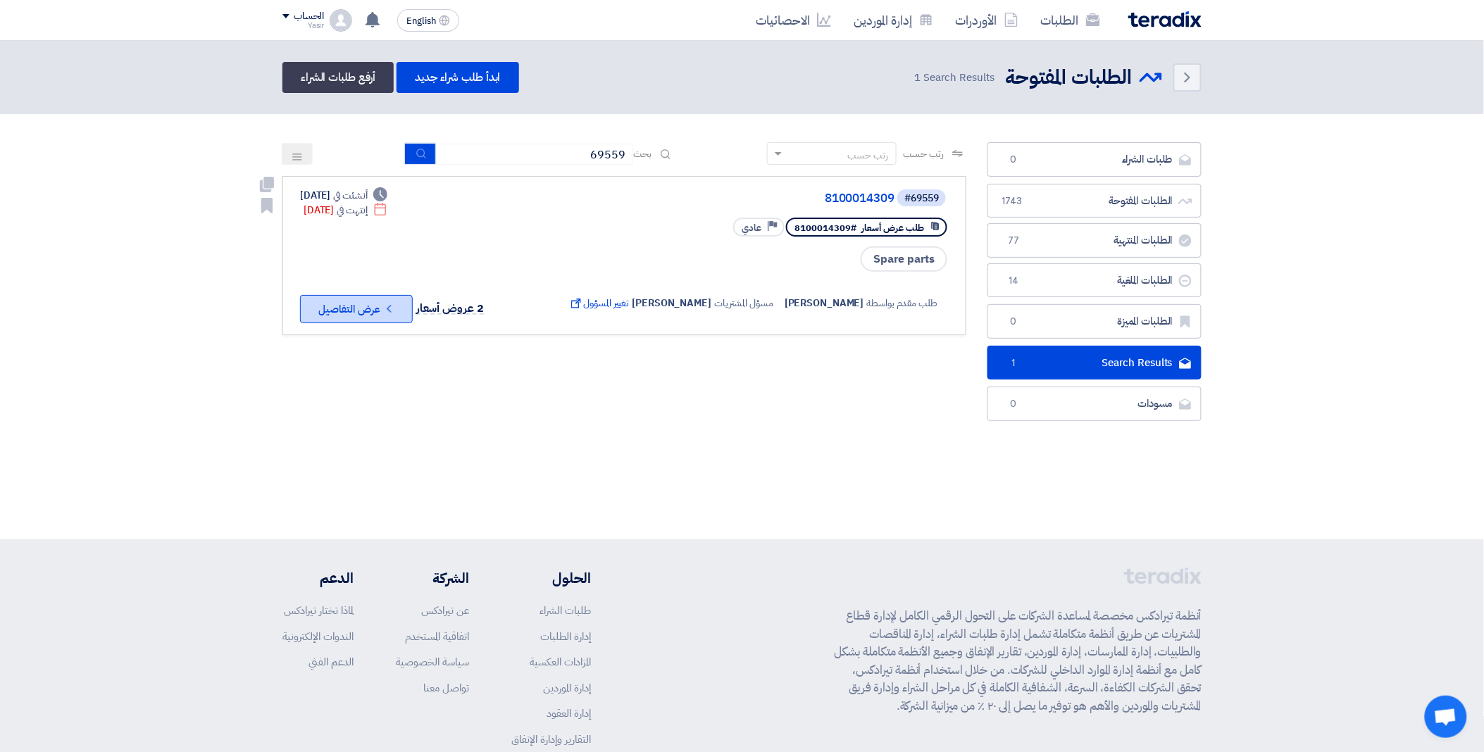
click at [364, 304] on button "Check details عرض التفاصيل" at bounding box center [356, 309] width 113 height 28
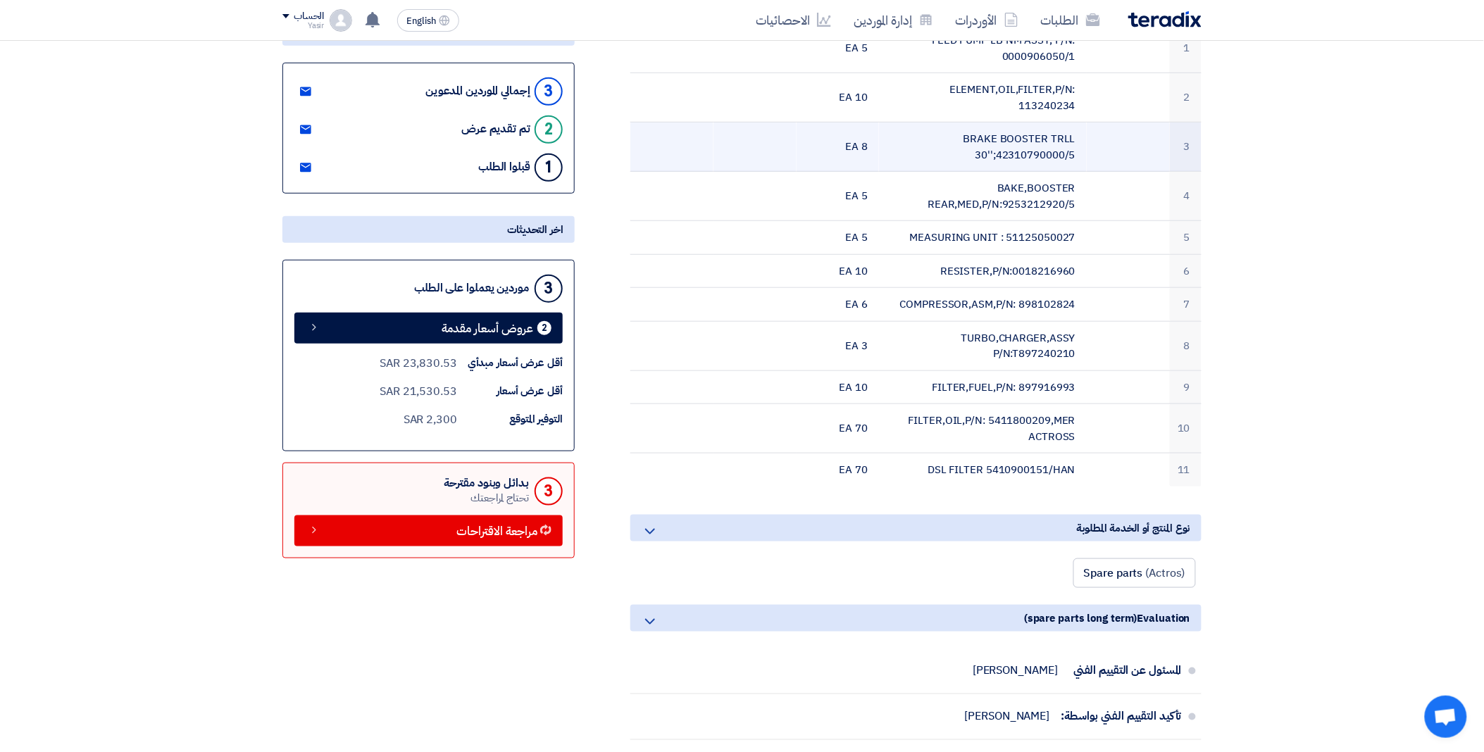
scroll to position [313, 0]
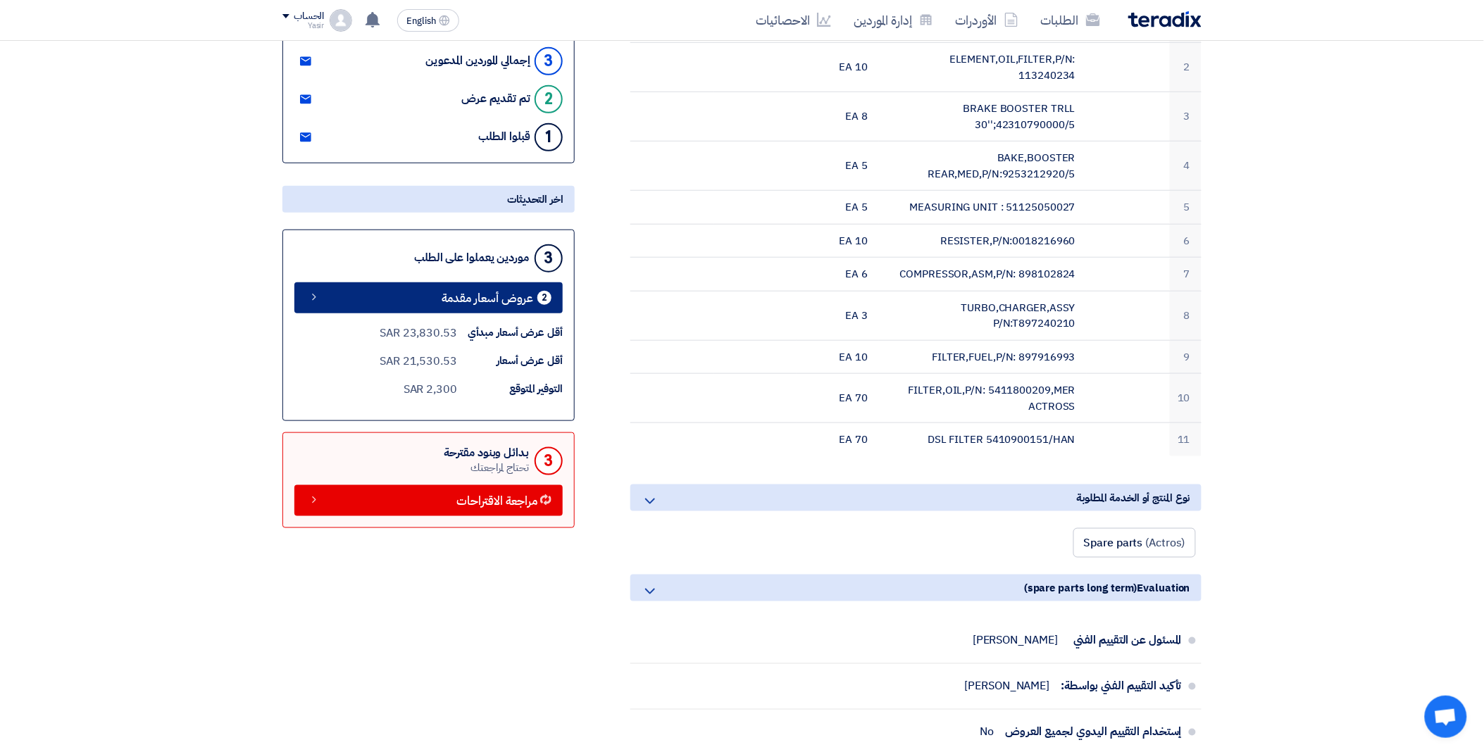
click at [459, 305] on link "2 عروض أسعار مقدمة" at bounding box center [428, 298] width 268 height 31
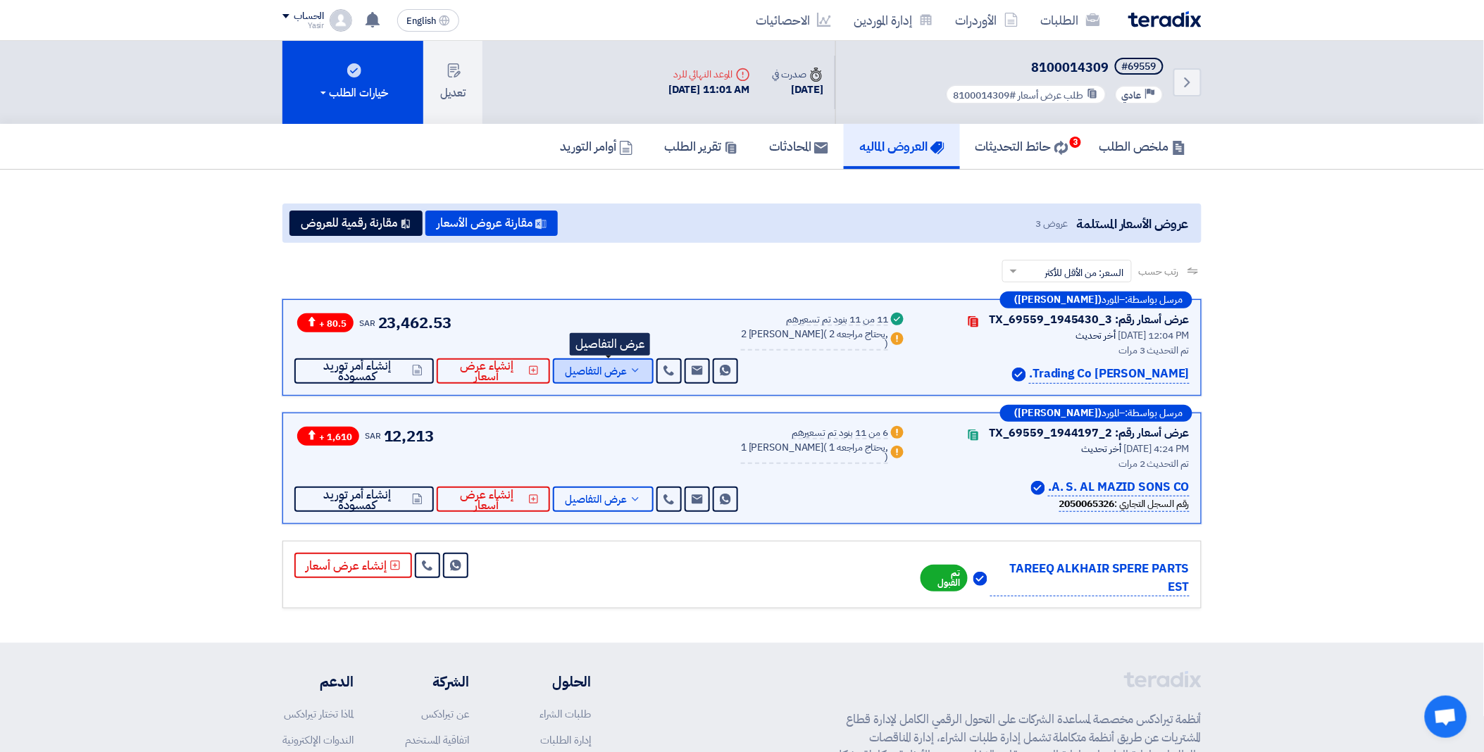
click at [639, 365] on icon at bounding box center [635, 370] width 11 height 11
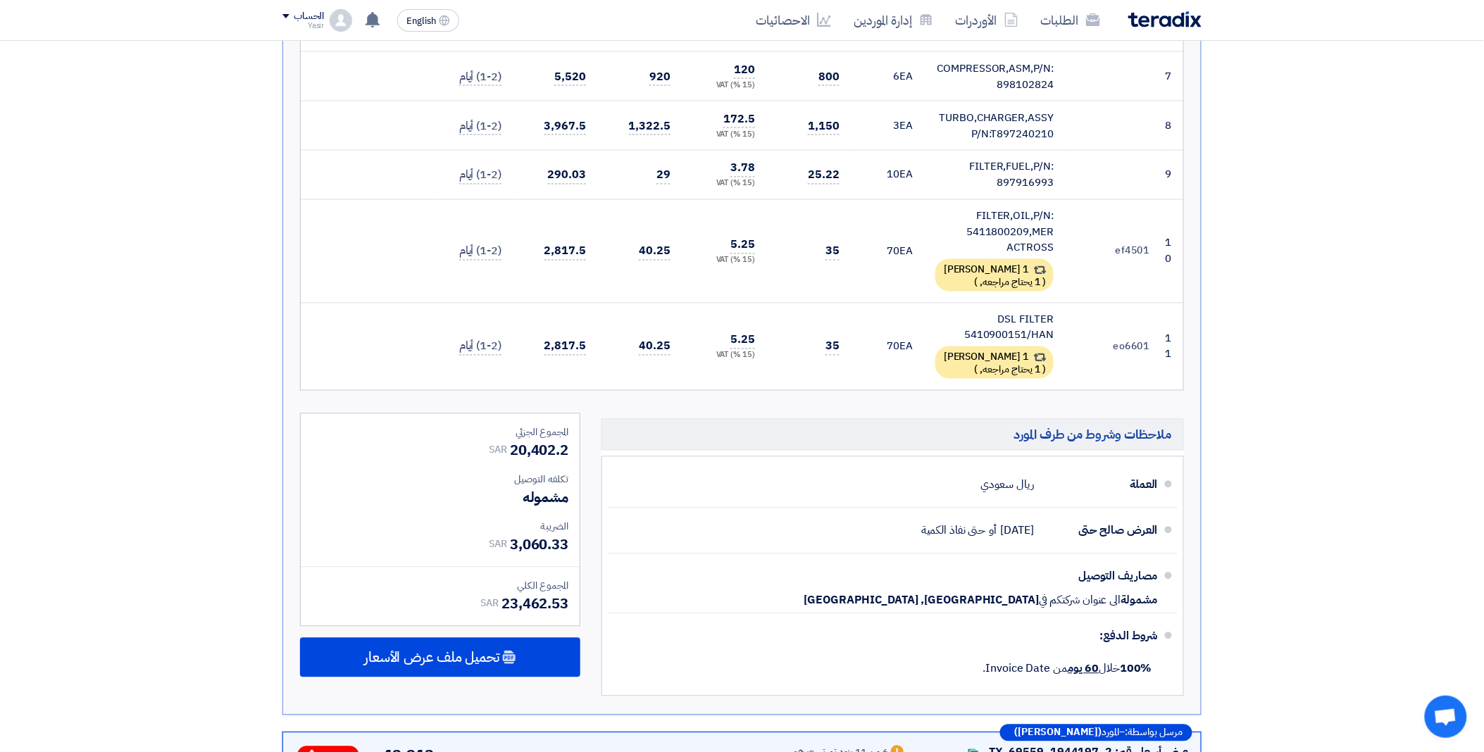
scroll to position [939, 0]
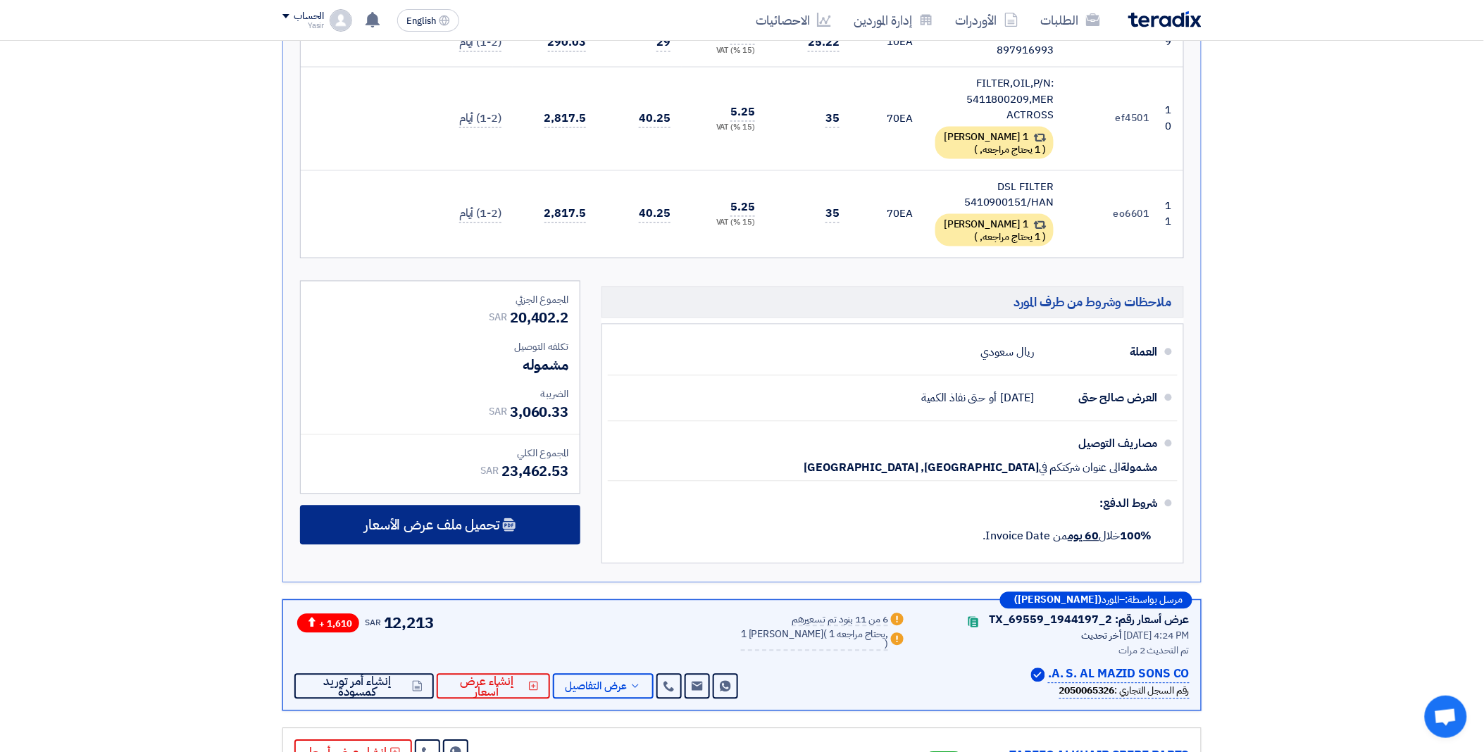
click at [473, 523] on span "تحميل ملف عرض الأسعار" at bounding box center [431, 525] width 135 height 13
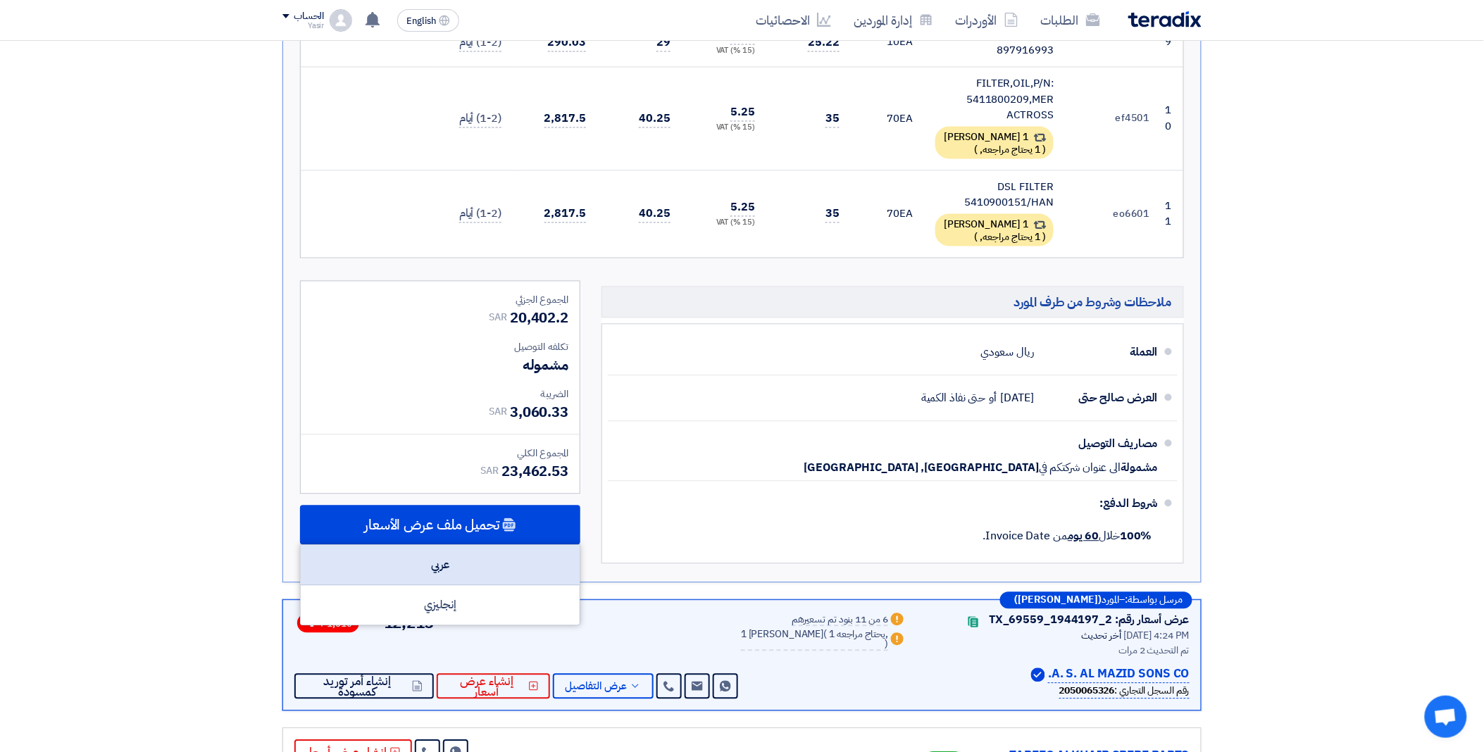
click at [469, 551] on div "عربي" at bounding box center [440, 566] width 279 height 40
click at [471, 561] on div "عربي" at bounding box center [440, 566] width 279 height 40
click at [462, 552] on div "عربي" at bounding box center [440, 566] width 279 height 40
click at [445, 561] on div "عربي" at bounding box center [440, 566] width 279 height 40
click at [454, 555] on div "عربي" at bounding box center [440, 566] width 279 height 40
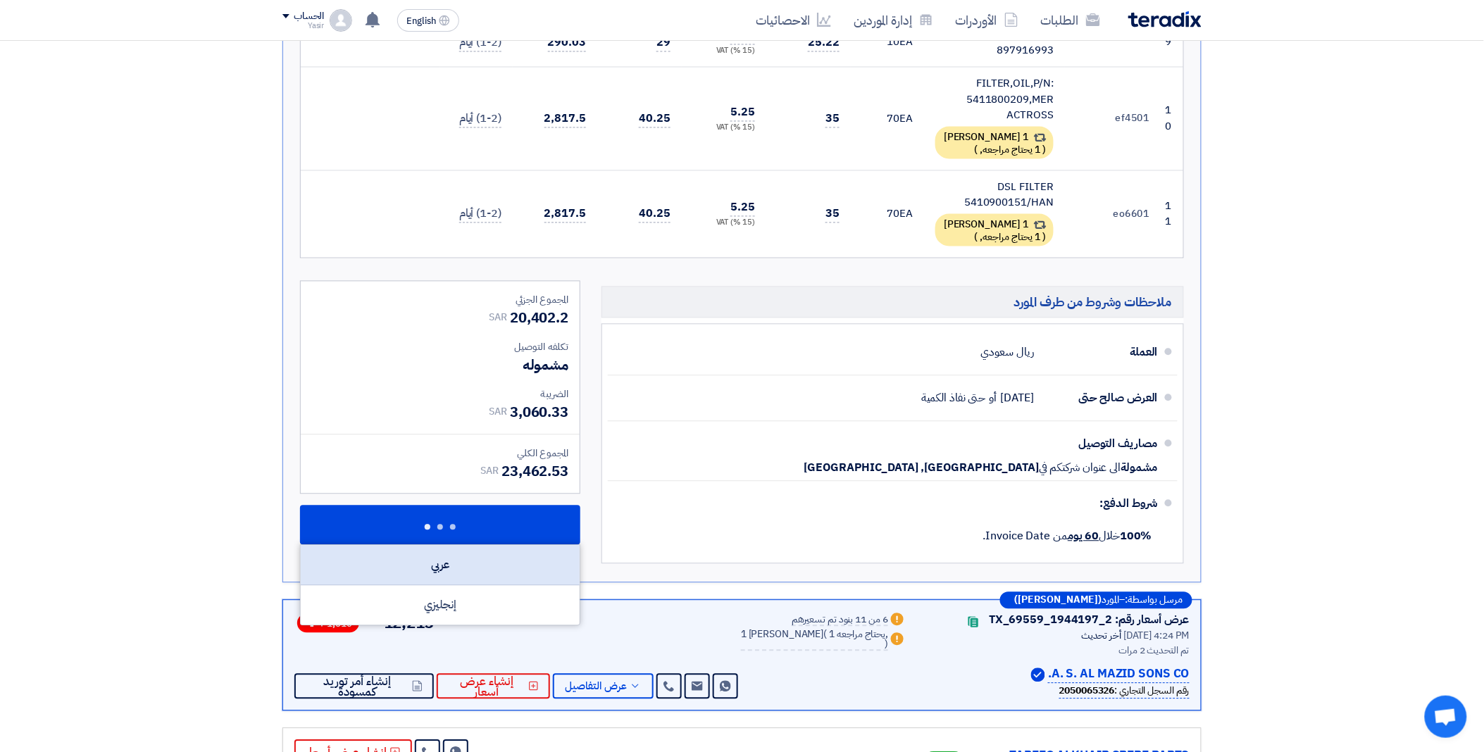
click at [448, 567] on div "عربي" at bounding box center [440, 566] width 279 height 40
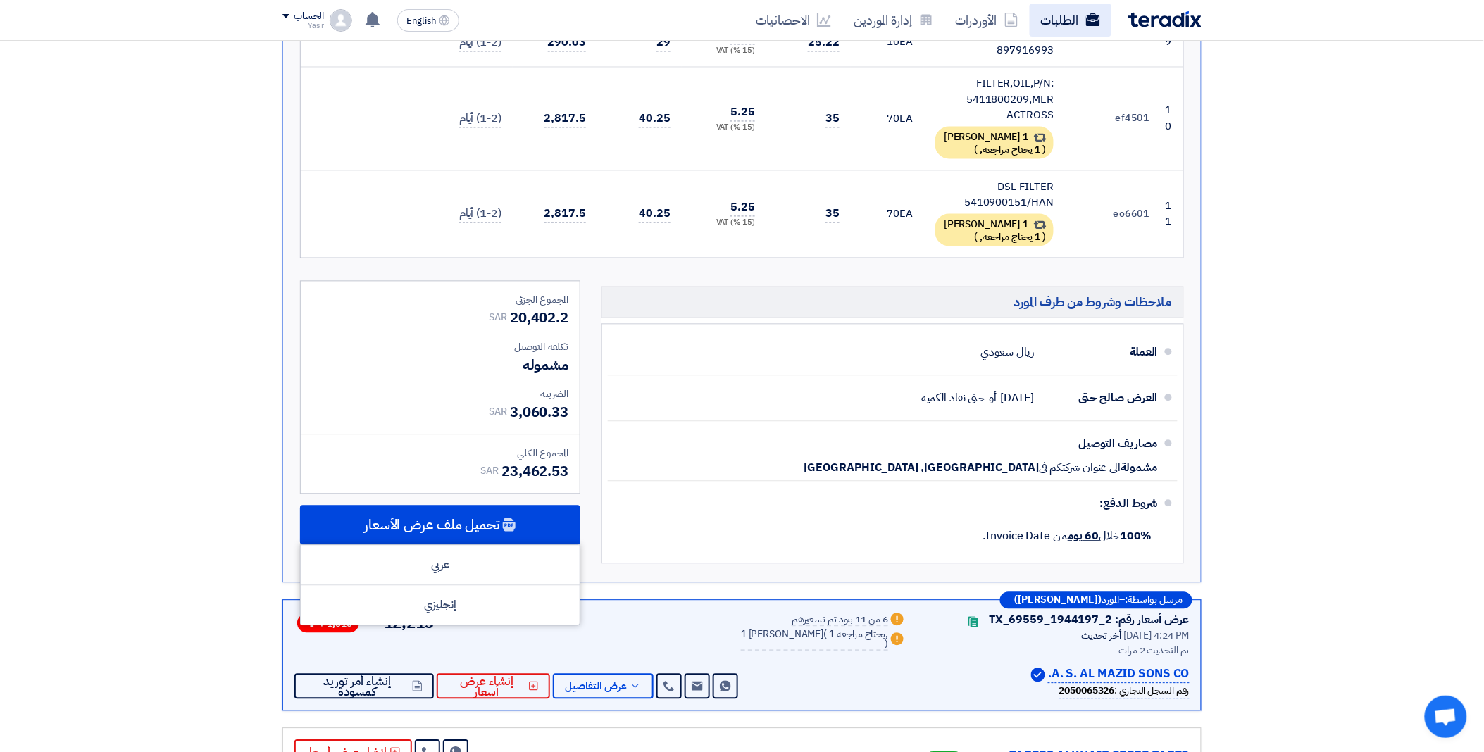
click at [1069, 9] on link "الطلبات" at bounding box center [1071, 20] width 82 height 33
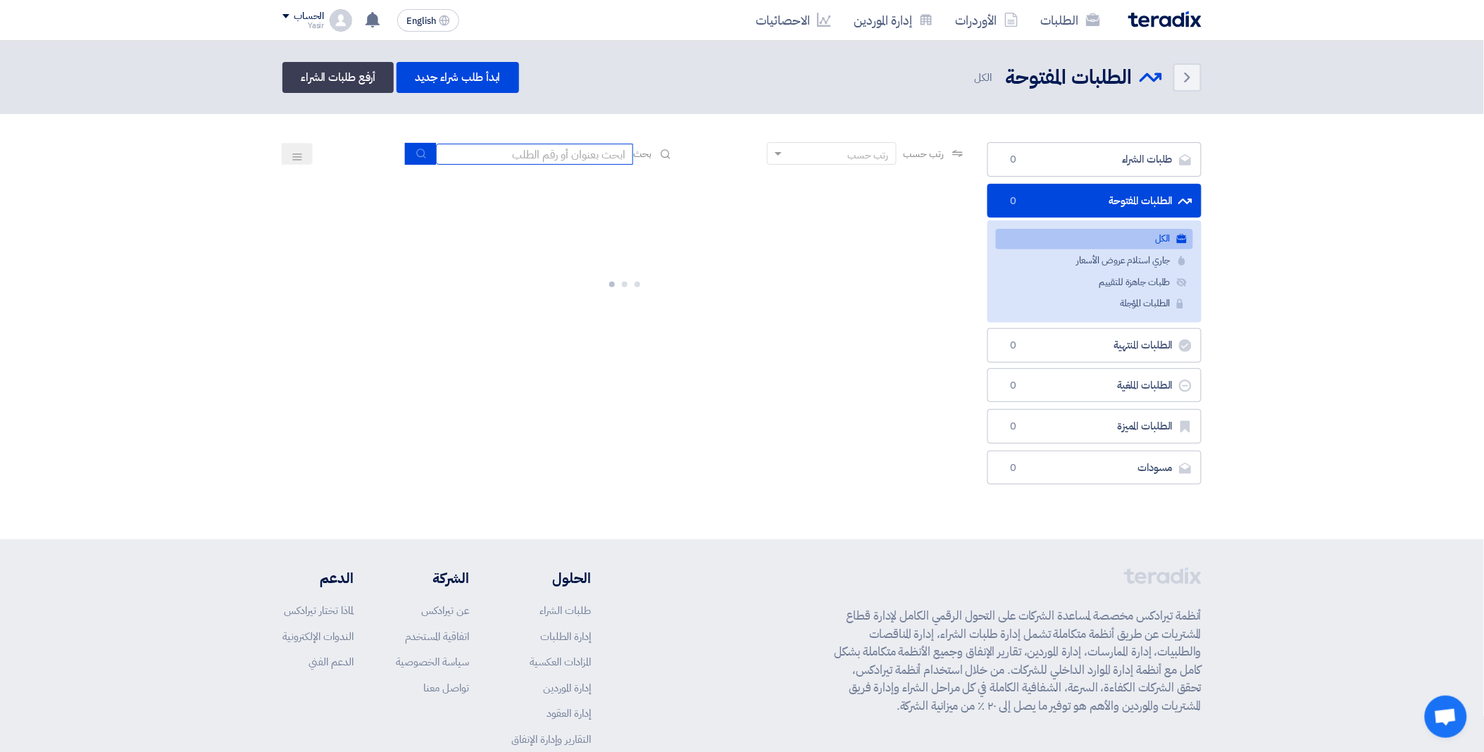
click at [512, 150] on input at bounding box center [534, 154] width 197 height 21
paste input "8000022079"
click at [423, 151] on icon "submit" at bounding box center [421, 153] width 11 height 11
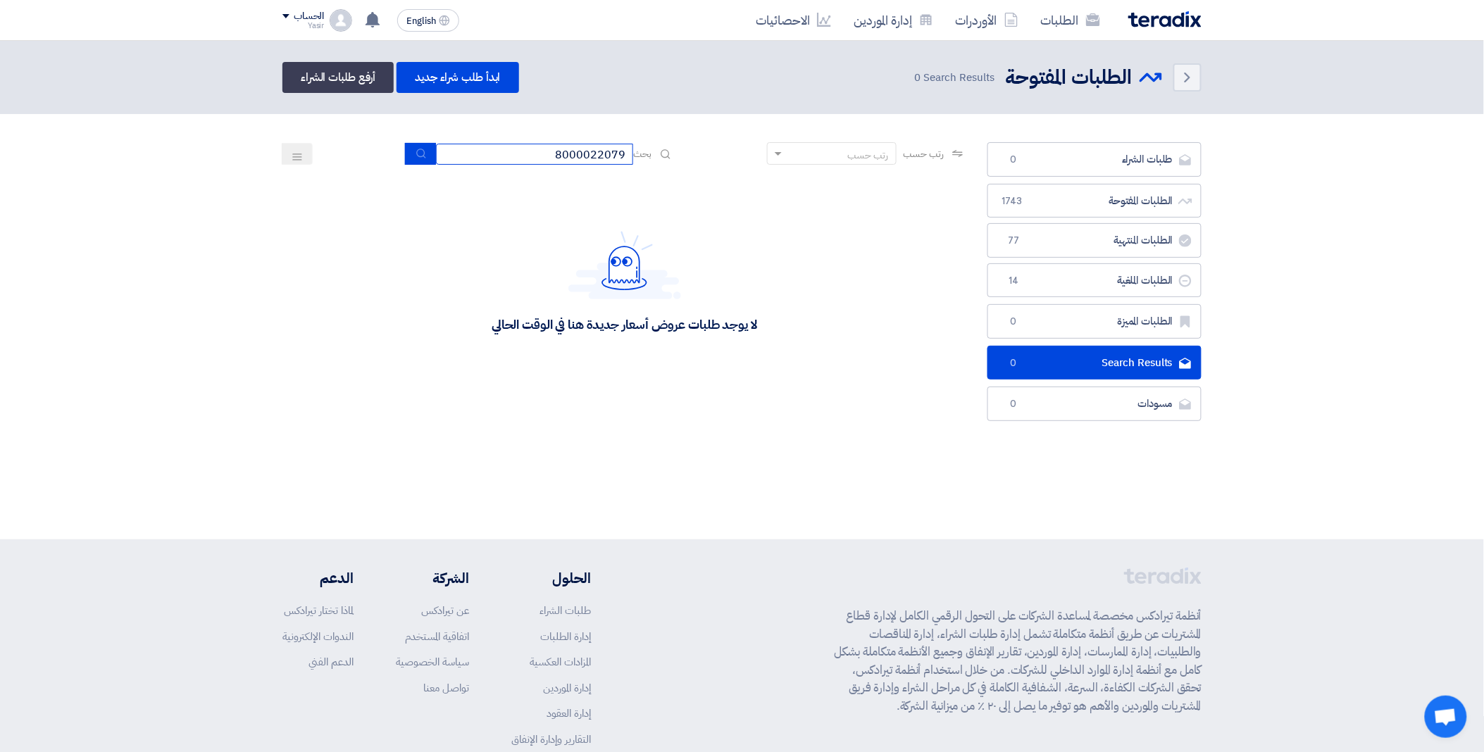
drag, startPoint x: 531, startPoint y: 154, endPoint x: 695, endPoint y: 151, distance: 164.2
click at [695, 151] on div "رتب حسب رتب حسب بحث 8000022079" at bounding box center [625, 159] width 684 height 34
paste input "68023"
type input "68023"
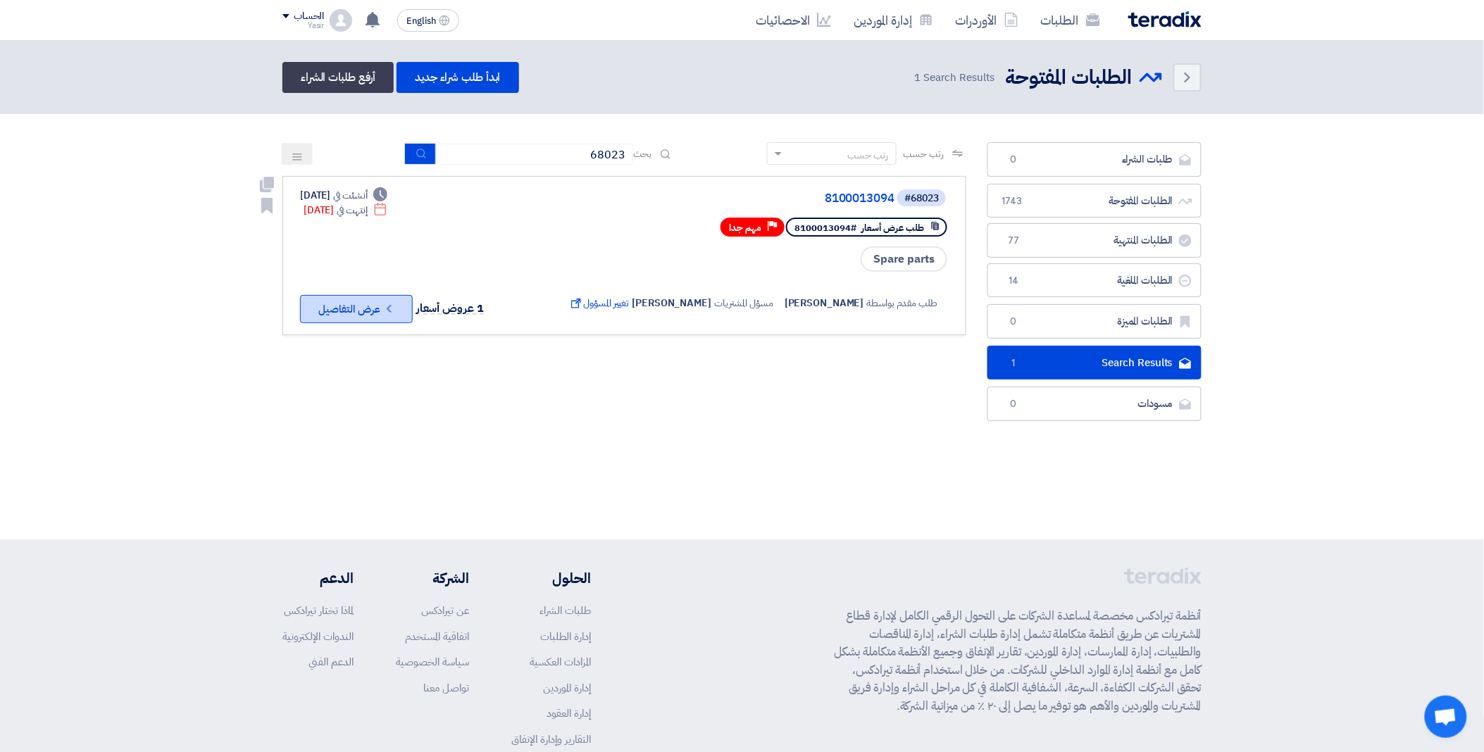
click at [369, 306] on button "Check details عرض التفاصيل" at bounding box center [356, 309] width 113 height 28
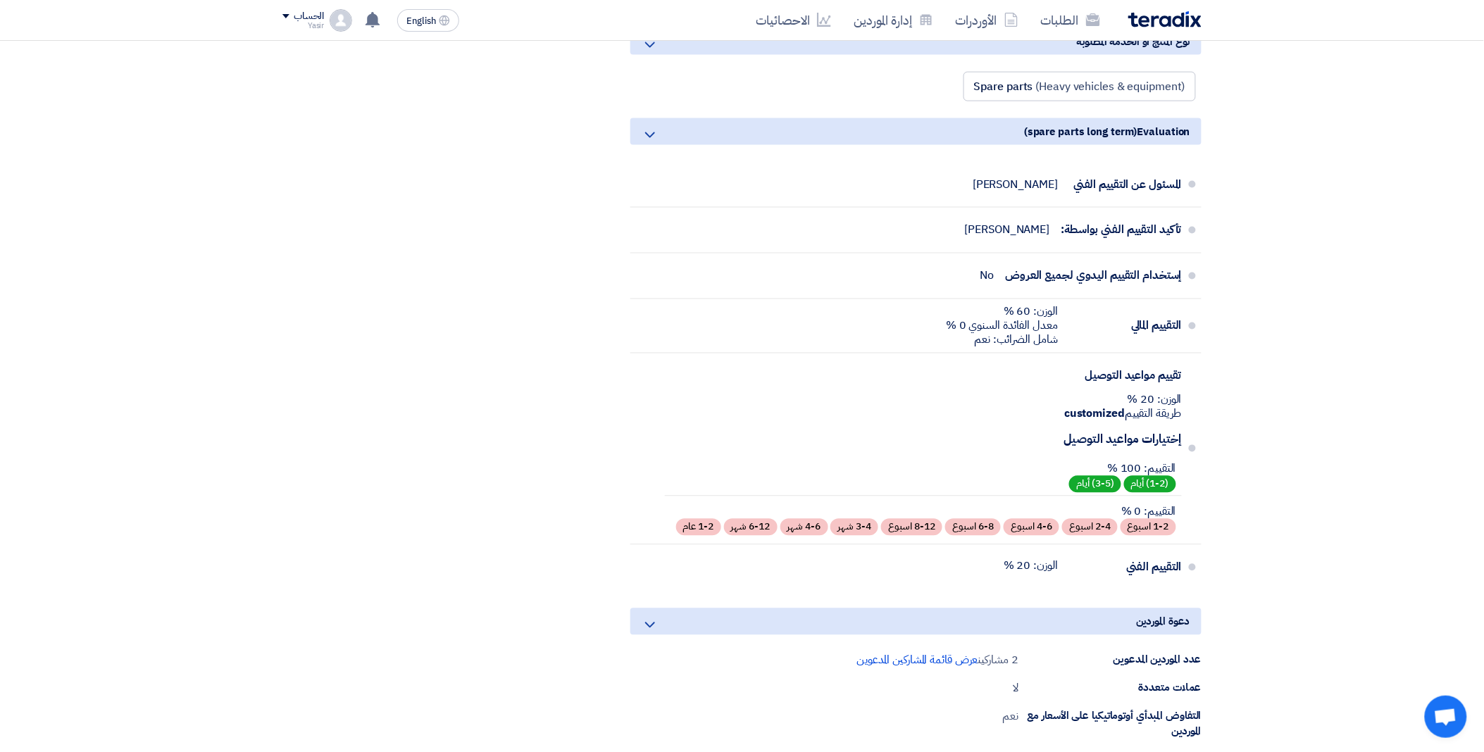
scroll to position [391, 0]
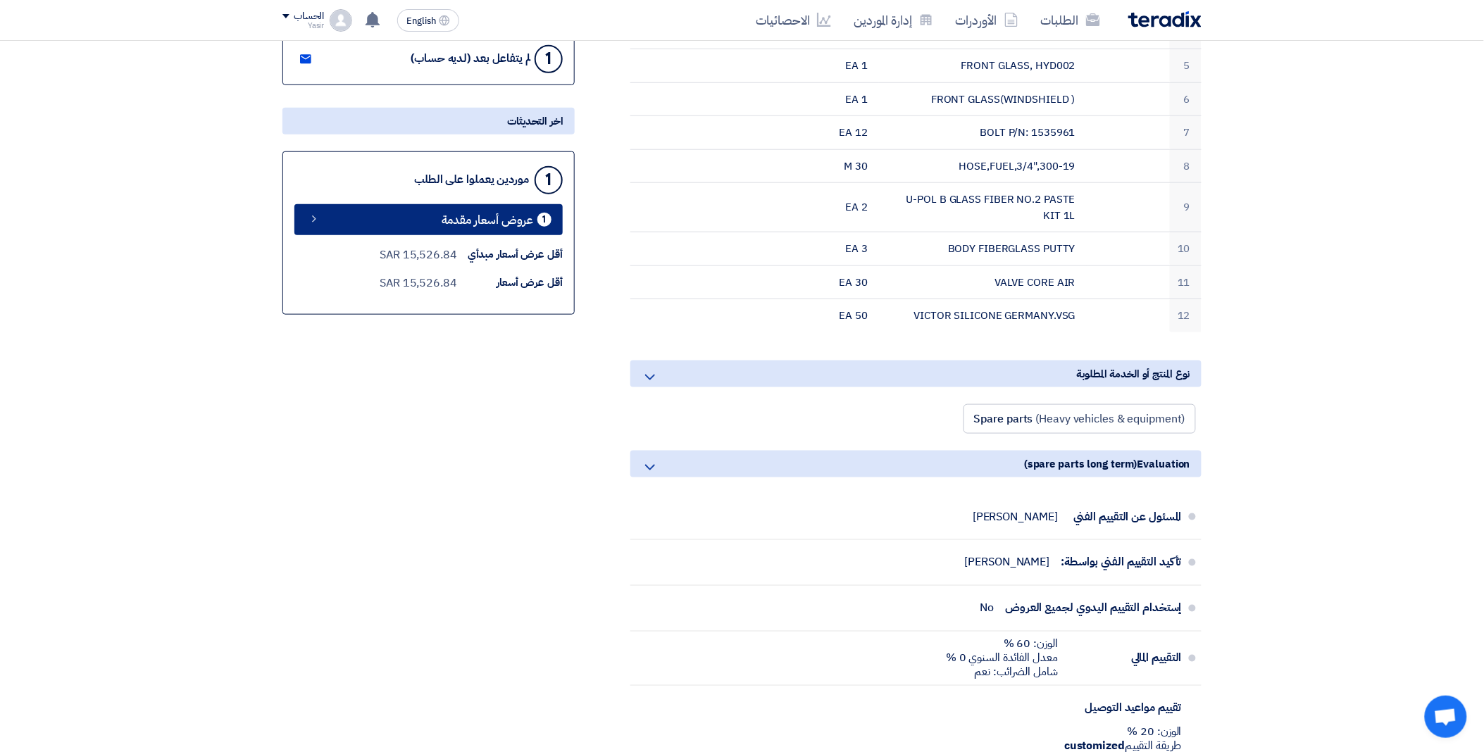
click at [455, 216] on span "عروض أسعار مقدمة" at bounding box center [488, 220] width 92 height 11
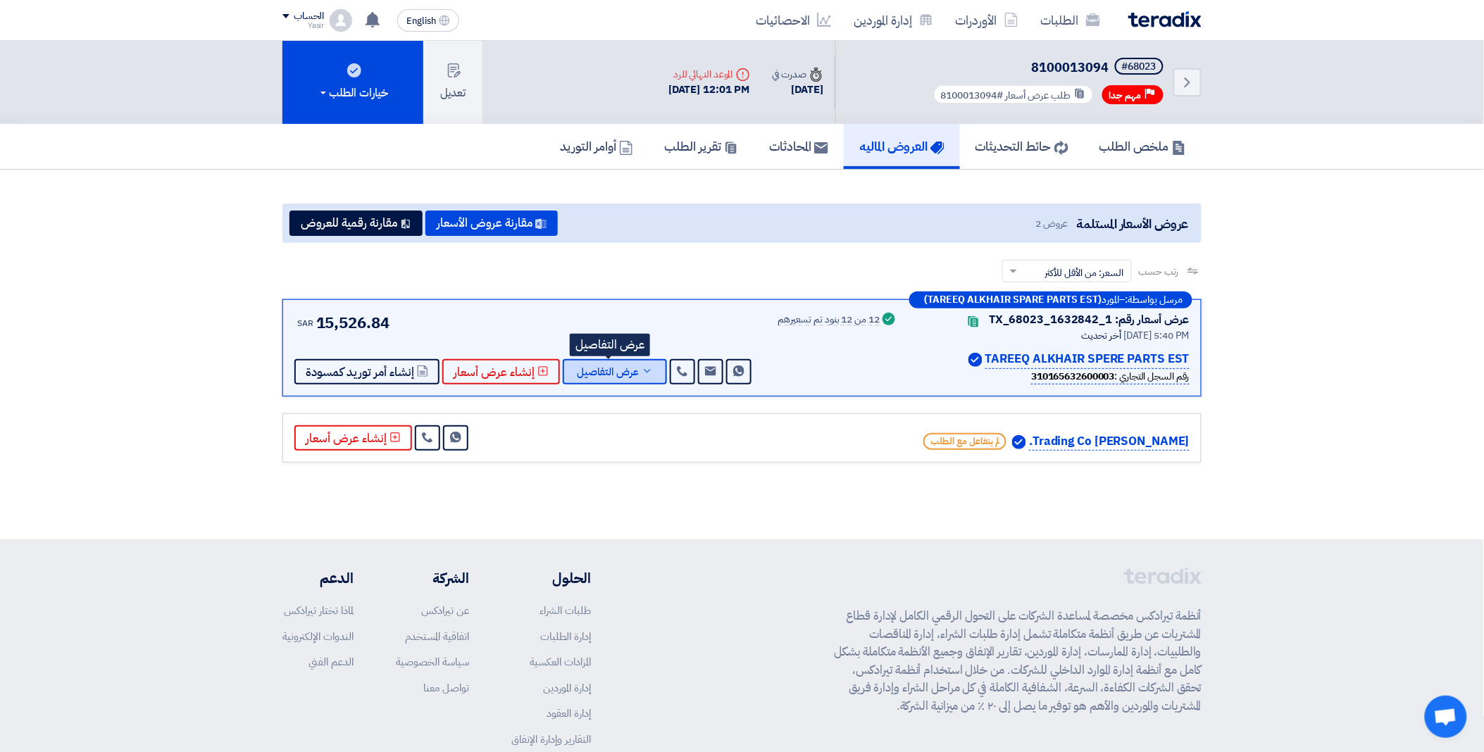
click at [604, 369] on span "عرض التفاصيل" at bounding box center [608, 372] width 62 height 11
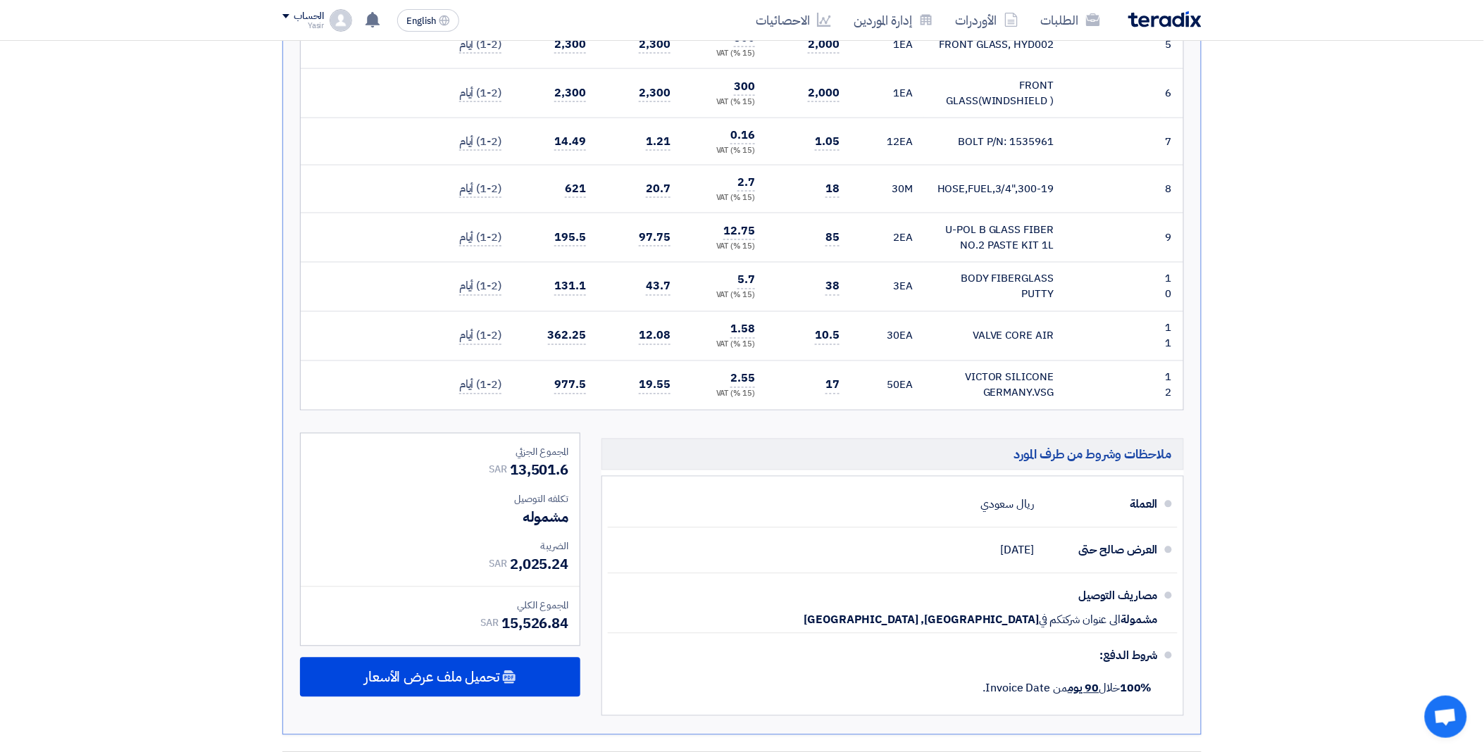
scroll to position [705, 0]
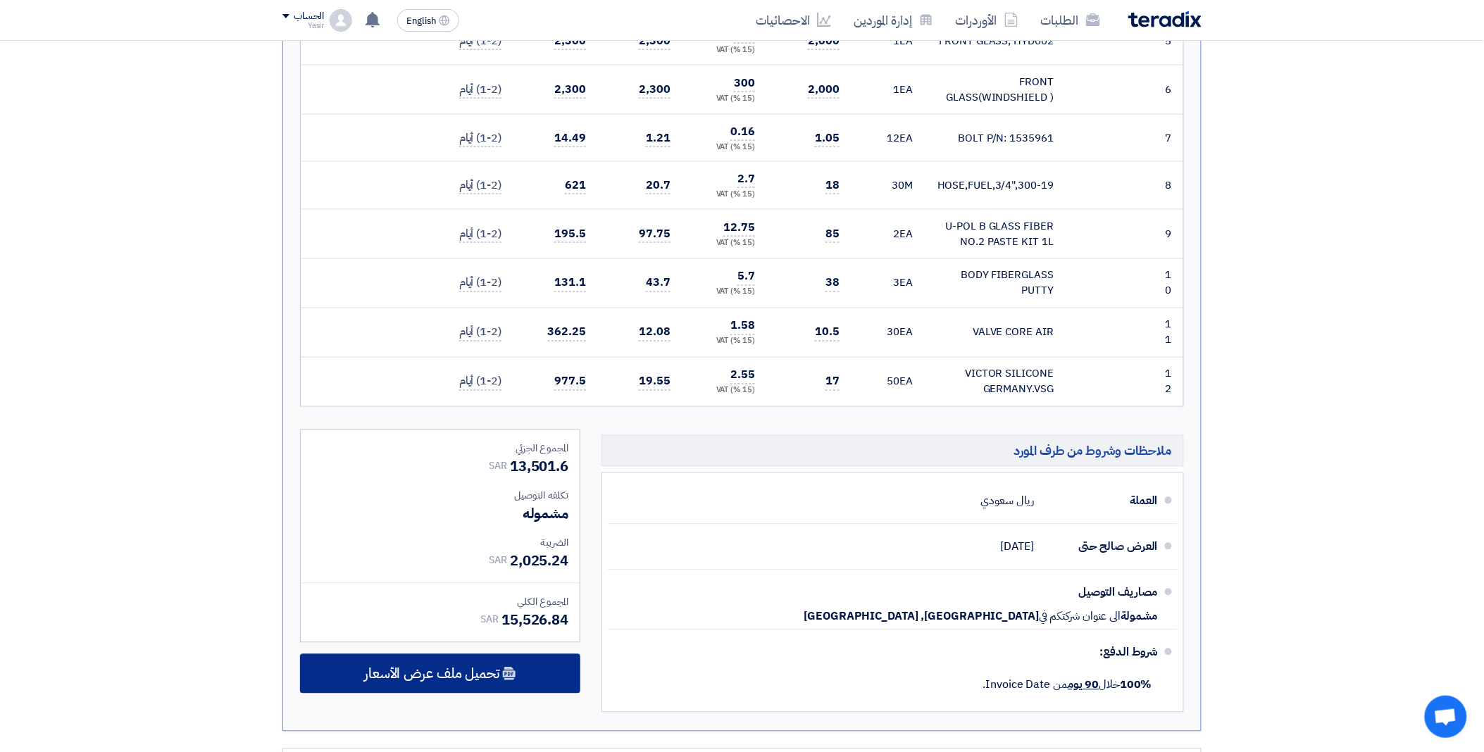
click at [445, 675] on span "تحميل ملف عرض الأسعار" at bounding box center [431, 674] width 135 height 13
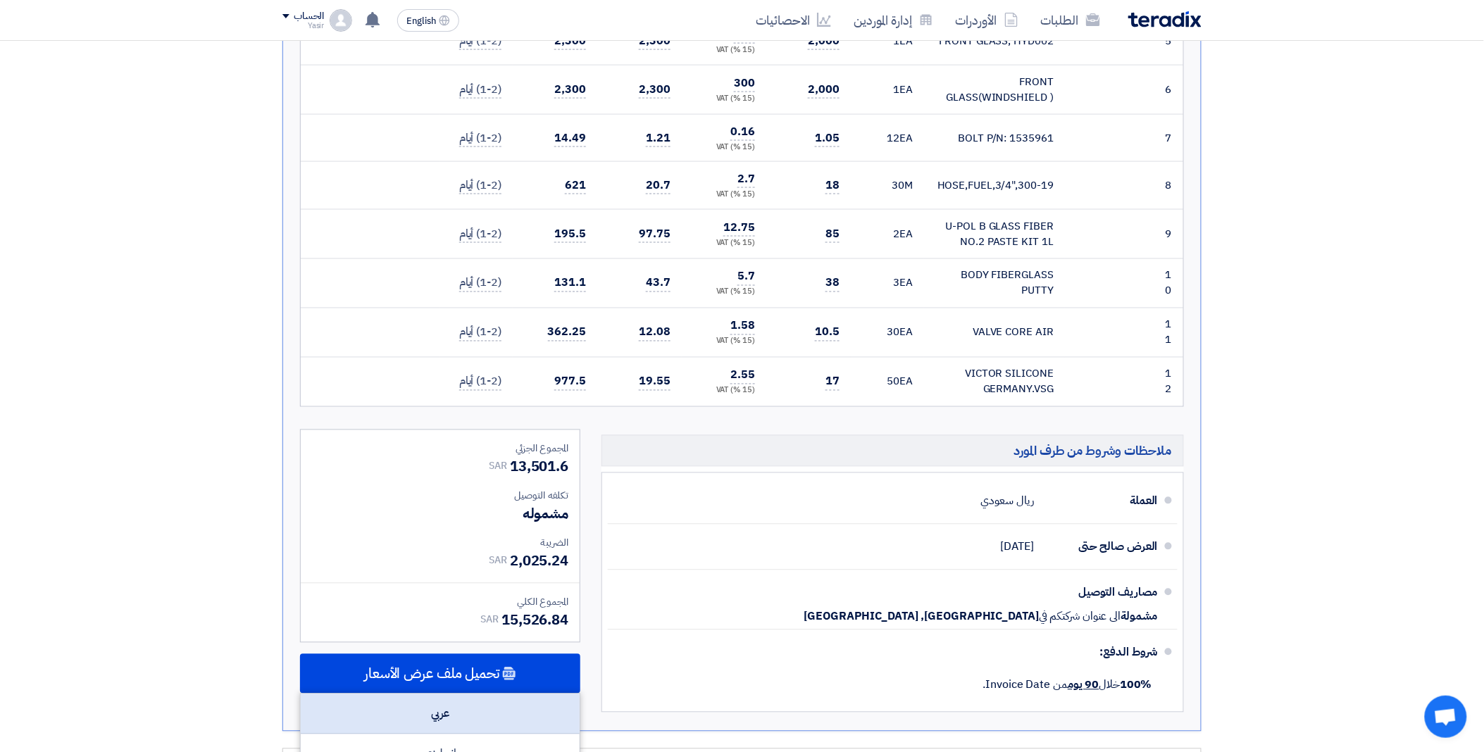
click at [454, 707] on div "عربي" at bounding box center [440, 715] width 279 height 40
click at [454, 705] on div "عربي" at bounding box center [440, 715] width 279 height 40
